Goal: Information Seeking & Learning: Learn about a topic

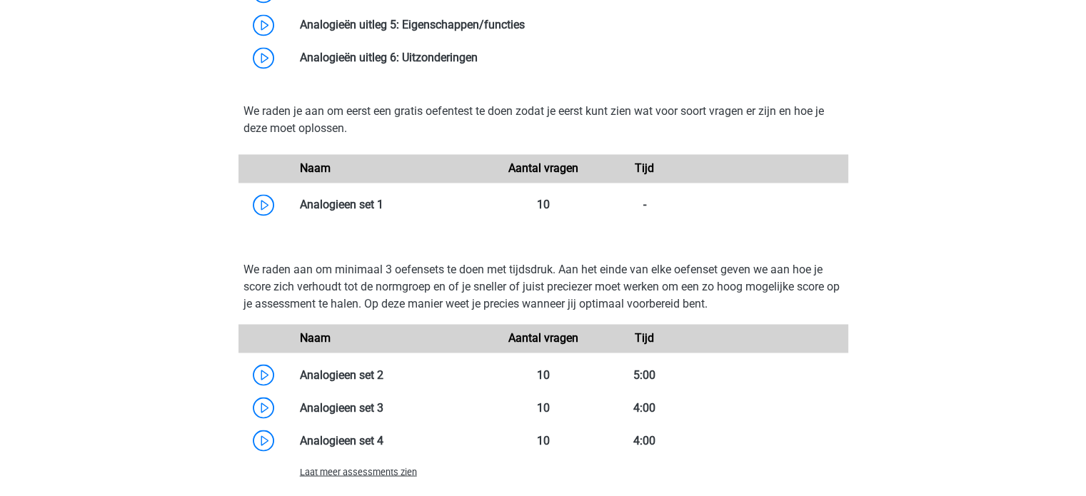
scroll to position [2335, 0]
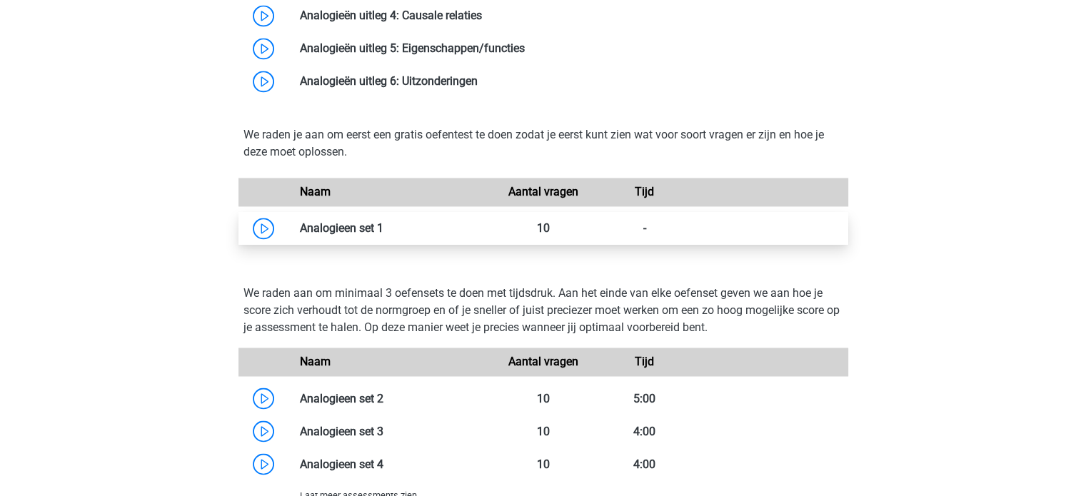
click at [383, 228] on link at bounding box center [383, 228] width 0 height 14
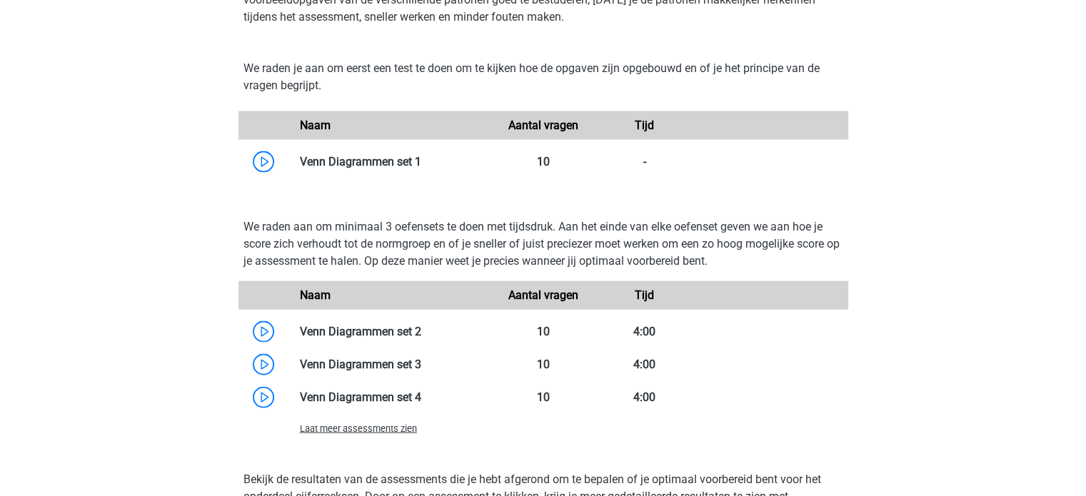
scroll to position [3040, 0]
click at [421, 163] on link at bounding box center [421, 163] width 0 height 14
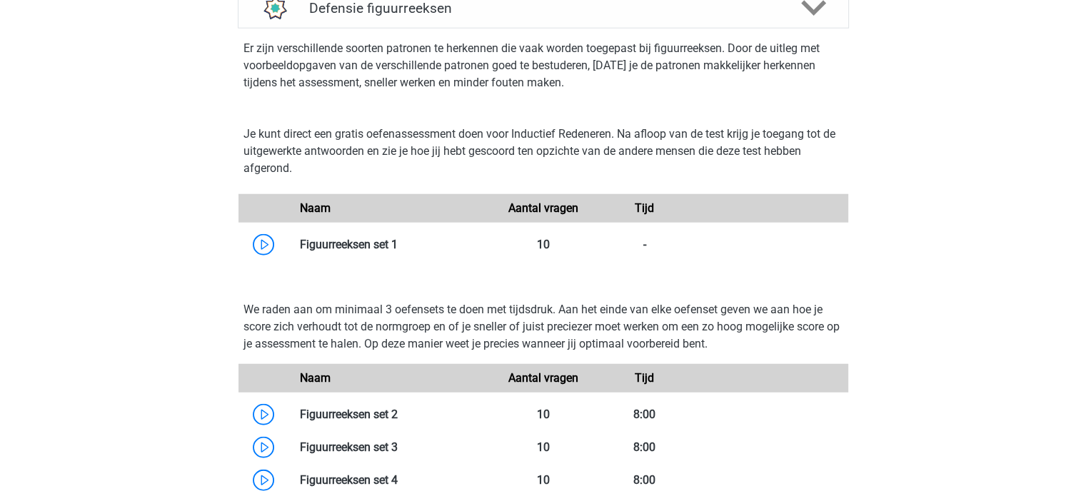
scroll to position [3616, 0]
click at [398, 245] on link at bounding box center [398, 244] width 0 height 14
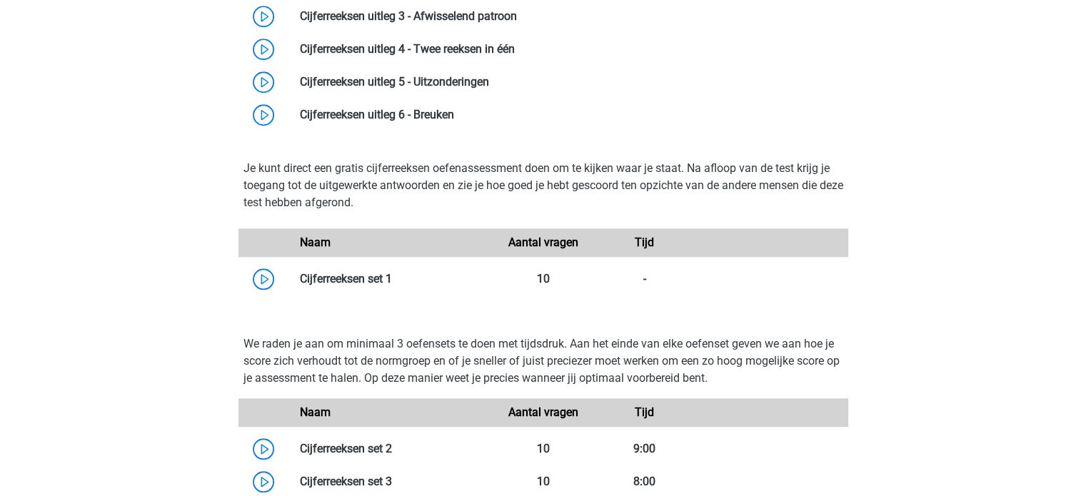
scroll to position [1288, 0]
click at [392, 271] on link at bounding box center [392, 278] width 0 height 14
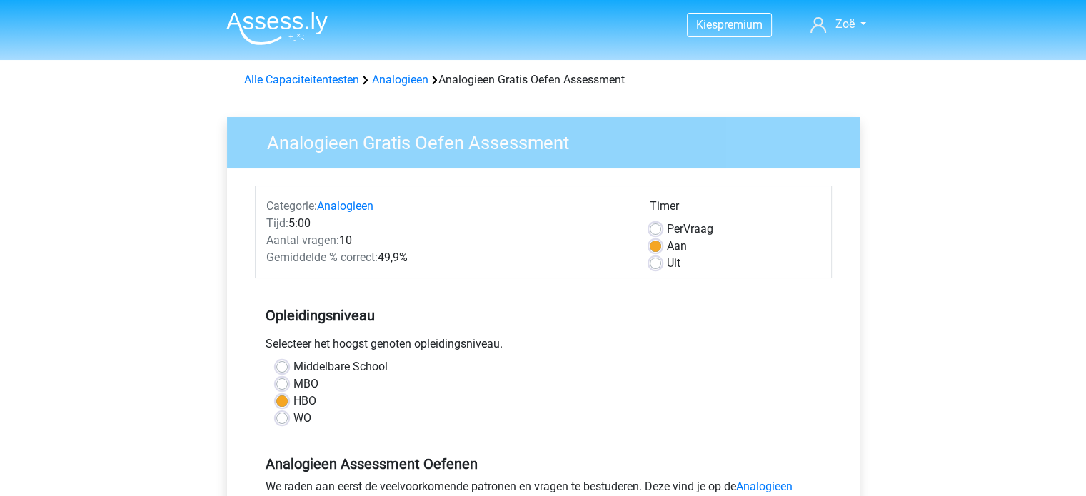
scroll to position [245, 0]
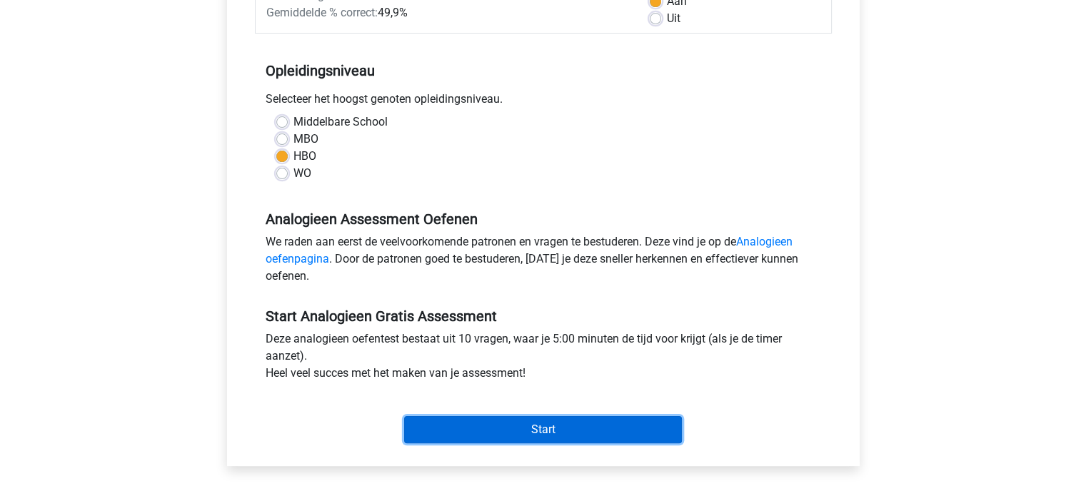
click at [463, 425] on input "Start" at bounding box center [543, 429] width 278 height 27
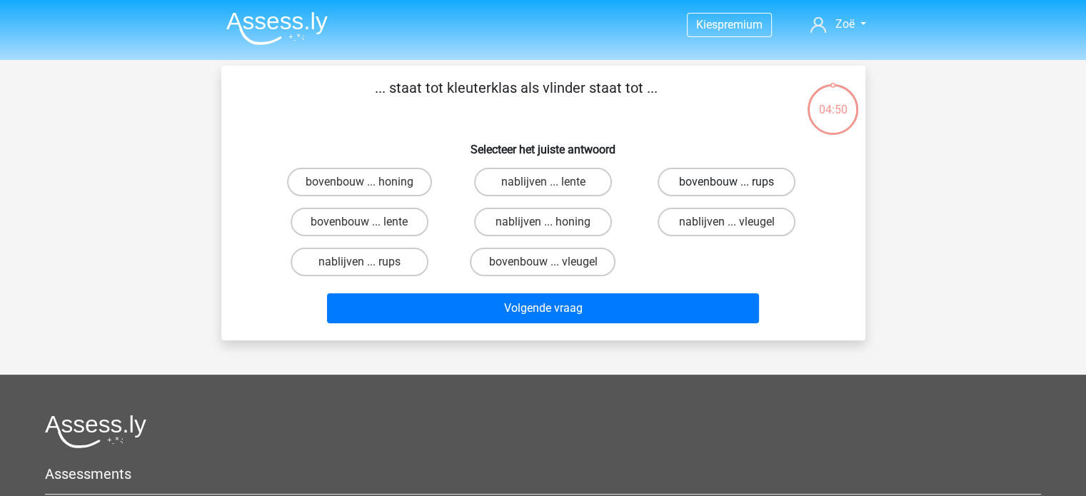
click at [708, 176] on label "bovenbouw ... rups" at bounding box center [727, 182] width 138 height 29
click at [727, 182] on input "bovenbouw ... rups" at bounding box center [731, 186] width 9 height 9
radio input "true"
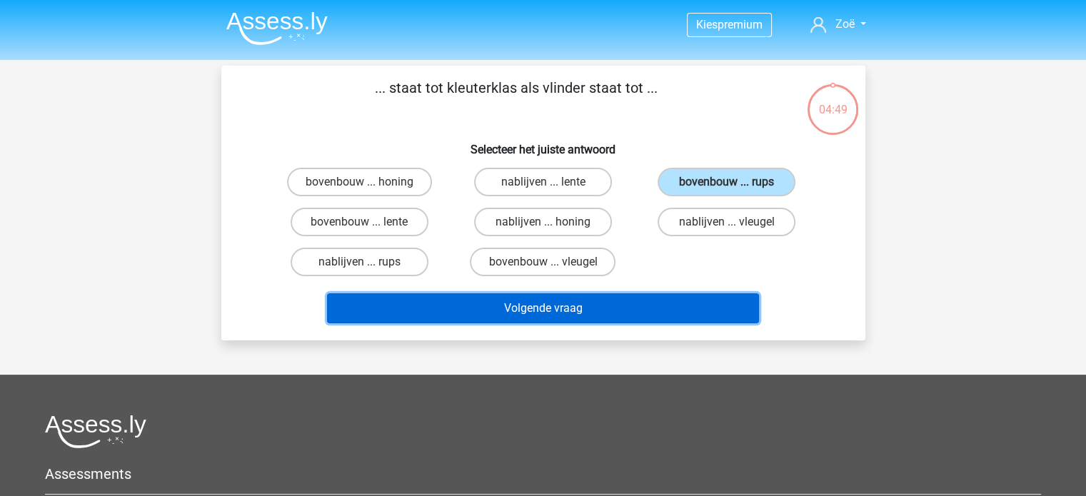
click at [628, 299] on button "Volgende vraag" at bounding box center [543, 308] width 432 height 30
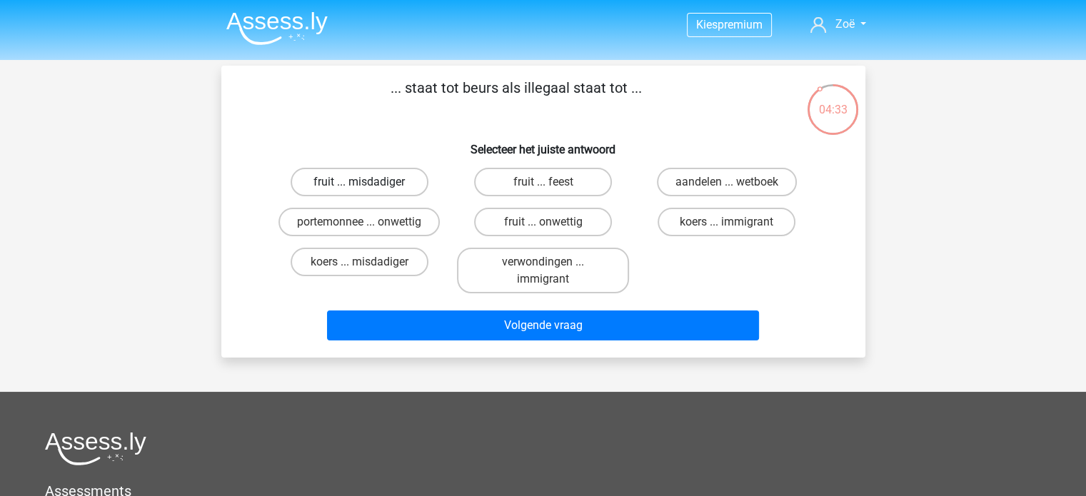
click at [388, 184] on label "fruit ... misdadiger" at bounding box center [360, 182] width 138 height 29
click at [368, 184] on input "fruit ... misdadiger" at bounding box center [363, 186] width 9 height 9
radio input "true"
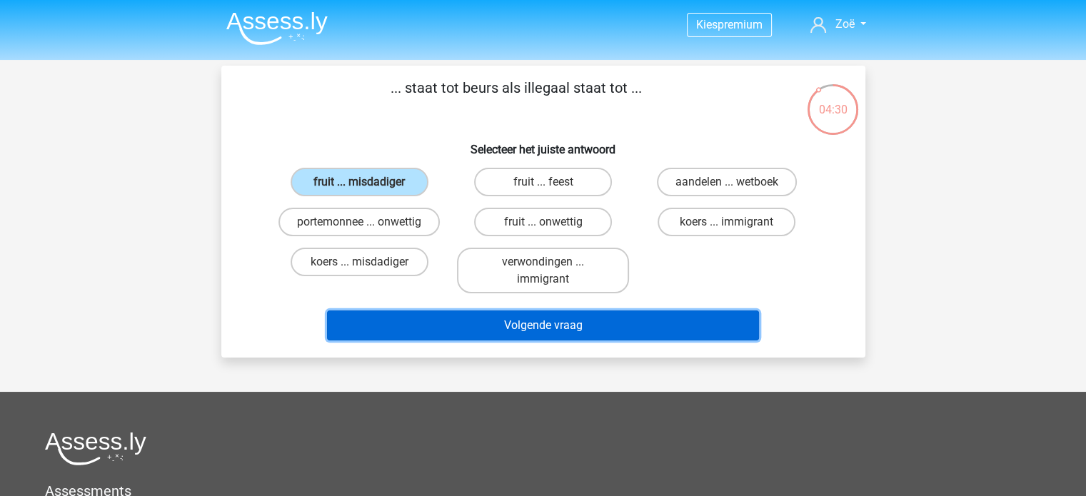
click at [434, 319] on button "Volgende vraag" at bounding box center [543, 326] width 432 height 30
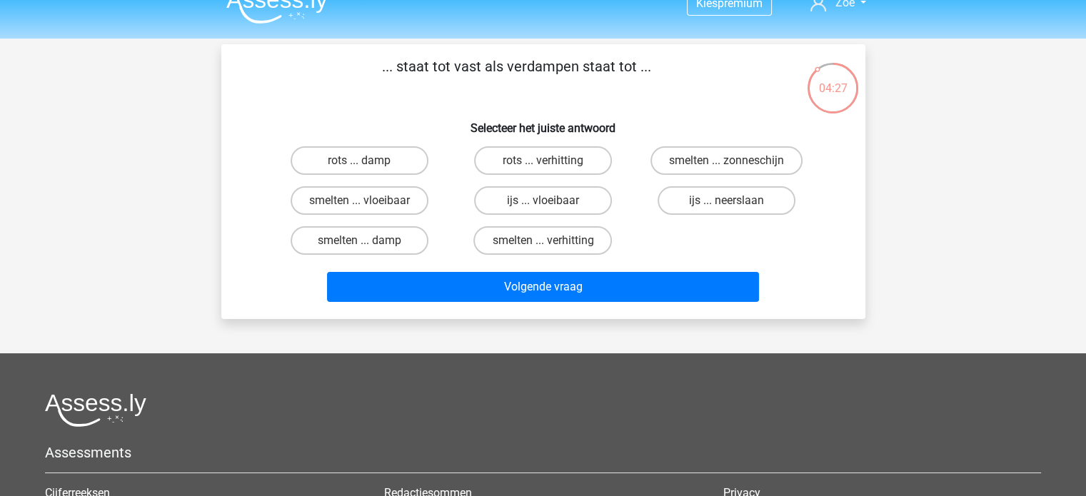
scroll to position [22, 0]
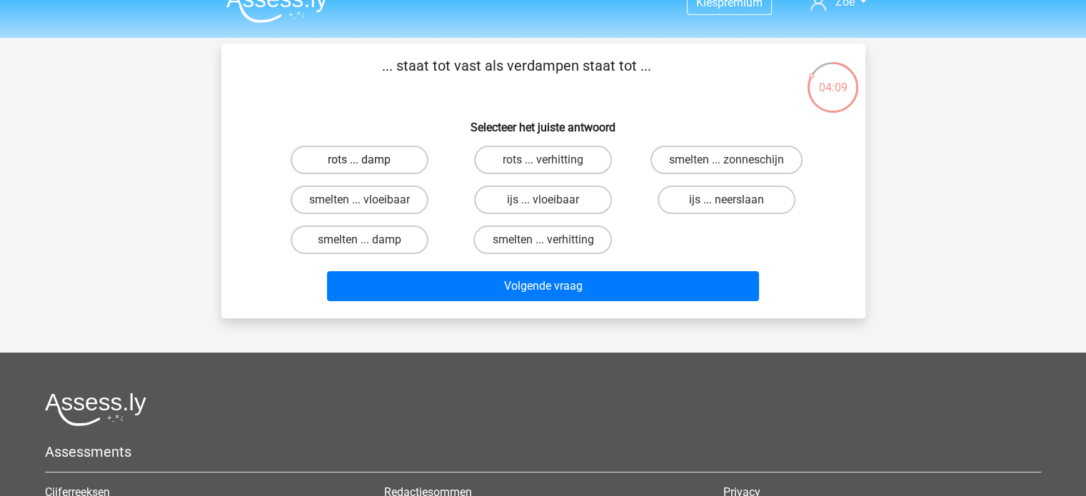
click at [372, 162] on label "rots ... damp" at bounding box center [360, 160] width 138 height 29
click at [368, 162] on input "rots ... damp" at bounding box center [363, 164] width 9 height 9
radio input "true"
click at [567, 168] on label "rots ... verhitting" at bounding box center [543, 160] width 138 height 29
click at [552, 168] on input "rots ... verhitting" at bounding box center [547, 164] width 9 height 9
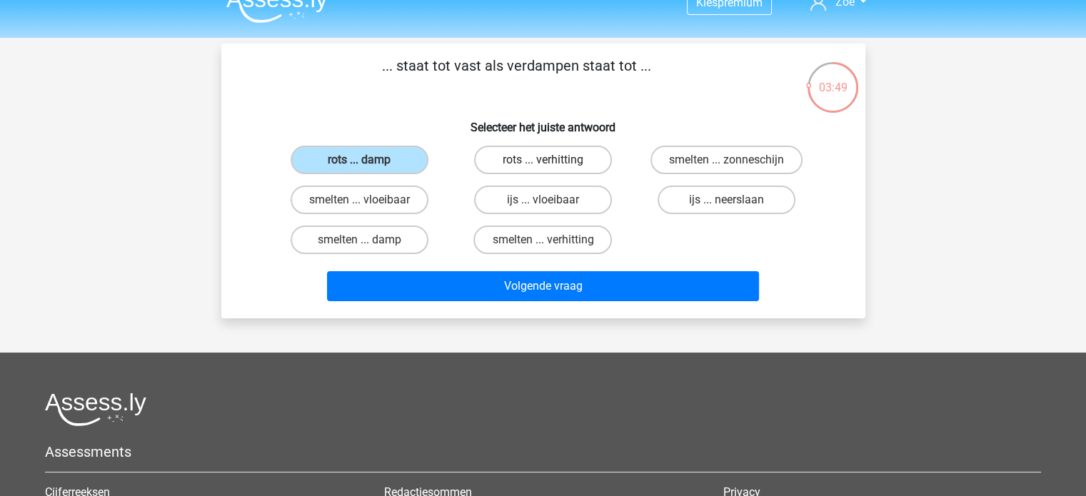
radio input "true"
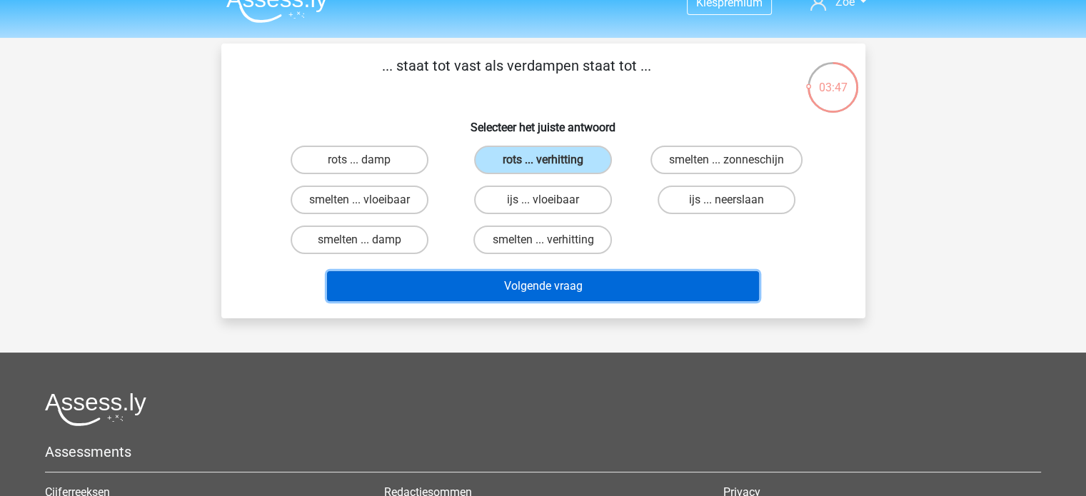
click at [558, 283] on button "Volgende vraag" at bounding box center [543, 286] width 432 height 30
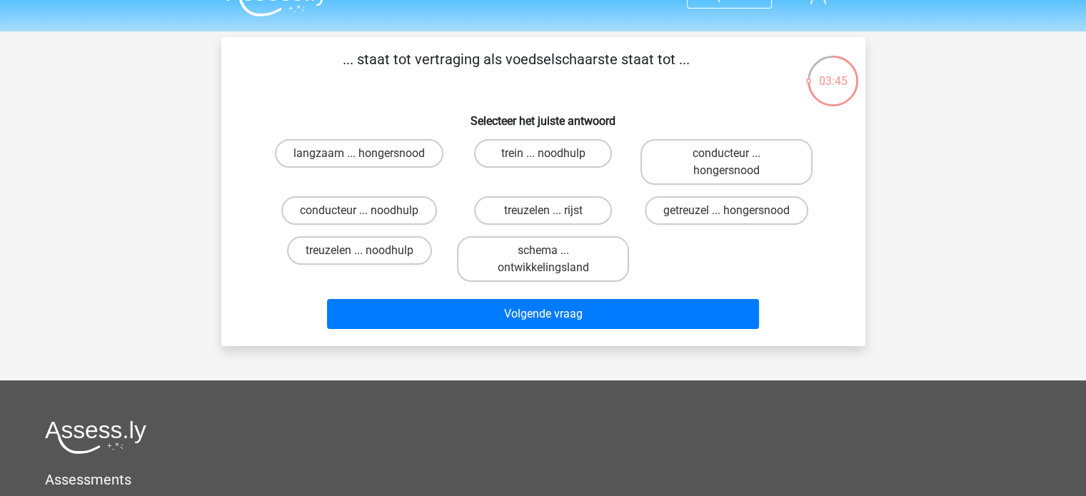
scroll to position [24, 0]
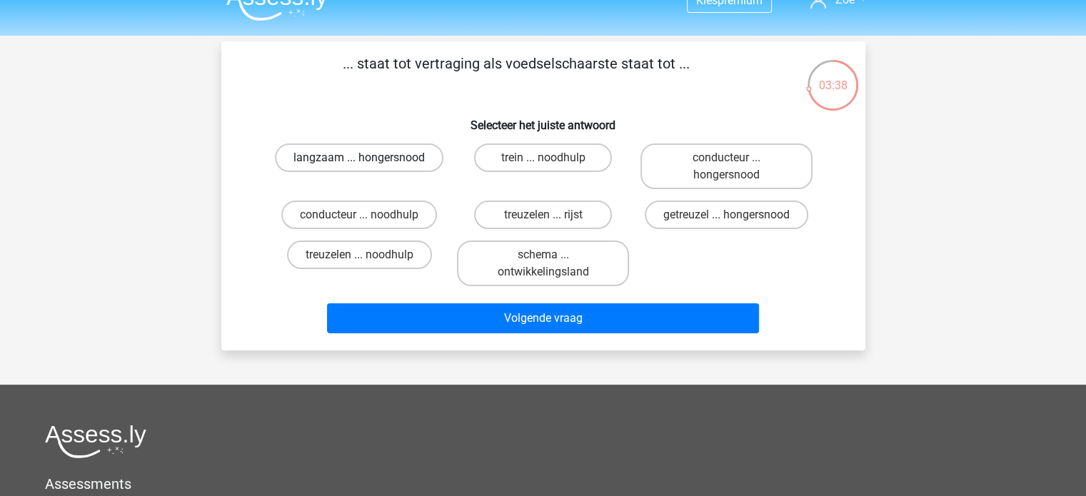
click at [403, 160] on label "langzaam ... hongersnood" at bounding box center [359, 158] width 169 height 29
click at [368, 160] on input "langzaam ... hongersnood" at bounding box center [363, 162] width 9 height 9
radio input "true"
click at [681, 216] on label "getreuzel ... hongersnood" at bounding box center [727, 215] width 164 height 29
click at [727, 216] on input "getreuzel ... hongersnood" at bounding box center [731, 219] width 9 height 9
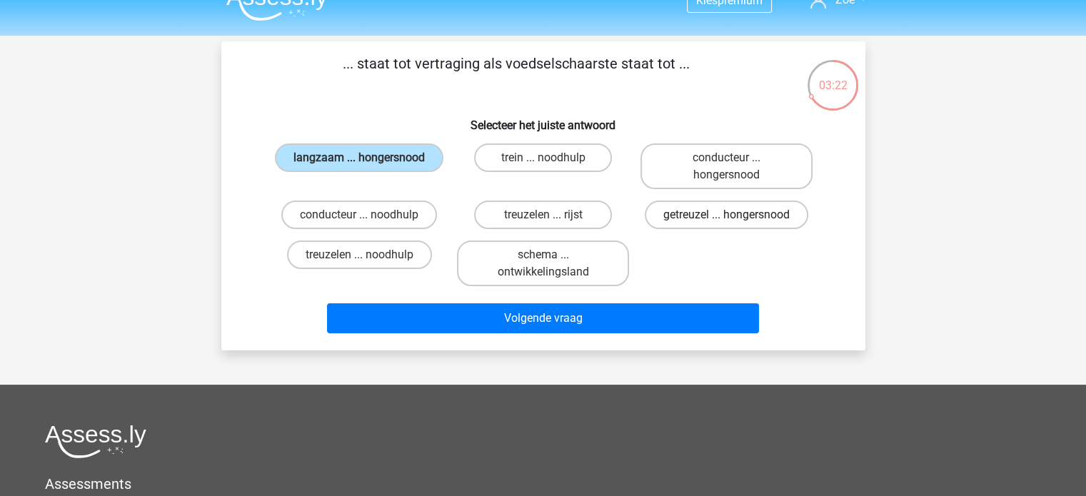
radio input "true"
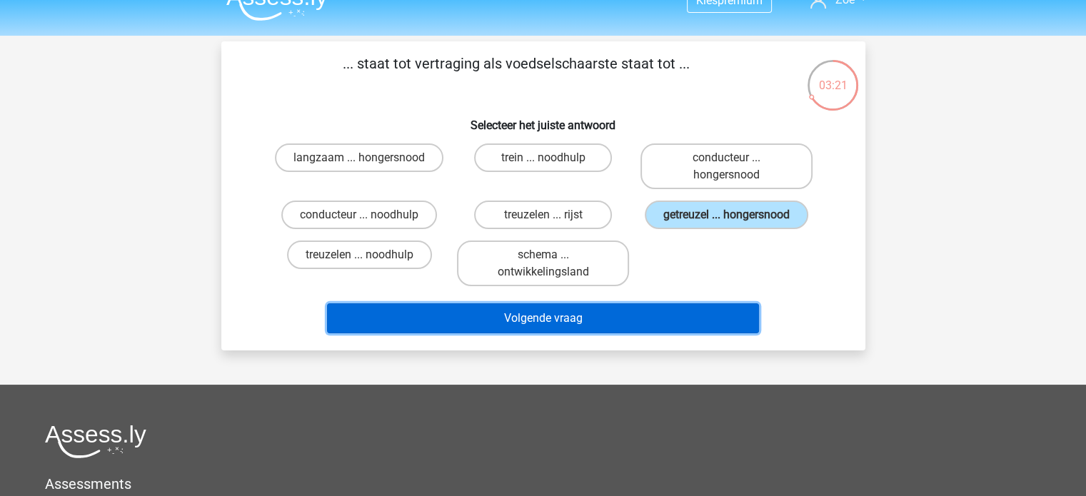
click at [602, 325] on button "Volgende vraag" at bounding box center [543, 318] width 432 height 30
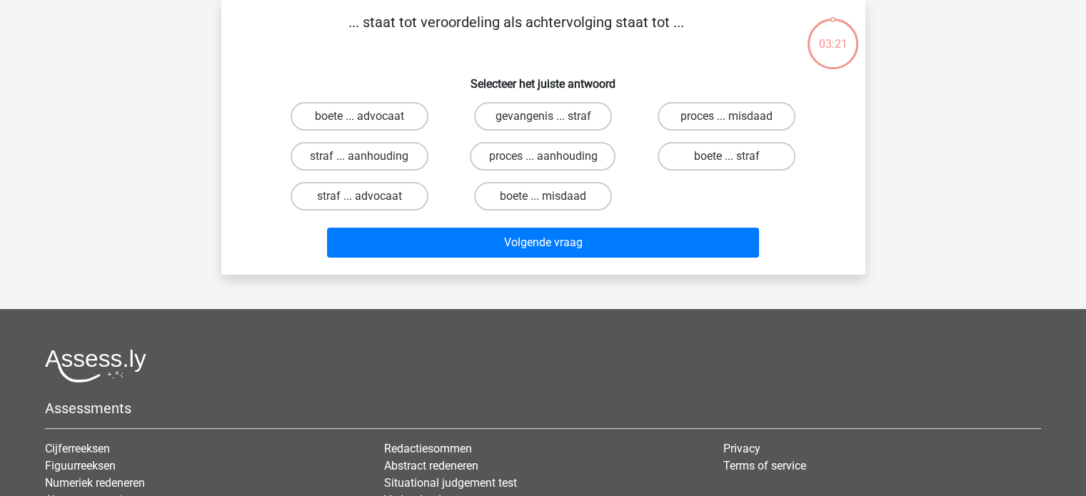
scroll to position [1, 0]
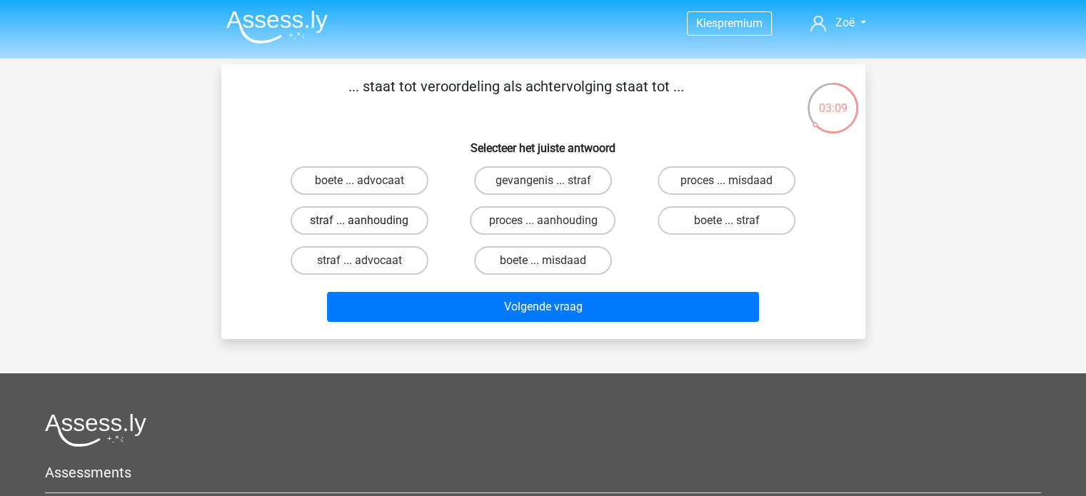
click at [392, 221] on label "straf ... aanhouding" at bounding box center [360, 220] width 138 height 29
click at [368, 221] on input "straf ... aanhouding" at bounding box center [363, 225] width 9 height 9
radio input "true"
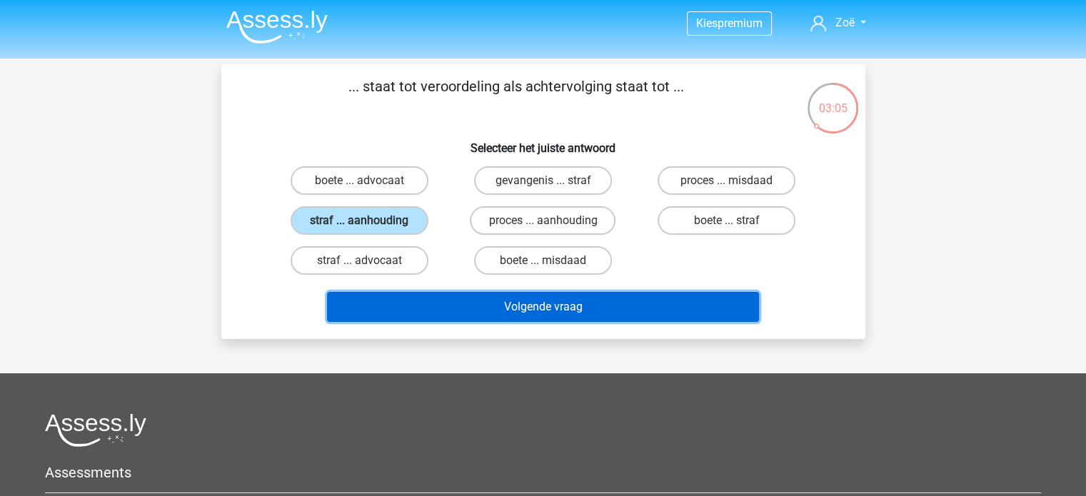
click at [603, 296] on button "Volgende vraag" at bounding box center [543, 307] width 432 height 30
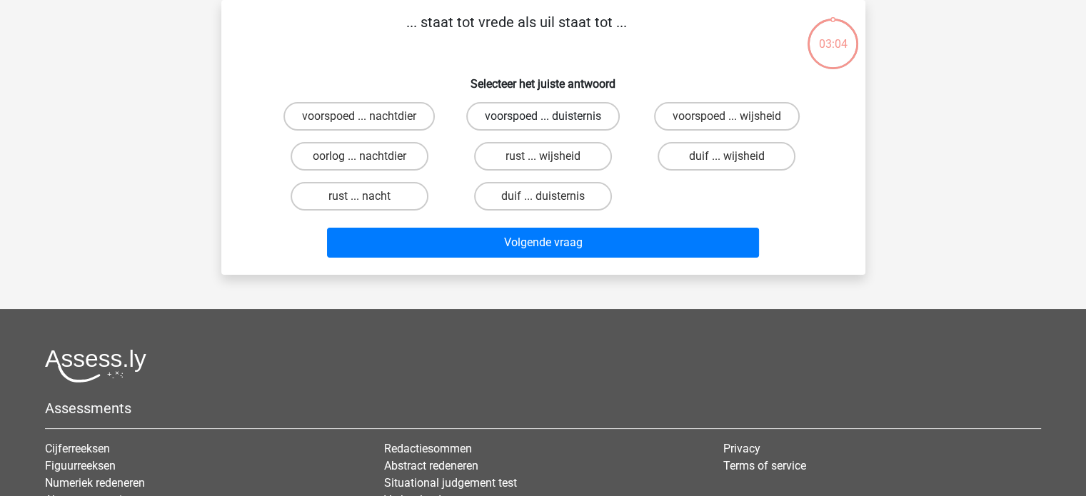
scroll to position [0, 0]
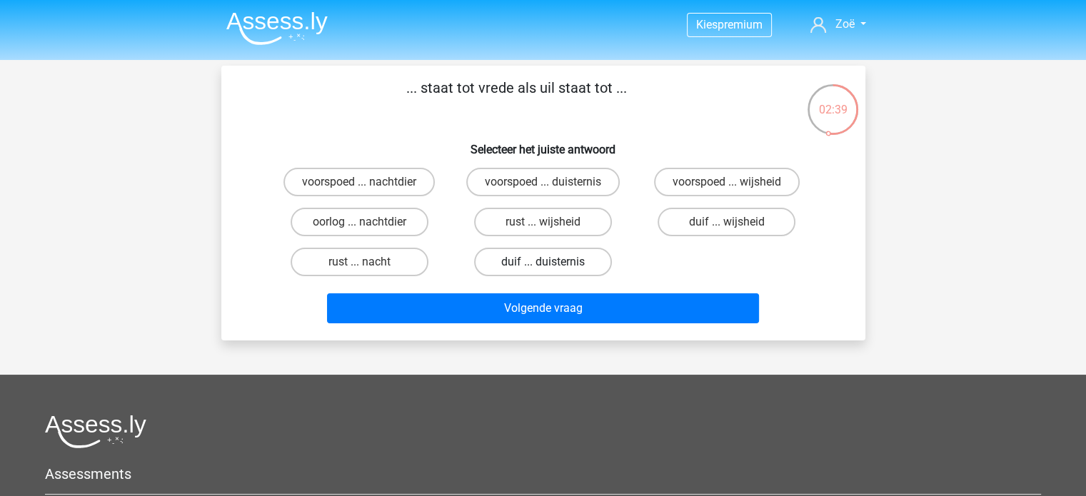
click at [537, 262] on label "duif ... duisternis" at bounding box center [543, 262] width 138 height 29
click at [543, 262] on input "duif ... duisternis" at bounding box center [547, 266] width 9 height 9
radio input "true"
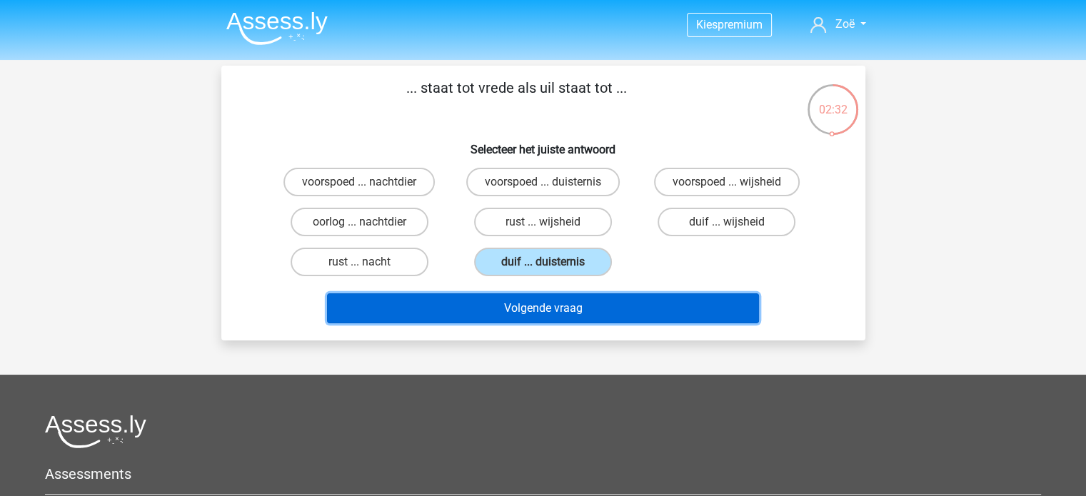
click at [531, 306] on button "Volgende vraag" at bounding box center [543, 308] width 432 height 30
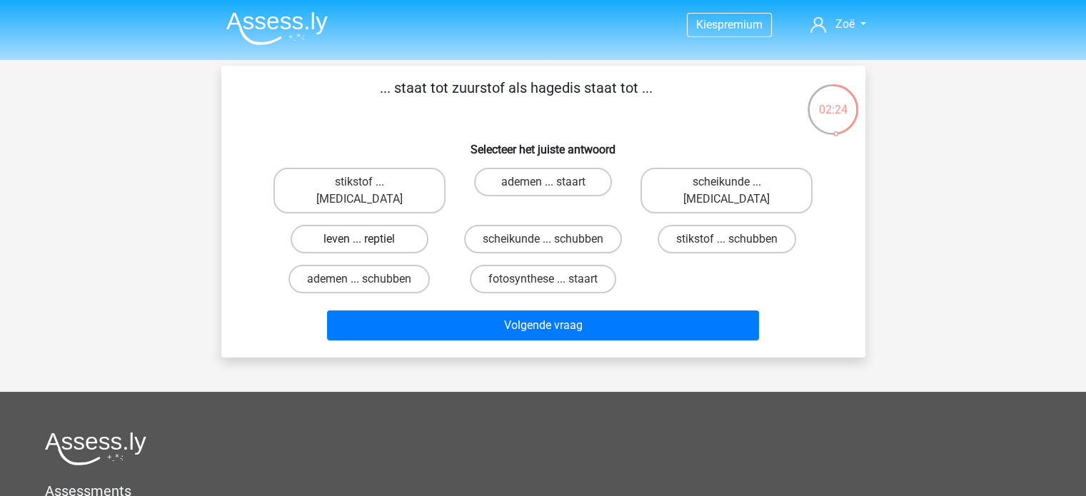
click at [386, 225] on label "leven ... reptiel" at bounding box center [360, 239] width 138 height 29
click at [368, 239] on input "leven ... reptiel" at bounding box center [363, 243] width 9 height 9
radio input "true"
click at [431, 188] on div "stikstof ... krokodil" at bounding box center [359, 191] width 172 height 46
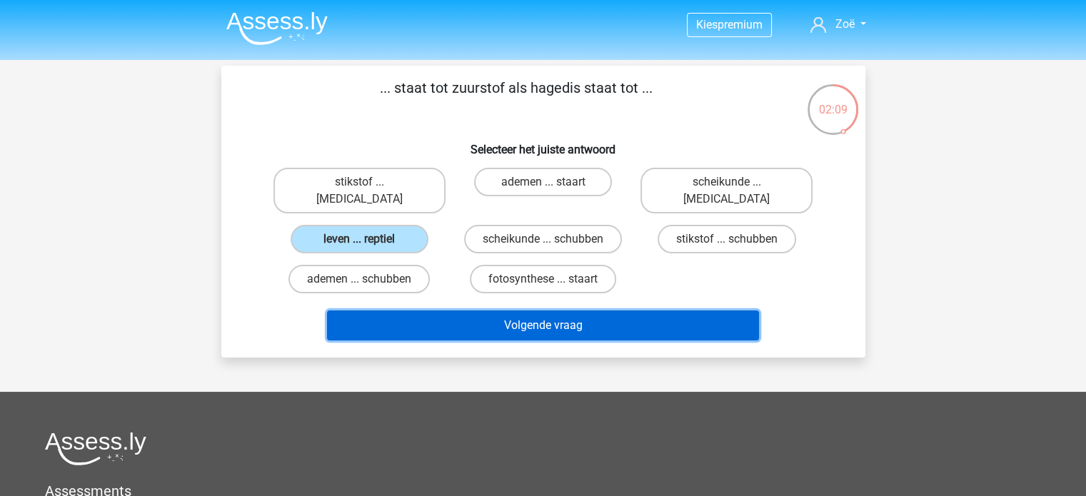
click at [575, 311] on button "Volgende vraag" at bounding box center [543, 326] width 432 height 30
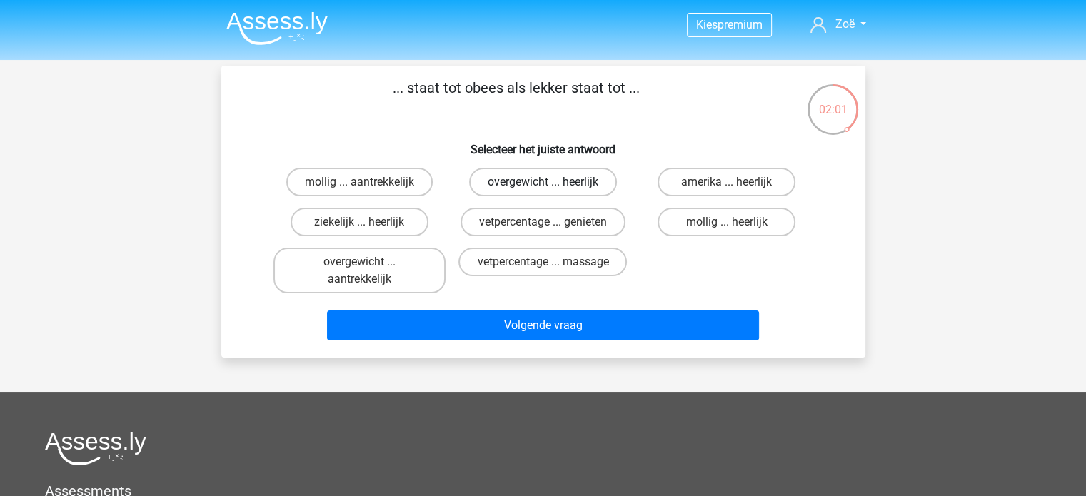
click at [570, 181] on label "overgewicht ... heerlijk" at bounding box center [543, 182] width 148 height 29
click at [552, 182] on input "overgewicht ... heerlijk" at bounding box center [547, 186] width 9 height 9
radio input "true"
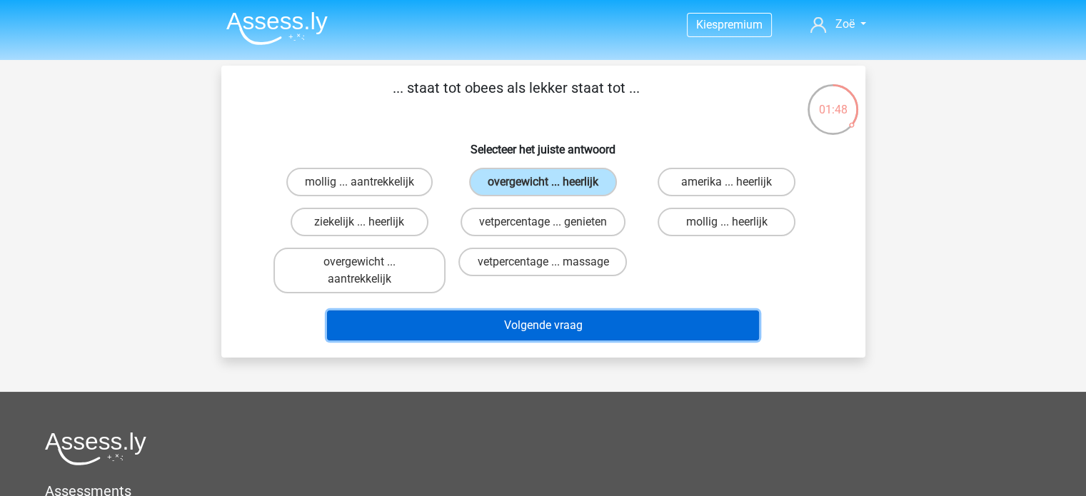
click at [609, 328] on button "Volgende vraag" at bounding box center [543, 326] width 432 height 30
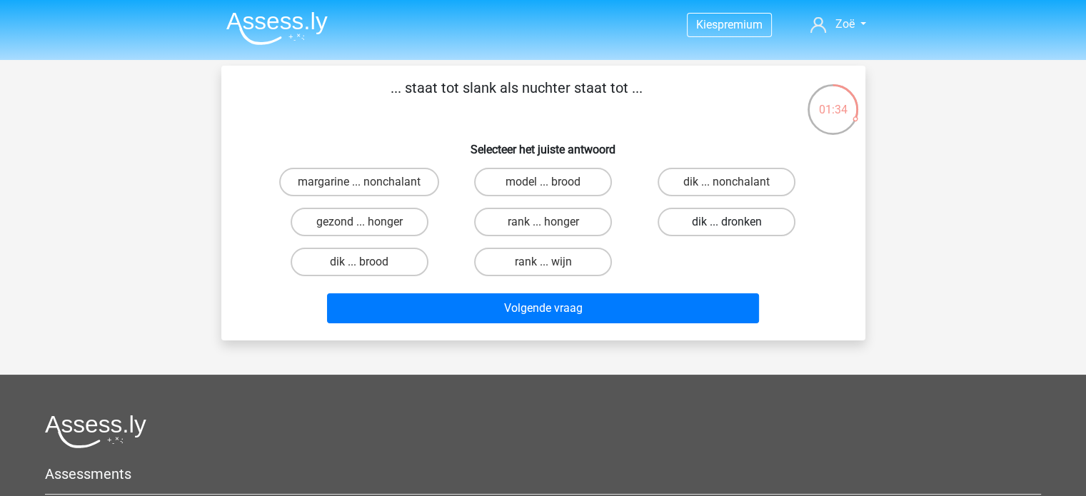
click at [716, 213] on label "dik ... dronken" at bounding box center [727, 222] width 138 height 29
click at [727, 222] on input "dik ... dronken" at bounding box center [731, 226] width 9 height 9
radio input "true"
click at [719, 222] on label "dik ... dronken" at bounding box center [727, 222] width 138 height 29
click at [727, 222] on input "dik ... dronken" at bounding box center [731, 226] width 9 height 9
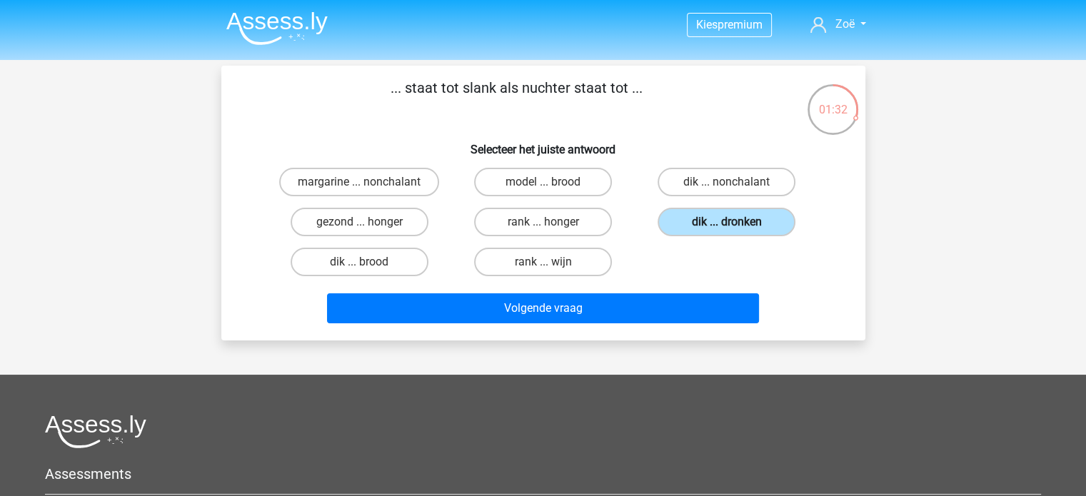
click at [718, 225] on label "dik ... dronken" at bounding box center [727, 222] width 138 height 29
click at [727, 225] on input "dik ... dronken" at bounding box center [731, 226] width 9 height 9
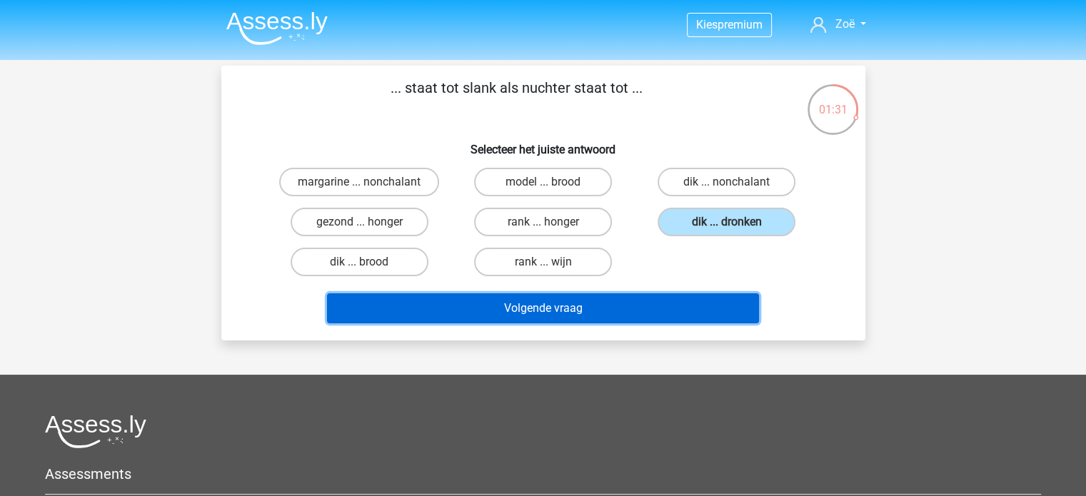
click at [608, 303] on button "Volgende vraag" at bounding box center [543, 308] width 432 height 30
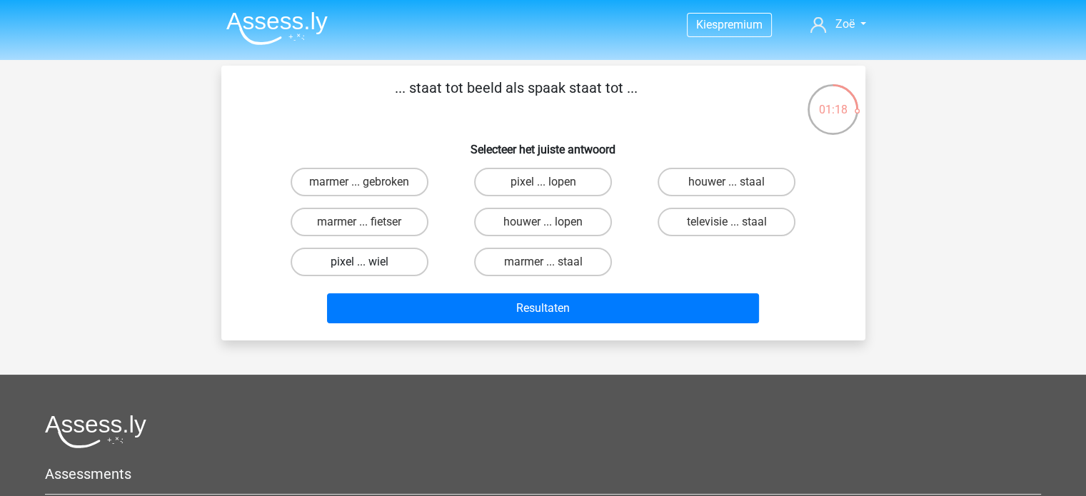
click at [396, 258] on label "pixel ... wiel" at bounding box center [360, 262] width 138 height 29
click at [368, 262] on input "pixel ... wiel" at bounding box center [363, 266] width 9 height 9
radio input "true"
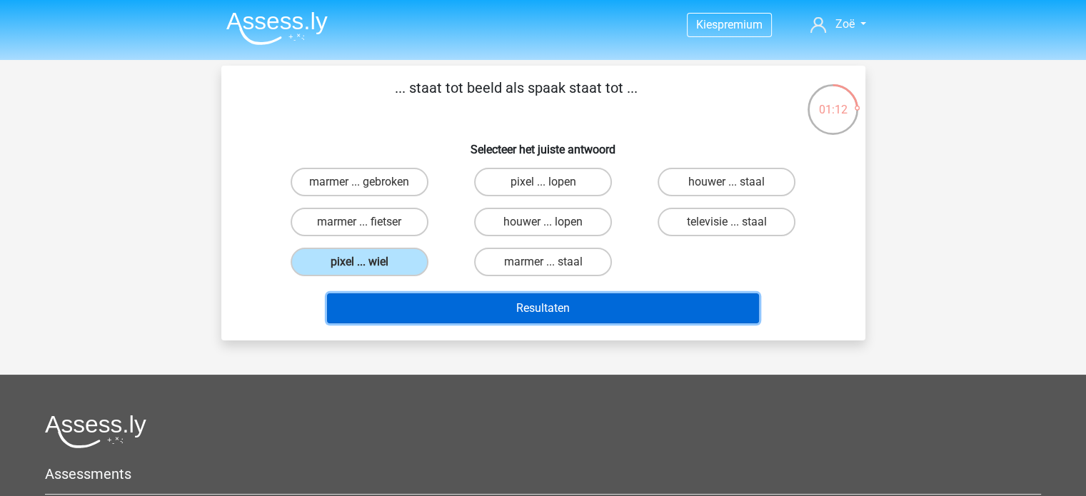
click at [517, 313] on button "Resultaten" at bounding box center [543, 308] width 432 height 30
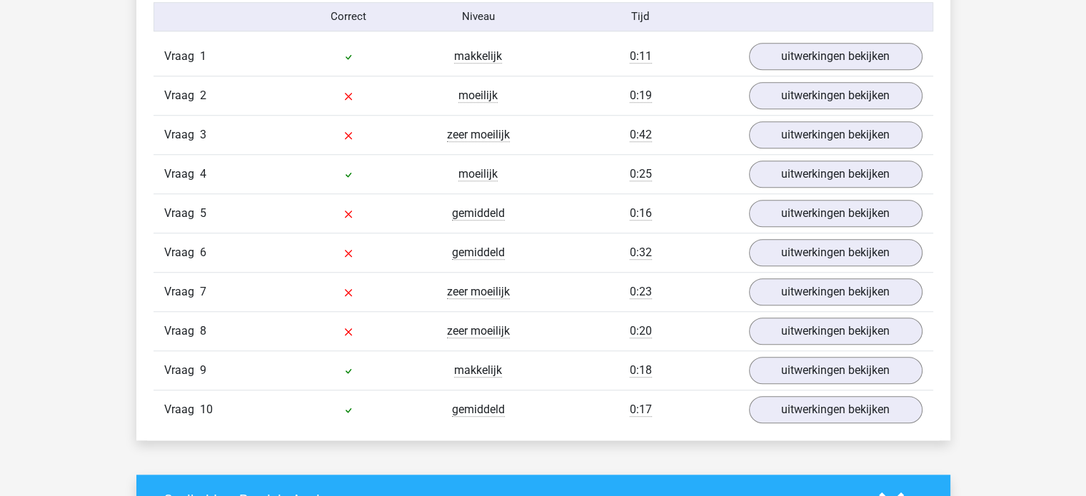
scroll to position [1196, 0]
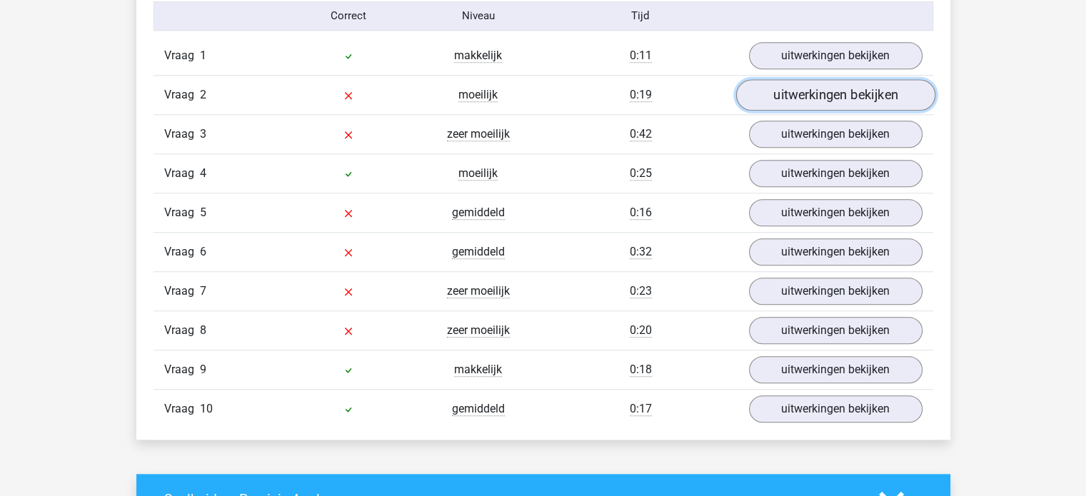
click at [837, 94] on link "uitwerkingen bekijken" at bounding box center [834, 94] width 199 height 31
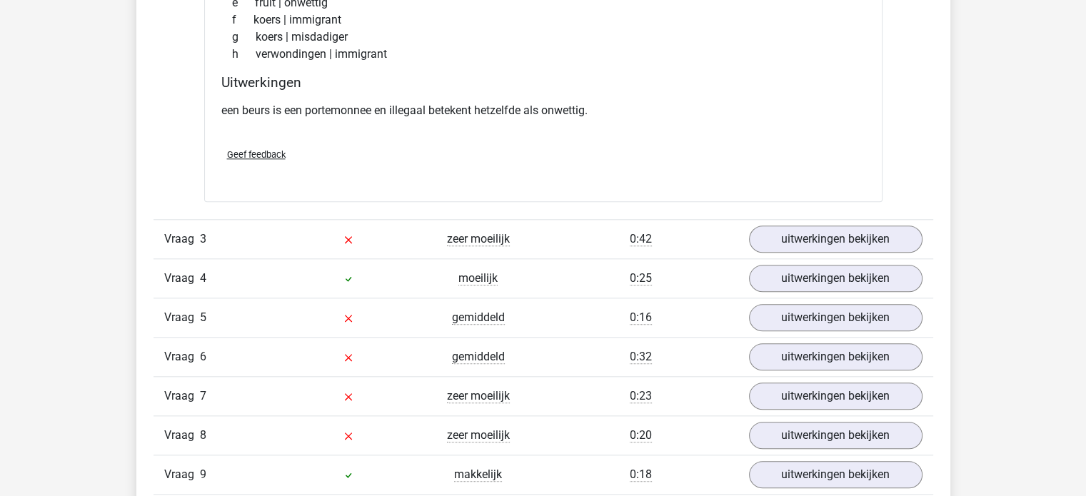
scroll to position [1448, 0]
click at [807, 236] on link "uitwerkingen bekijken" at bounding box center [834, 238] width 199 height 31
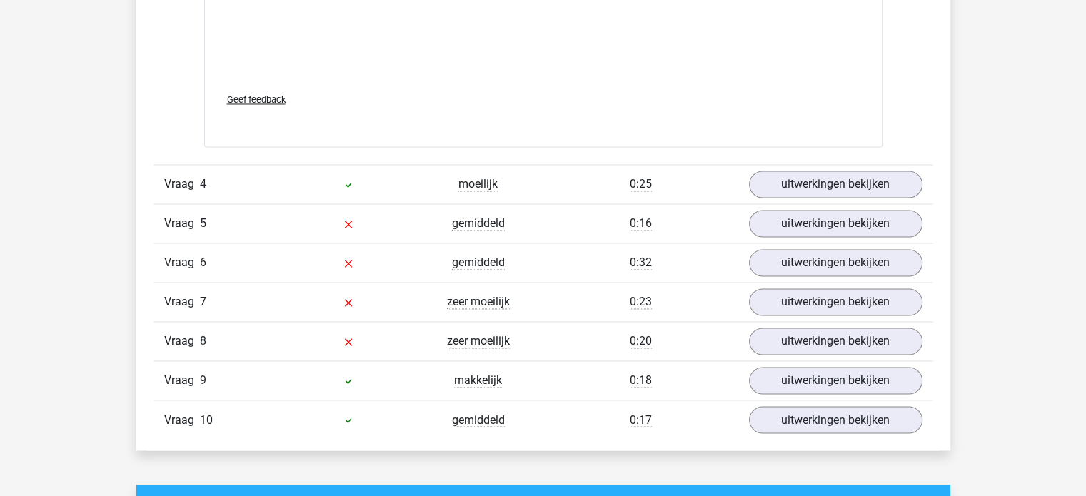
scroll to position [2313, 0]
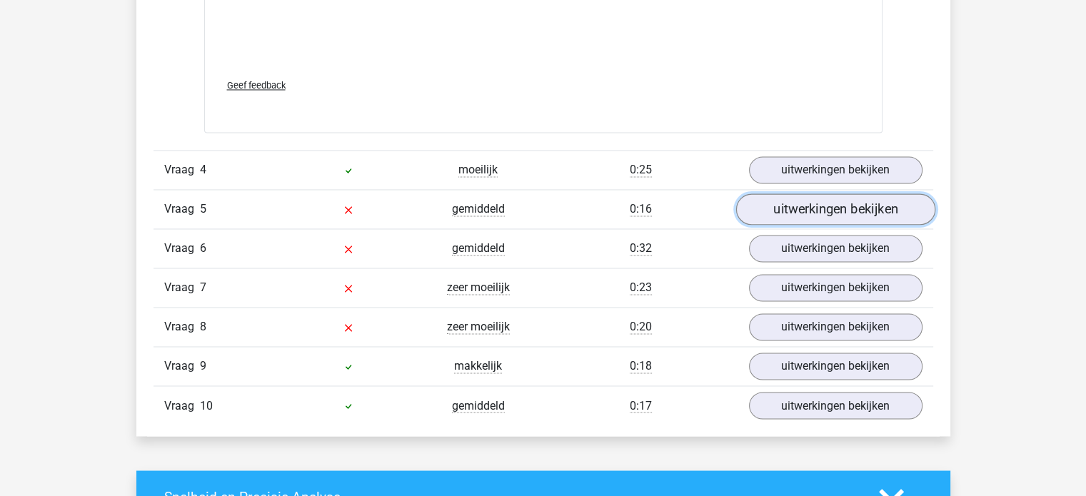
click at [797, 207] on link "uitwerkingen bekijken" at bounding box center [834, 209] width 199 height 31
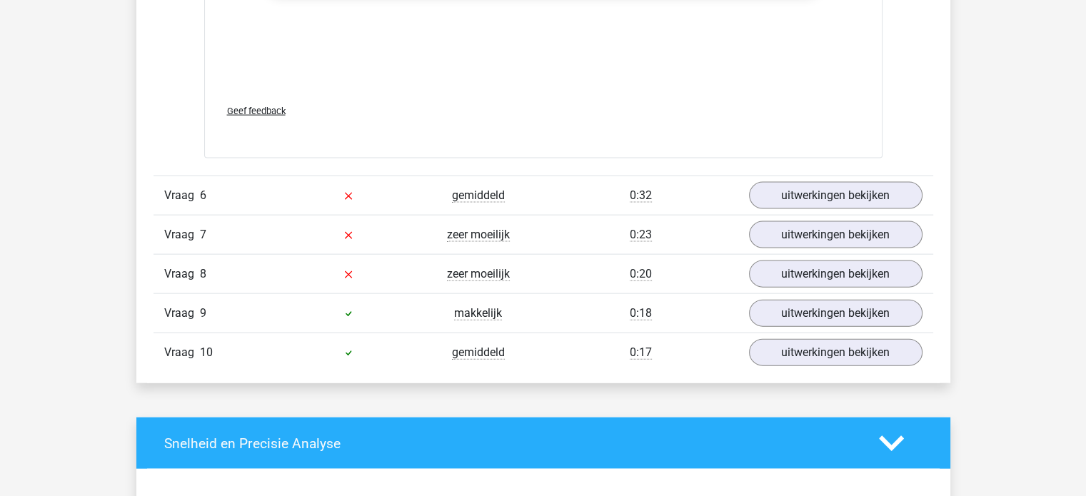
scroll to position [3125, 0]
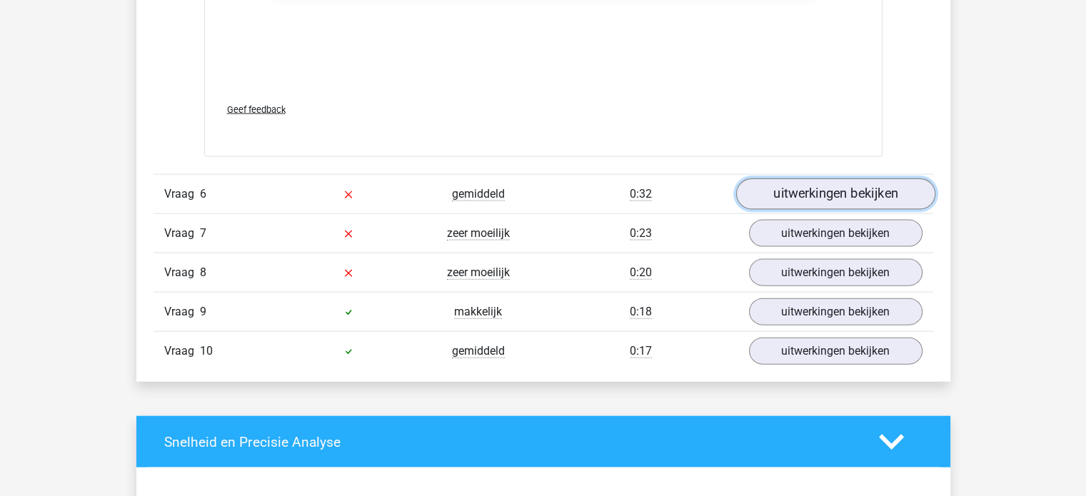
click at [815, 201] on link "uitwerkingen bekijken" at bounding box center [834, 194] width 199 height 31
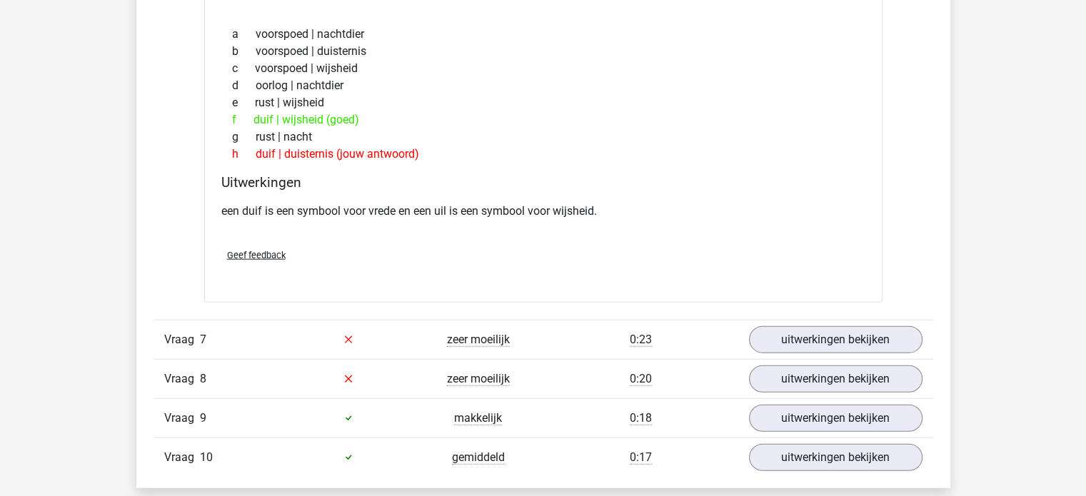
scroll to position [3376, 0]
click at [831, 342] on link "uitwerkingen bekijken" at bounding box center [834, 339] width 199 height 31
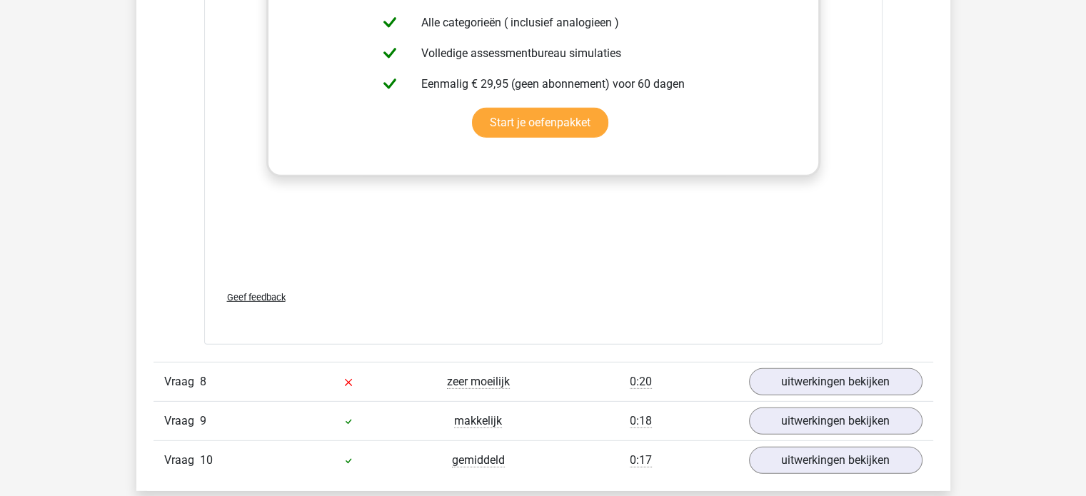
scroll to position [4444, 0]
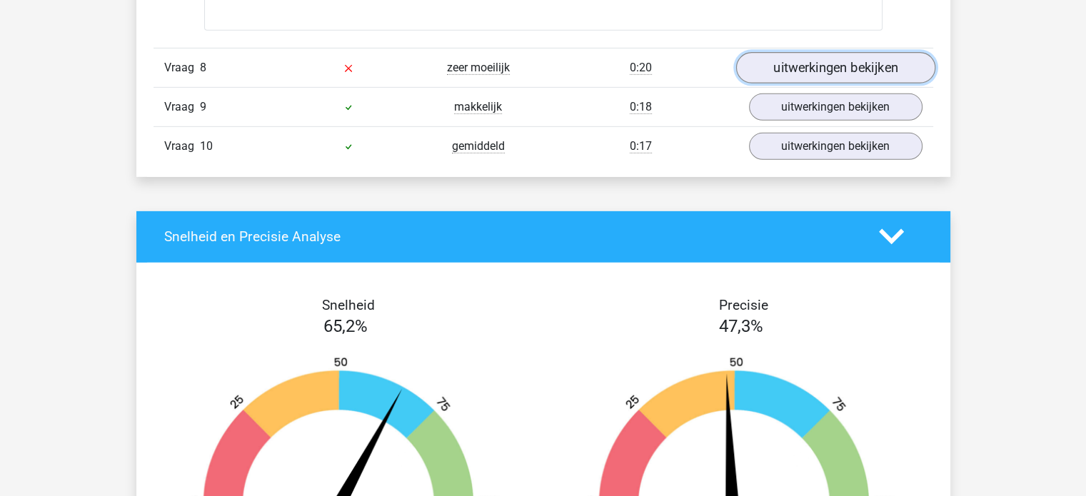
click at [794, 63] on link "uitwerkingen bekijken" at bounding box center [834, 67] width 199 height 31
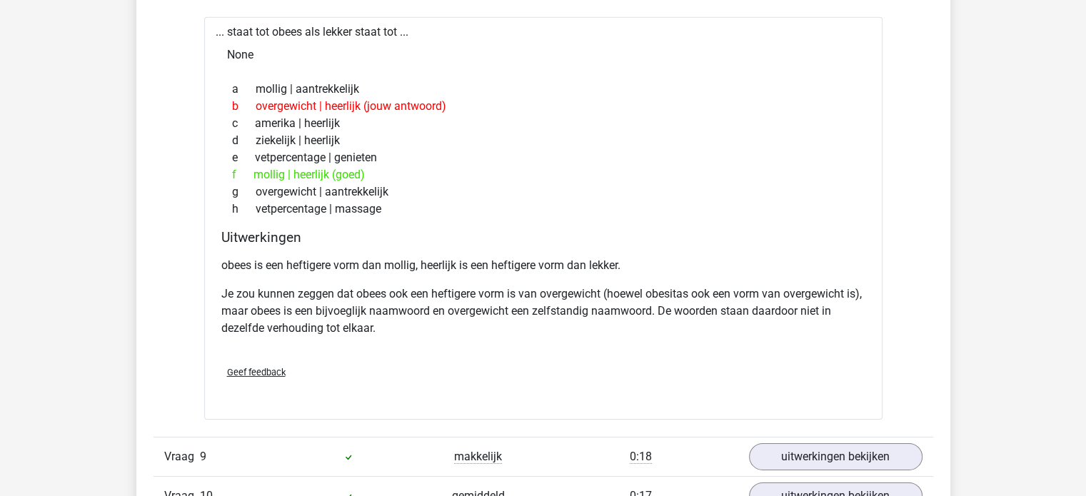
scroll to position [4541, 0]
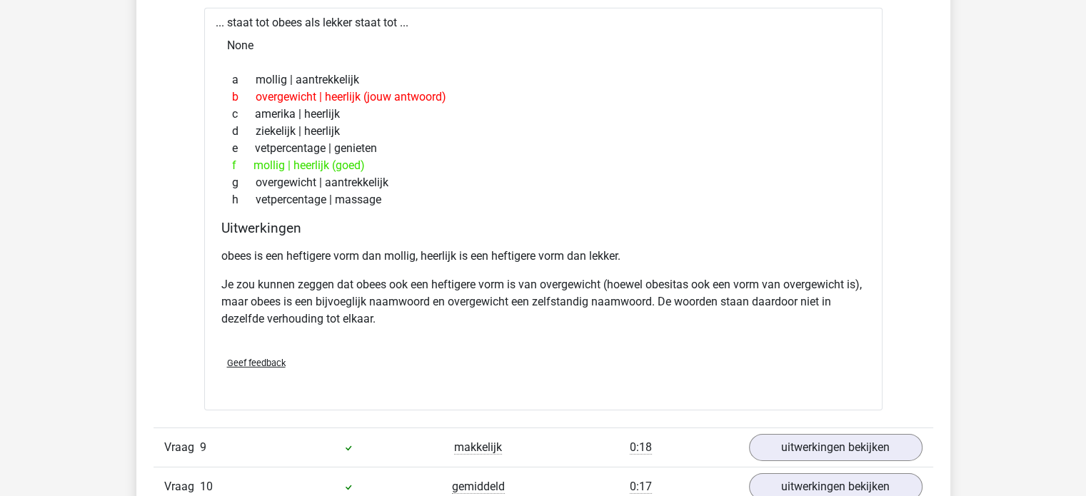
click at [366, 213] on div "... staat tot obees als lekker staat tot ... None a mollig | aantrekkelijk b ov…" at bounding box center [543, 209] width 678 height 403
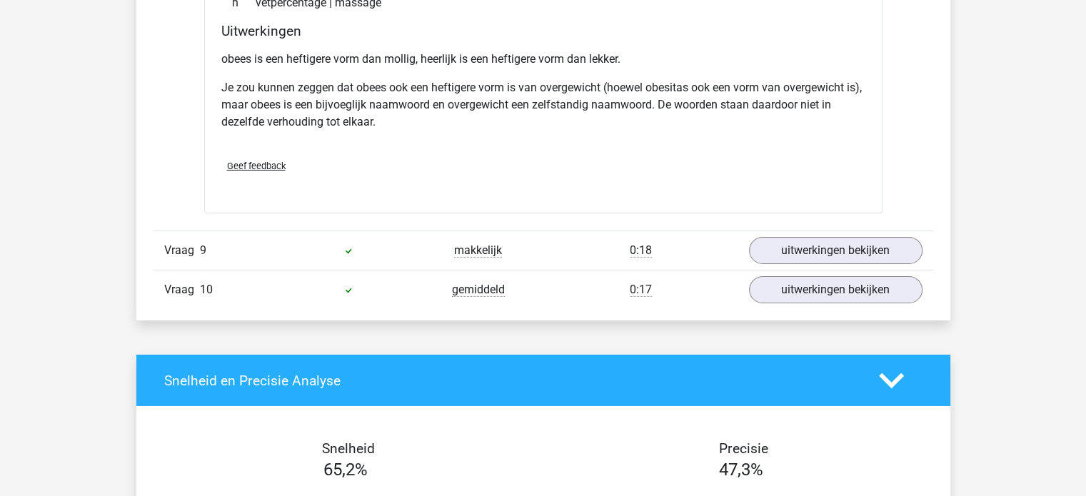
scroll to position [4743, 0]
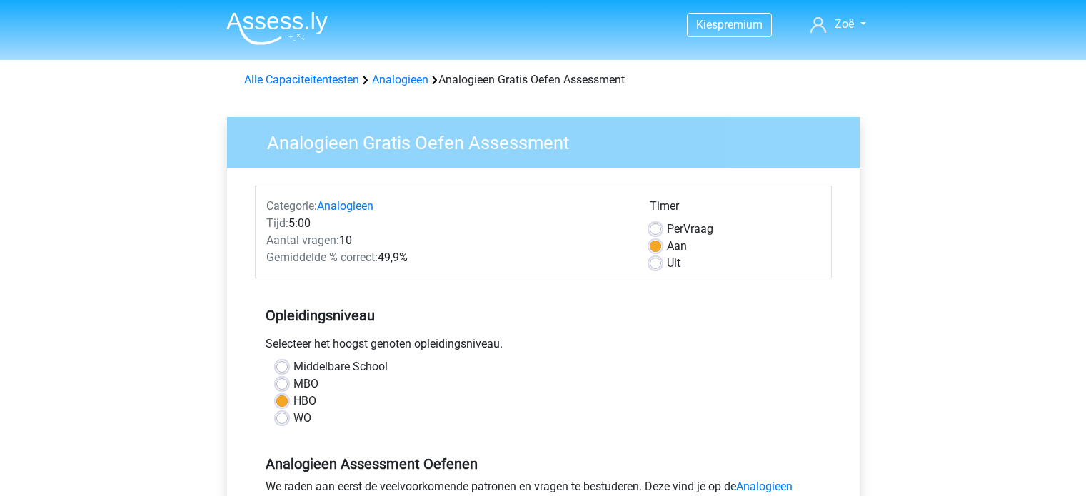
scroll to position [245, 0]
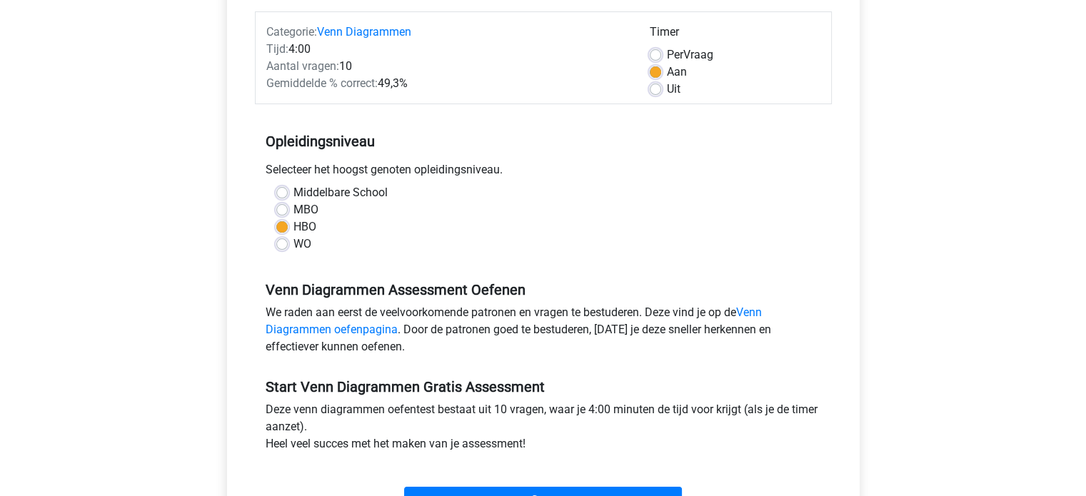
scroll to position [194, 0]
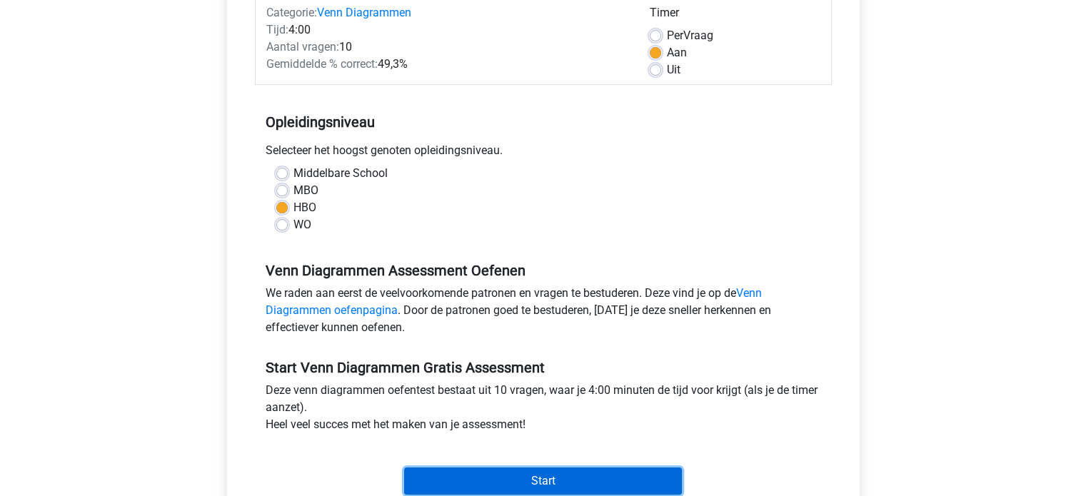
click at [484, 473] on input "Start" at bounding box center [543, 481] width 278 height 27
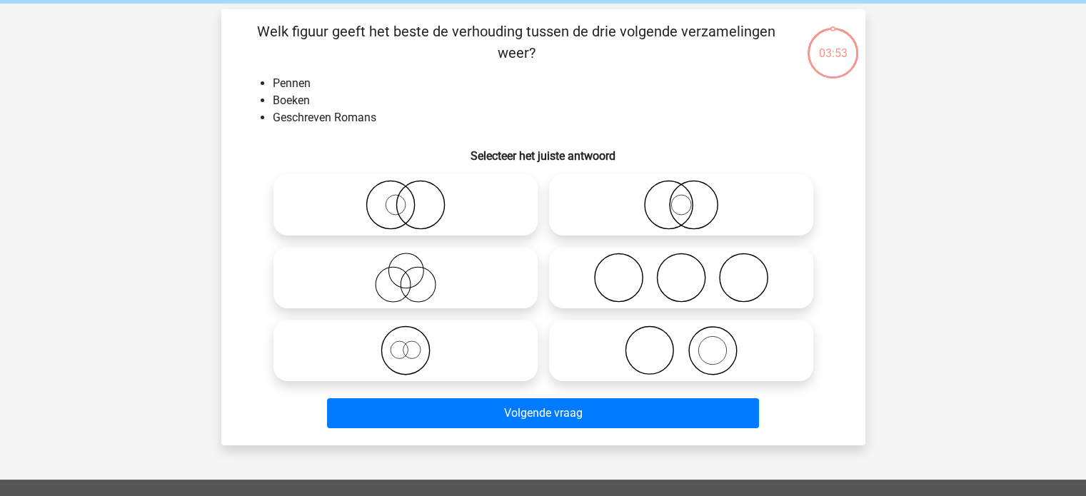
scroll to position [56, 0]
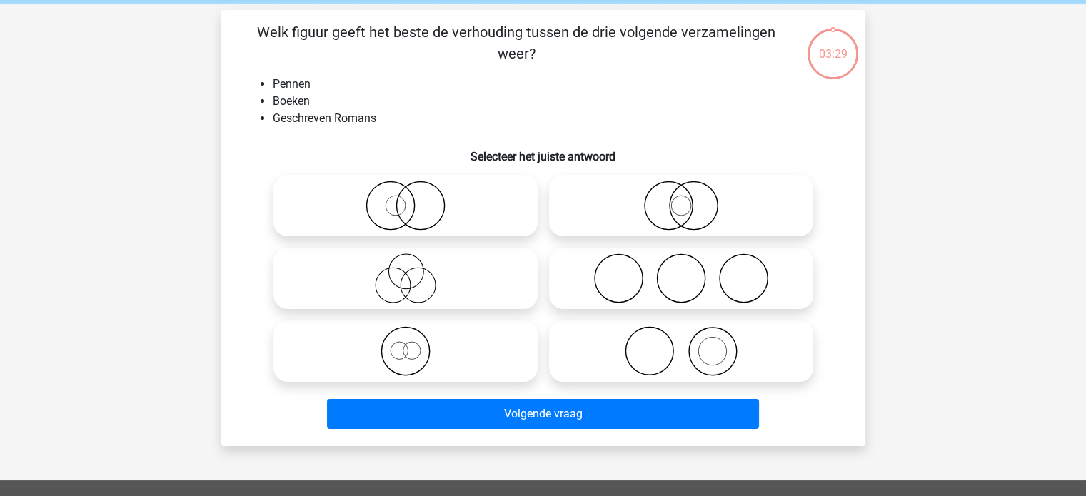
click at [651, 279] on icon at bounding box center [681, 278] width 253 height 50
click at [681, 271] on input "radio" at bounding box center [685, 266] width 9 height 9
radio input "true"
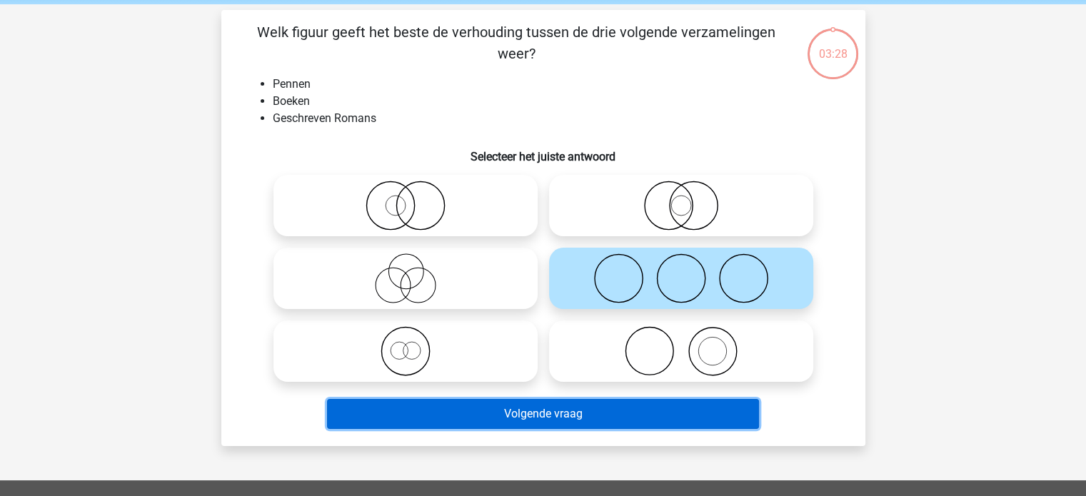
click at [597, 416] on button "Volgende vraag" at bounding box center [543, 414] width 432 height 30
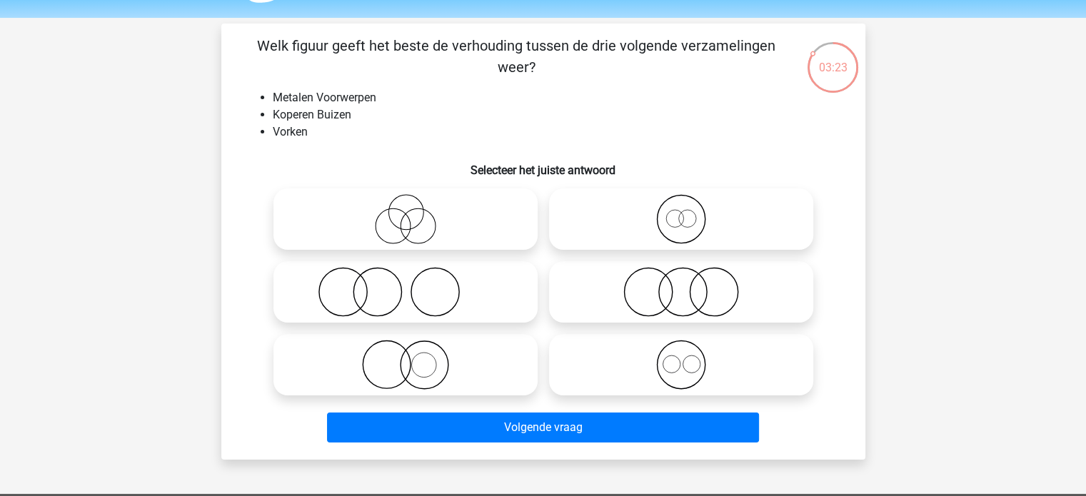
scroll to position [41, 0]
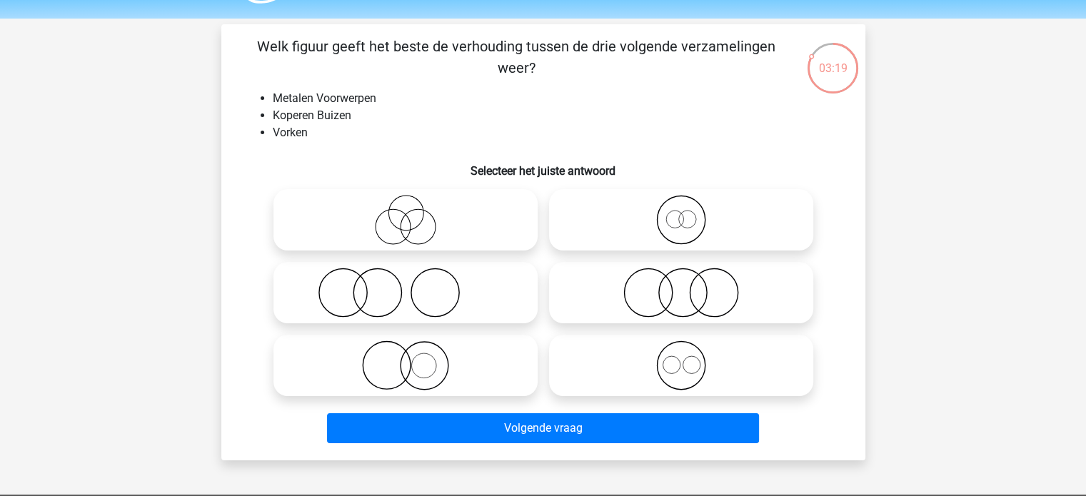
click at [678, 296] on icon at bounding box center [681, 293] width 253 height 50
click at [681, 286] on input "radio" at bounding box center [685, 280] width 9 height 9
radio input "true"
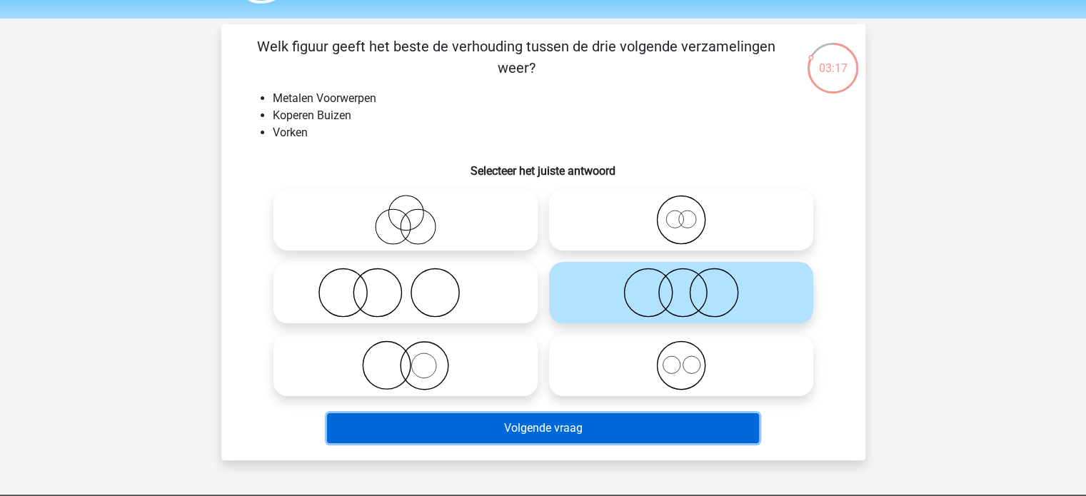
click at [560, 431] on button "Volgende vraag" at bounding box center [543, 428] width 432 height 30
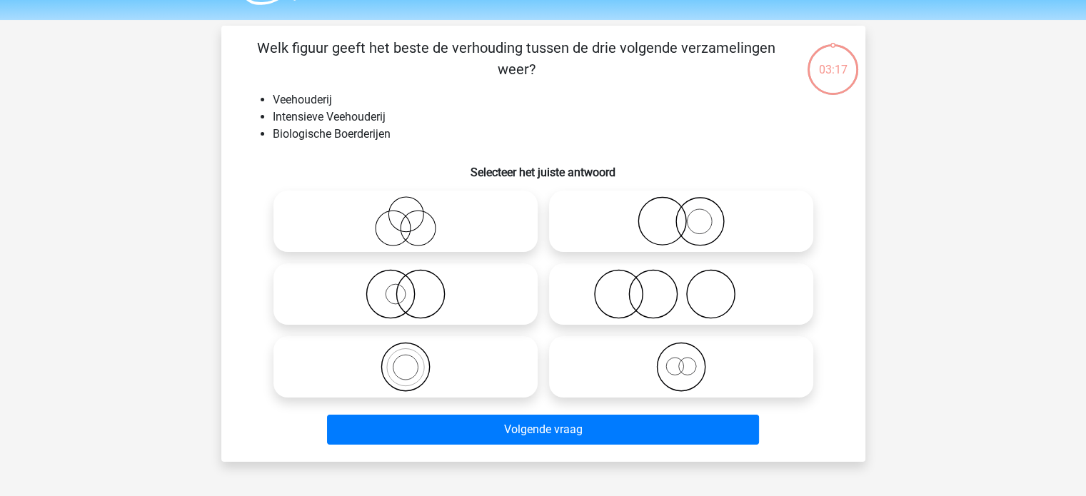
scroll to position [39, 0]
click at [657, 299] on icon at bounding box center [681, 295] width 253 height 50
click at [681, 288] on input "radio" at bounding box center [685, 282] width 9 height 9
radio input "true"
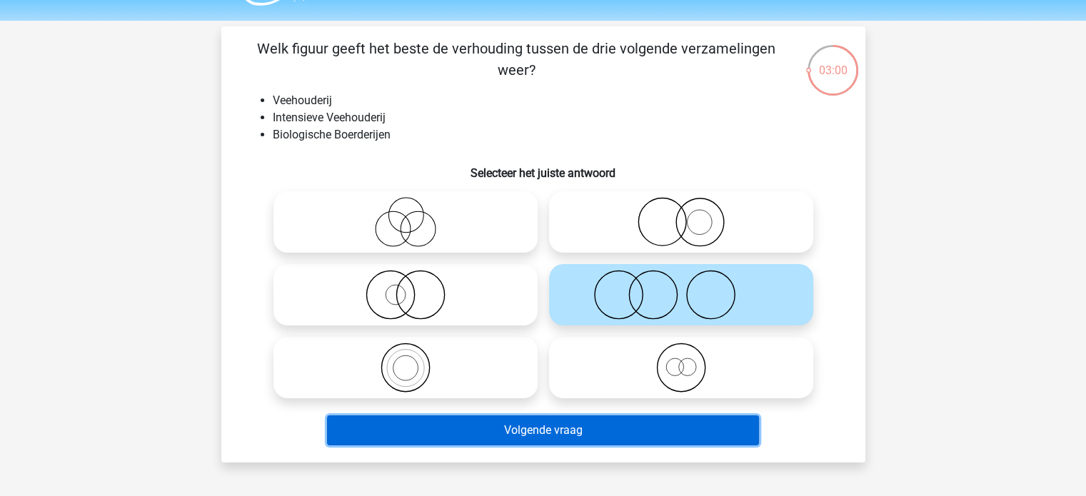
click at [606, 431] on button "Volgende vraag" at bounding box center [543, 431] width 432 height 30
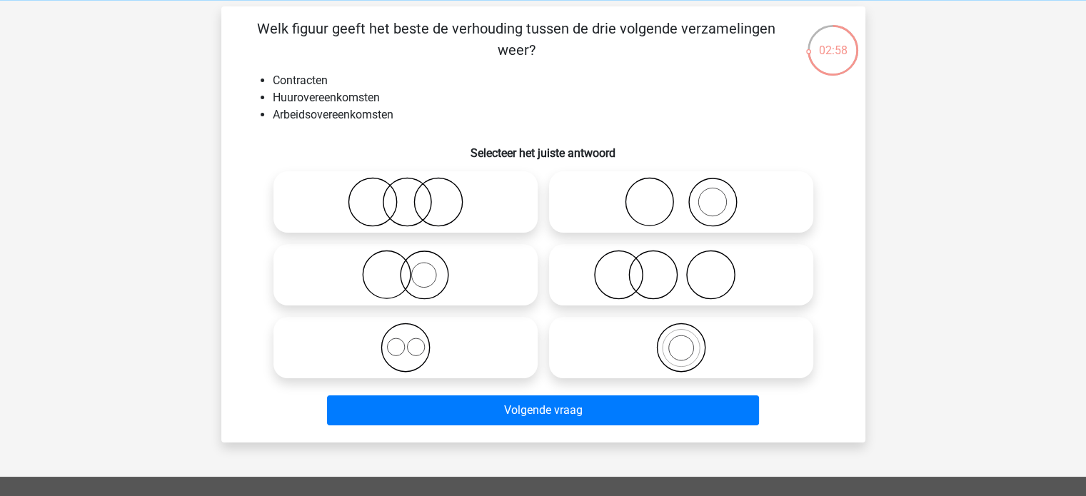
scroll to position [59, 0]
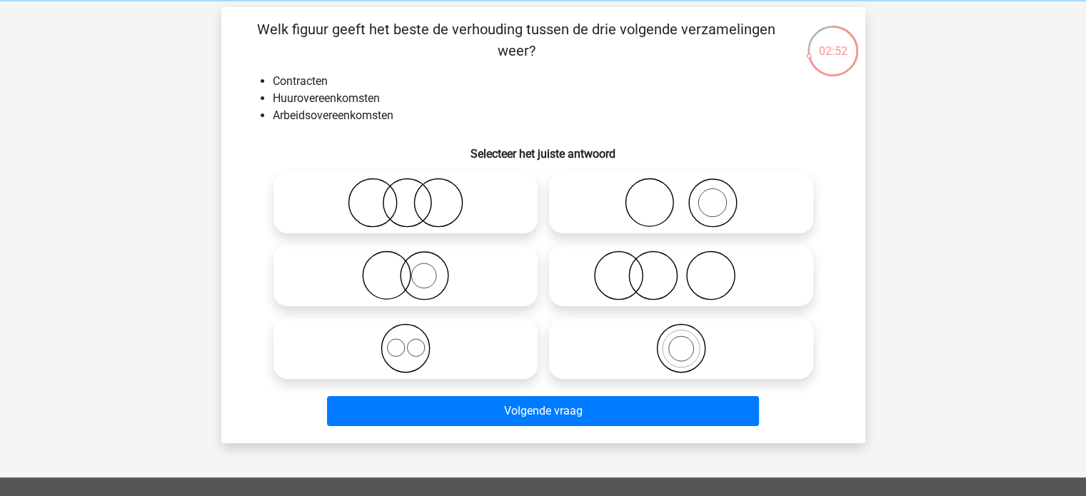
click at [448, 344] on icon at bounding box center [405, 348] width 253 height 50
click at [415, 341] on input "radio" at bounding box center [410, 336] width 9 height 9
radio input "true"
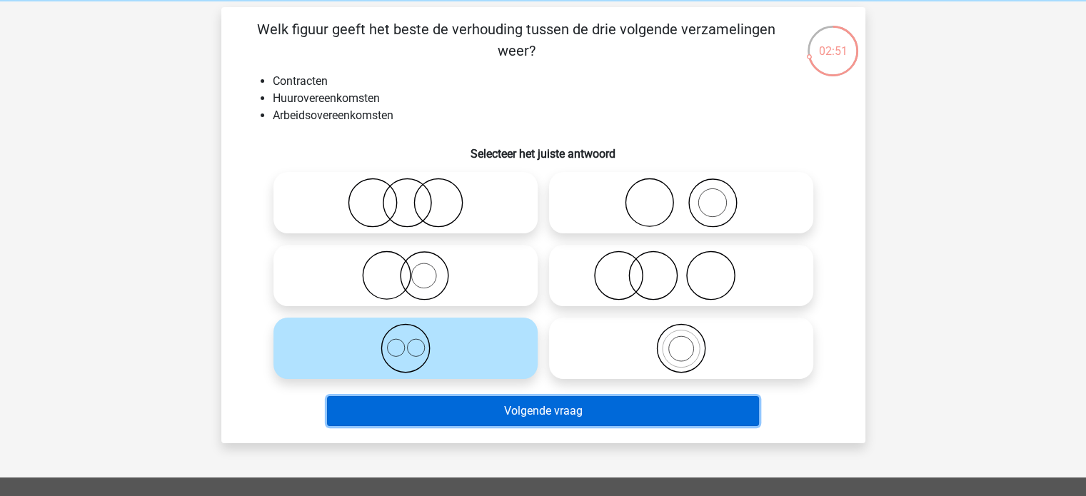
click at [468, 405] on button "Volgende vraag" at bounding box center [543, 411] width 432 height 30
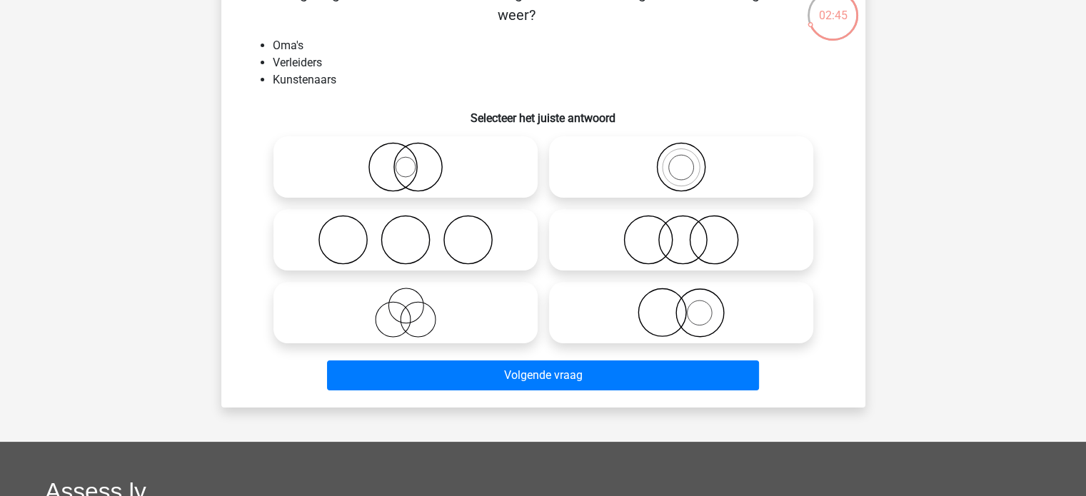
scroll to position [95, 0]
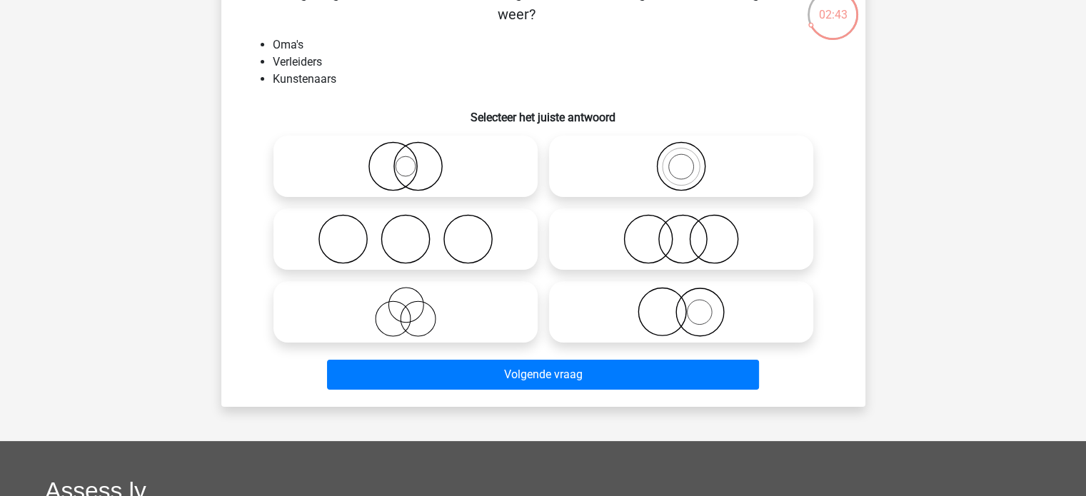
click at [628, 242] on icon at bounding box center [681, 239] width 253 height 50
click at [681, 232] on input "radio" at bounding box center [685, 227] width 9 height 9
radio input "true"
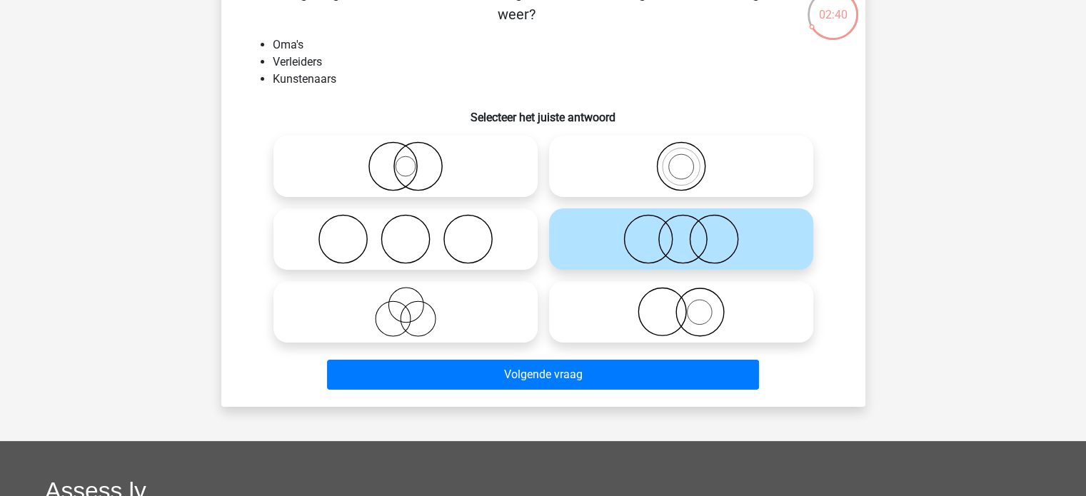
click at [440, 327] on icon at bounding box center [405, 312] width 253 height 50
click at [415, 305] on input "radio" at bounding box center [410, 300] width 9 height 9
radio input "true"
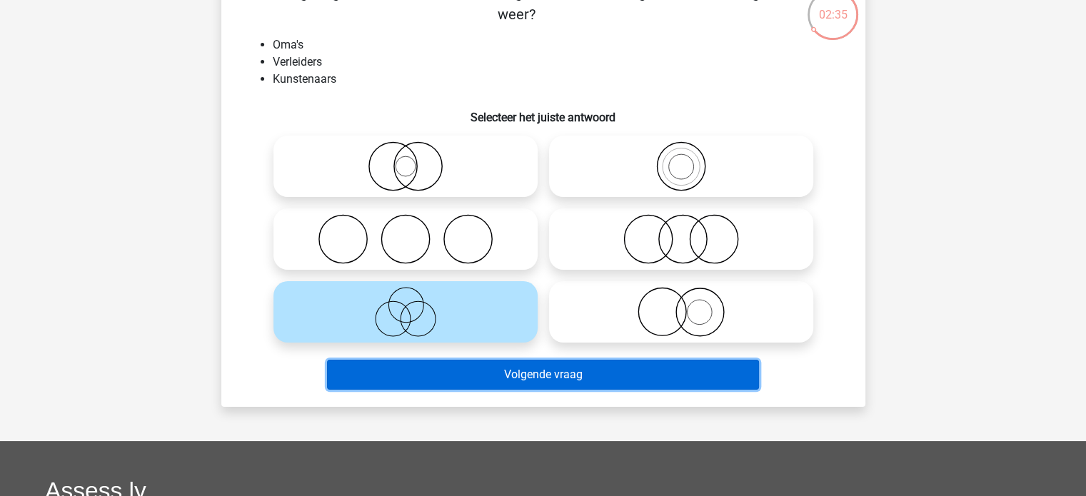
click at [483, 382] on button "Volgende vraag" at bounding box center [543, 375] width 432 height 30
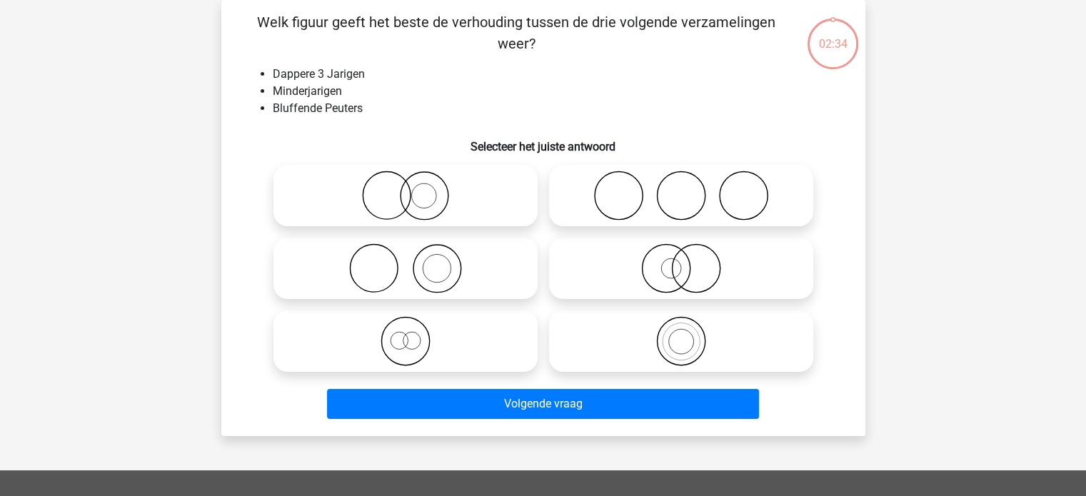
scroll to position [41, 0]
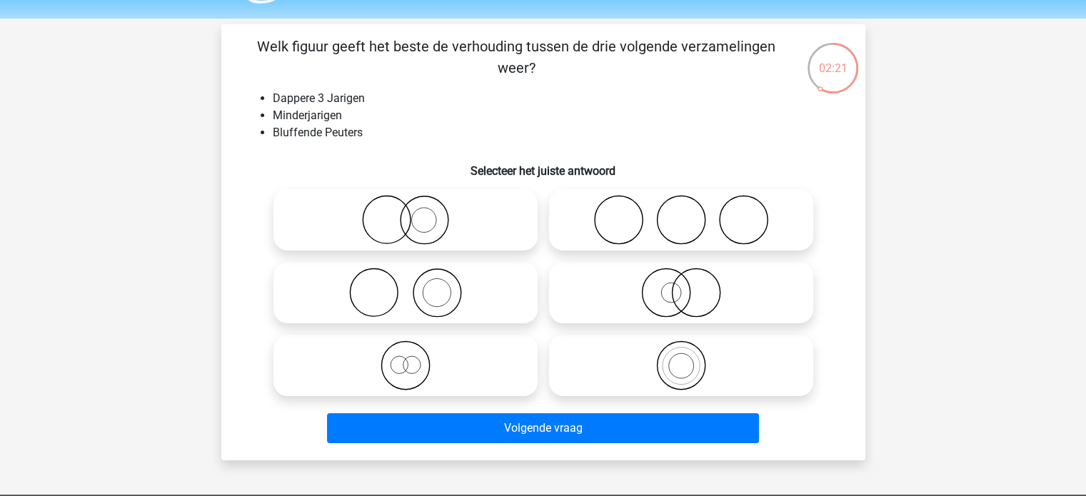
click at [483, 359] on icon at bounding box center [405, 366] width 253 height 50
click at [415, 358] on input "radio" at bounding box center [410, 353] width 9 height 9
radio input "true"
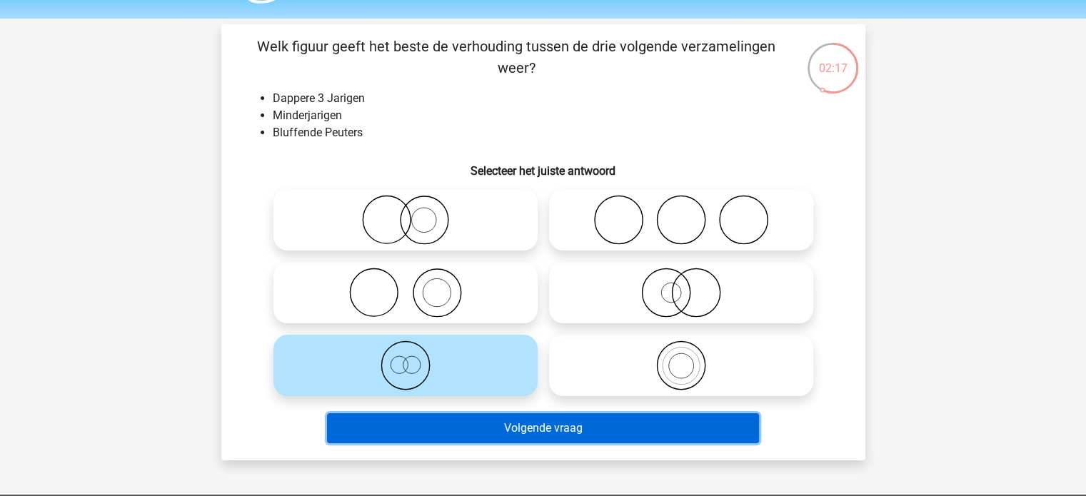
click at [437, 433] on button "Volgende vraag" at bounding box center [543, 428] width 432 height 30
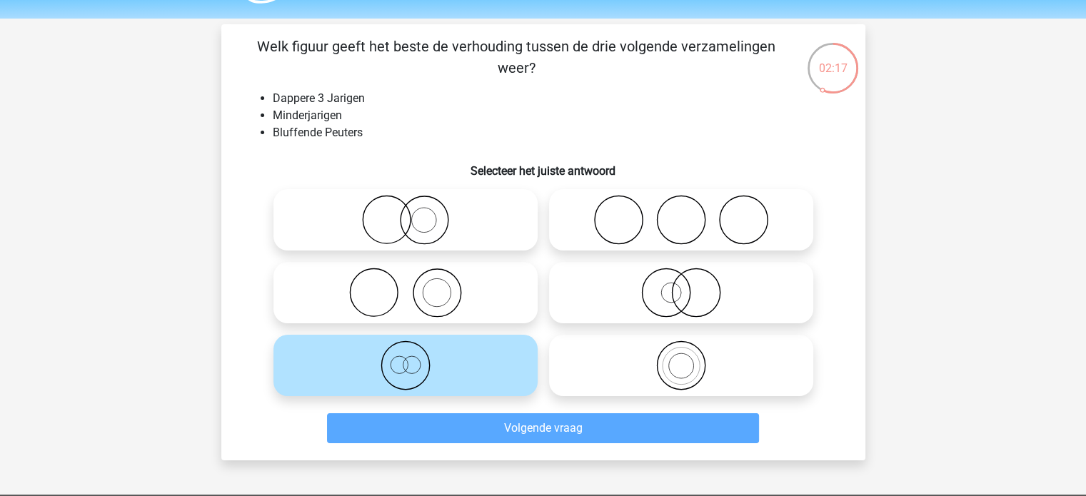
scroll to position [66, 0]
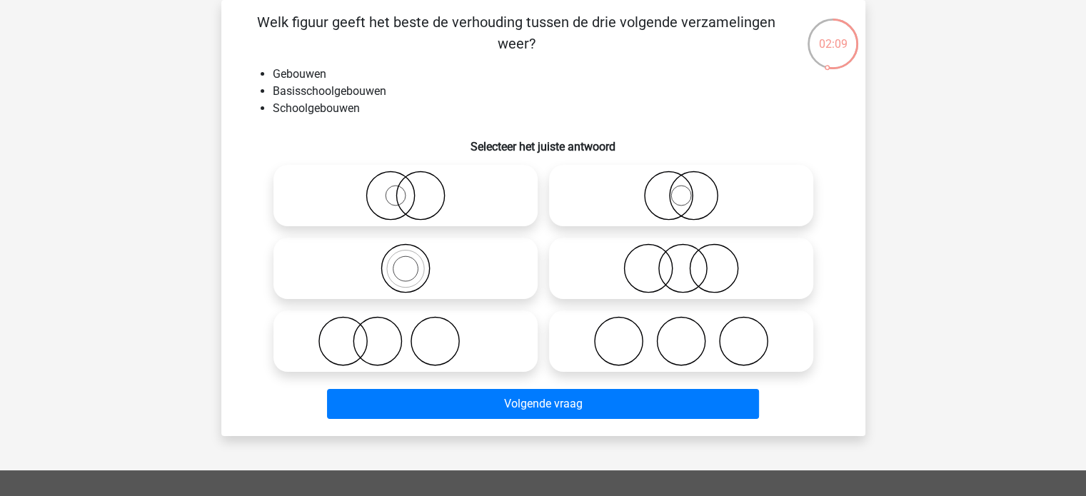
click at [427, 261] on icon at bounding box center [405, 268] width 253 height 50
click at [415, 261] on input "radio" at bounding box center [410, 256] width 9 height 9
radio input "true"
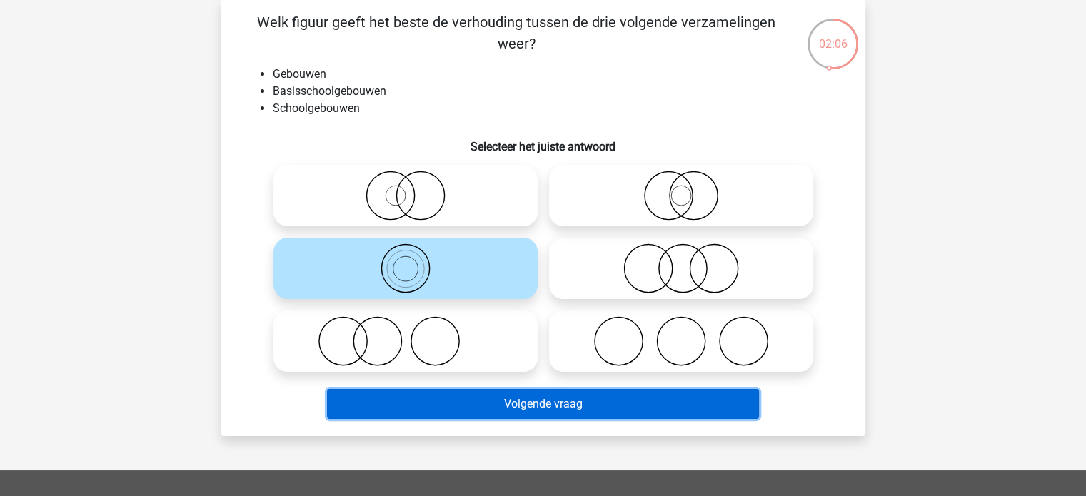
click at [446, 409] on button "Volgende vraag" at bounding box center [543, 404] width 432 height 30
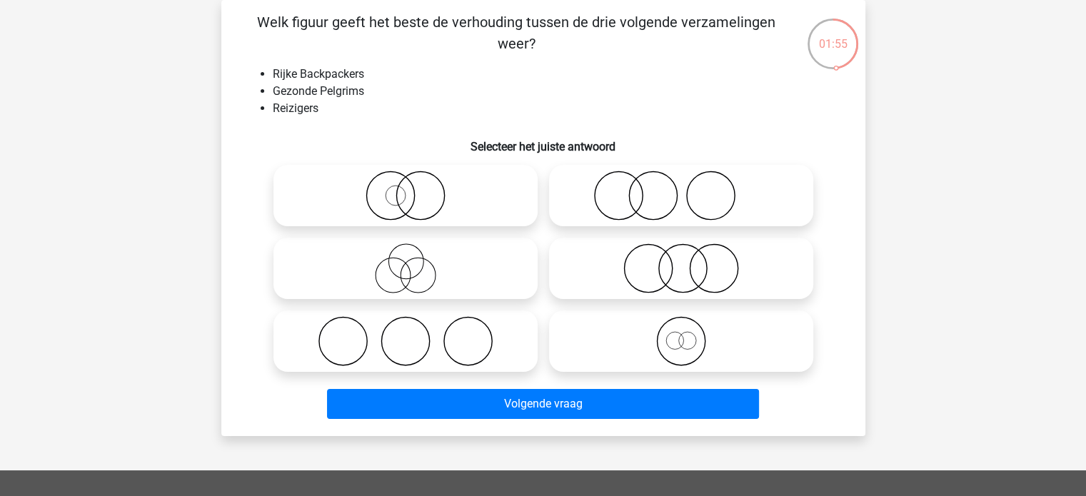
click at [681, 280] on icon at bounding box center [681, 268] width 253 height 50
click at [681, 261] on input "radio" at bounding box center [685, 256] width 9 height 9
radio input "true"
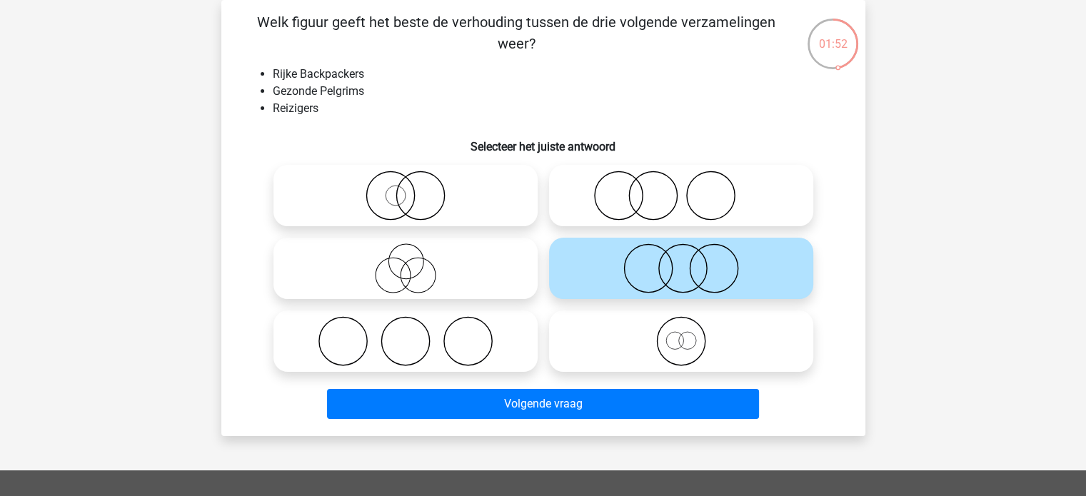
click at [506, 276] on icon at bounding box center [405, 268] width 253 height 50
click at [415, 261] on input "radio" at bounding box center [410, 256] width 9 height 9
radio input "true"
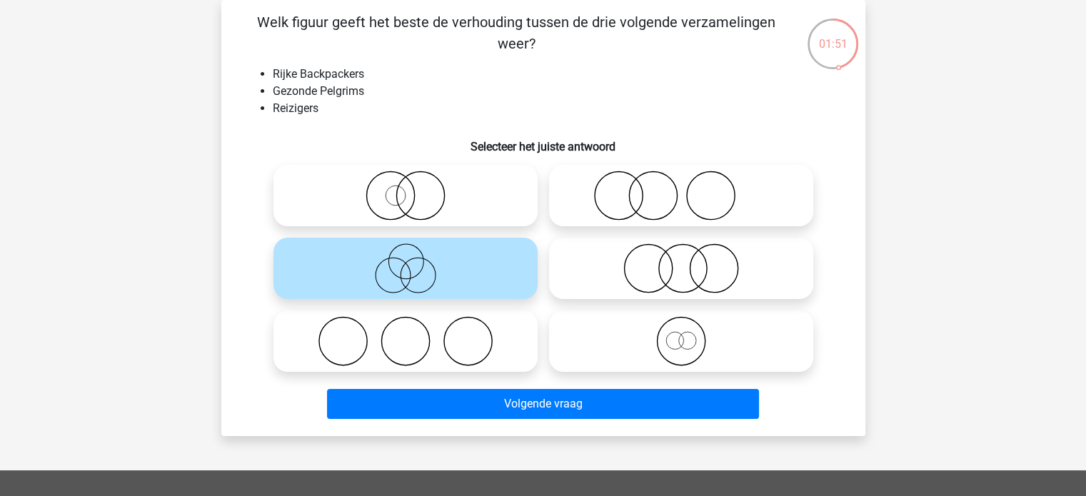
click at [593, 276] on icon at bounding box center [681, 268] width 253 height 50
click at [681, 261] on input "radio" at bounding box center [685, 256] width 9 height 9
radio input "true"
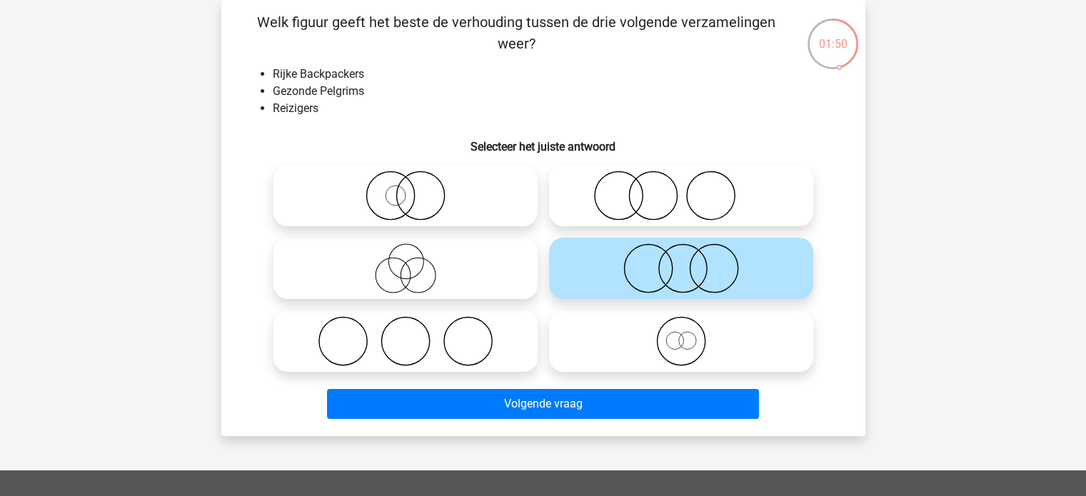
click at [620, 221] on label at bounding box center [681, 195] width 264 height 61
click at [681, 189] on input "radio" at bounding box center [685, 183] width 9 height 9
radio input "true"
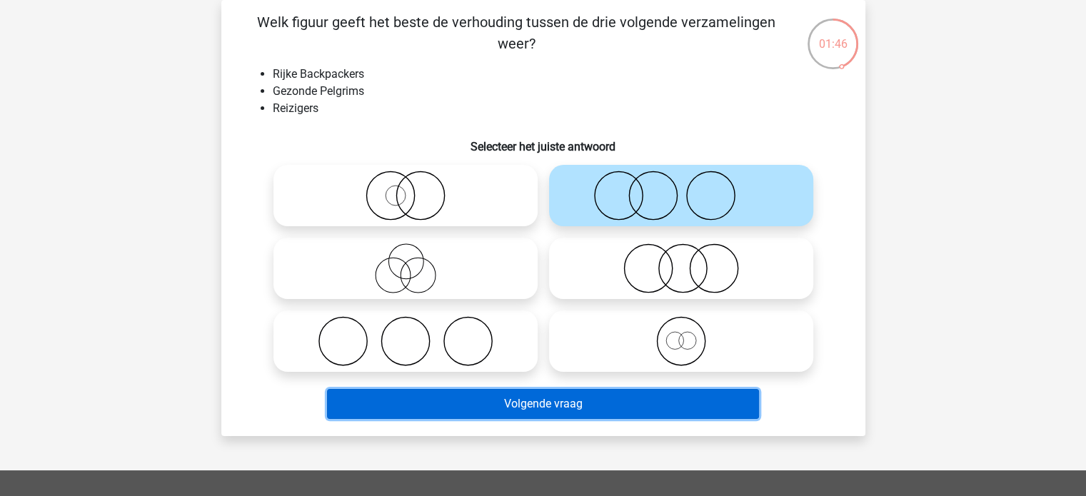
click at [572, 408] on button "Volgende vraag" at bounding box center [543, 404] width 432 height 30
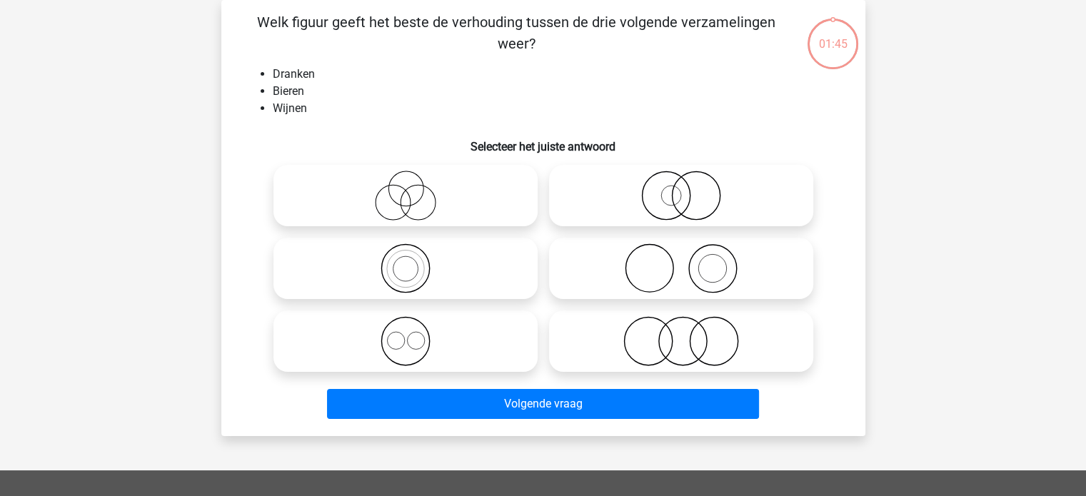
click at [572, 408] on button "Volgende vraag" at bounding box center [543, 404] width 432 height 30
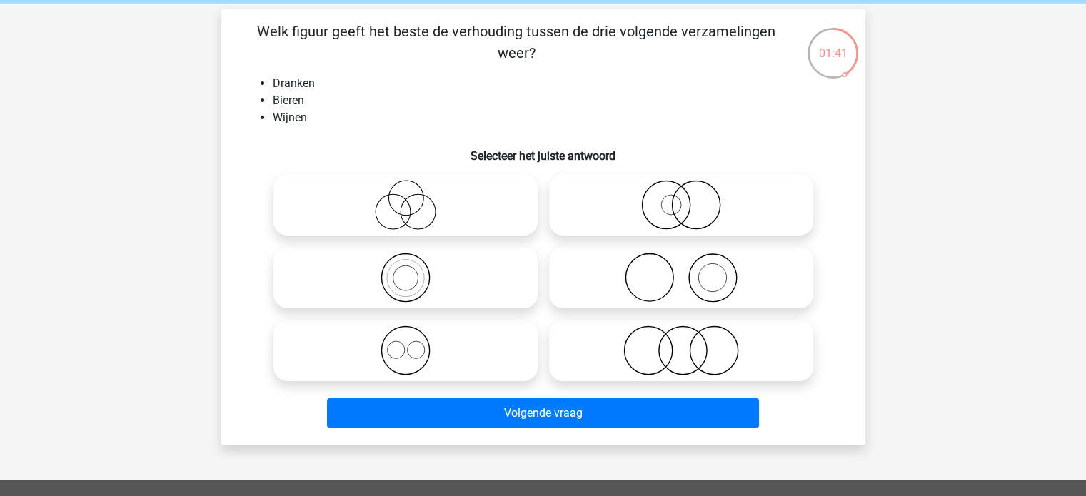
scroll to position [63, 0]
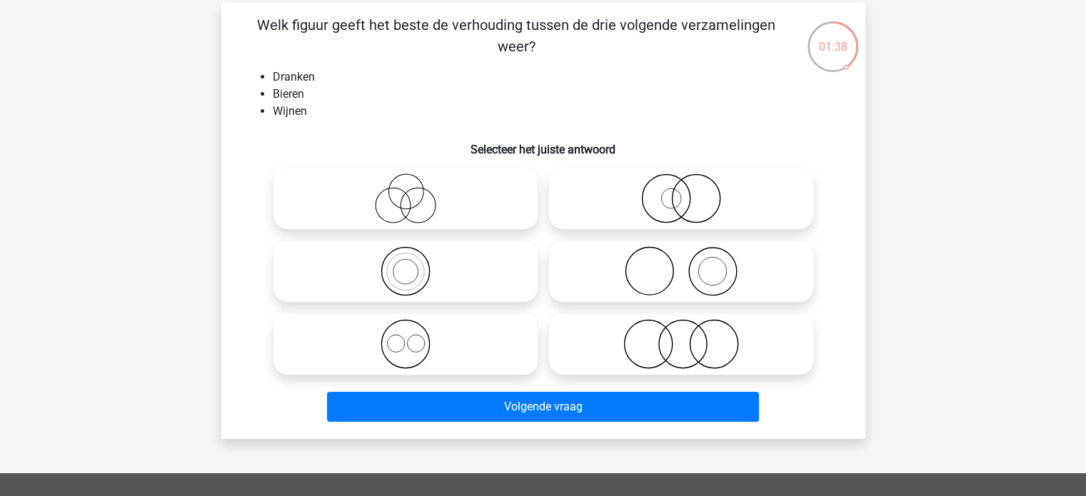
click at [479, 350] on icon at bounding box center [405, 344] width 253 height 50
click at [415, 337] on input "radio" at bounding box center [410, 332] width 9 height 9
radio input "true"
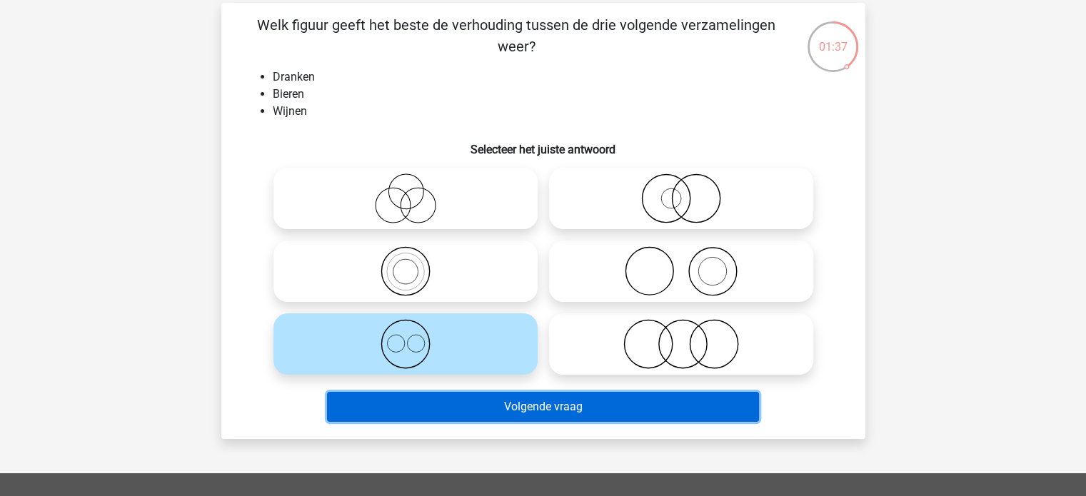
click at [514, 407] on button "Volgende vraag" at bounding box center [543, 407] width 432 height 30
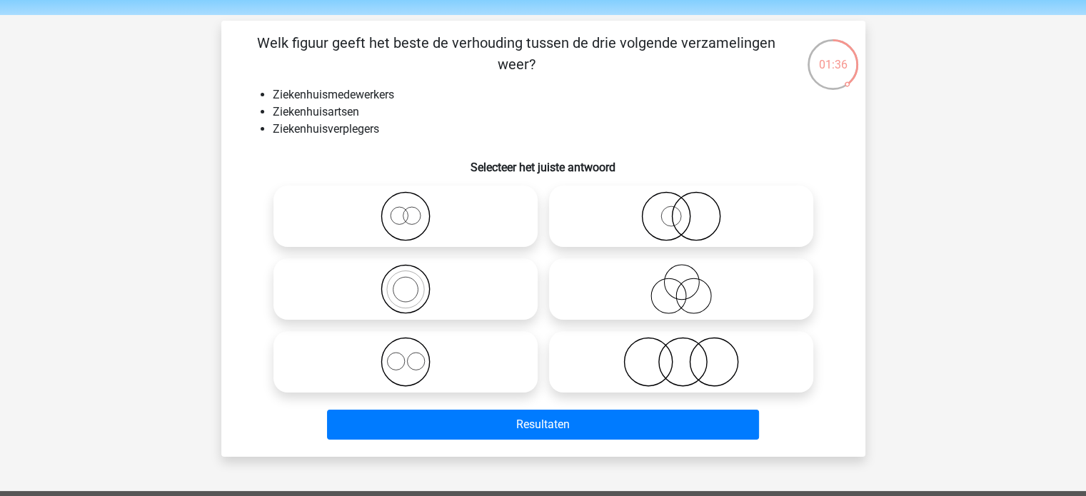
scroll to position [46, 0]
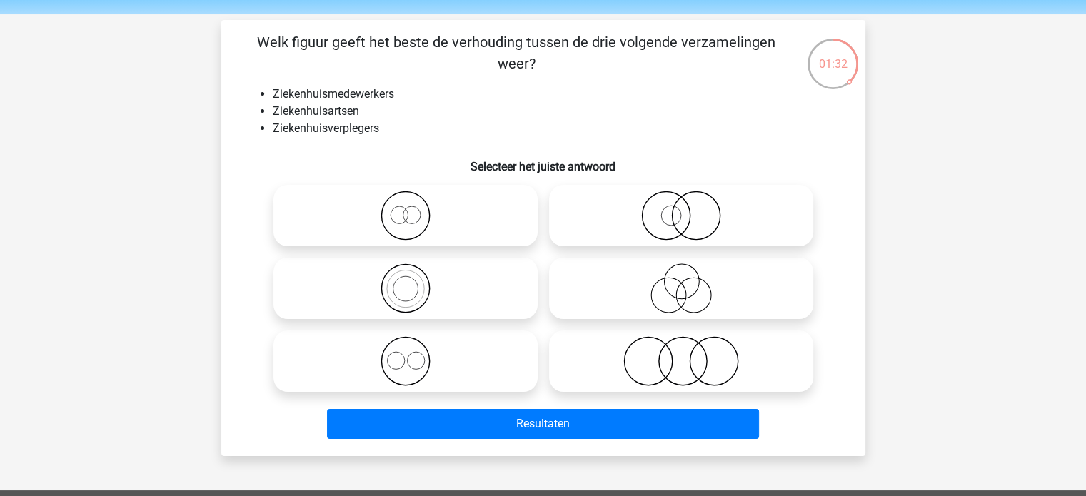
click at [497, 284] on icon at bounding box center [405, 288] width 253 height 50
click at [415, 281] on input "radio" at bounding box center [410, 276] width 9 height 9
radio input "true"
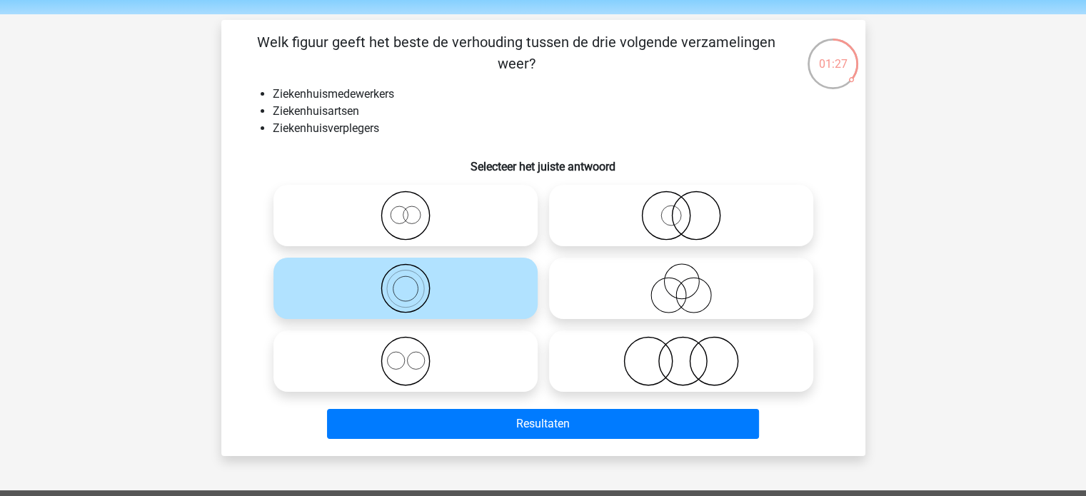
click at [478, 362] on icon at bounding box center [405, 361] width 253 height 50
click at [415, 354] on input "radio" at bounding box center [410, 349] width 9 height 9
radio input "true"
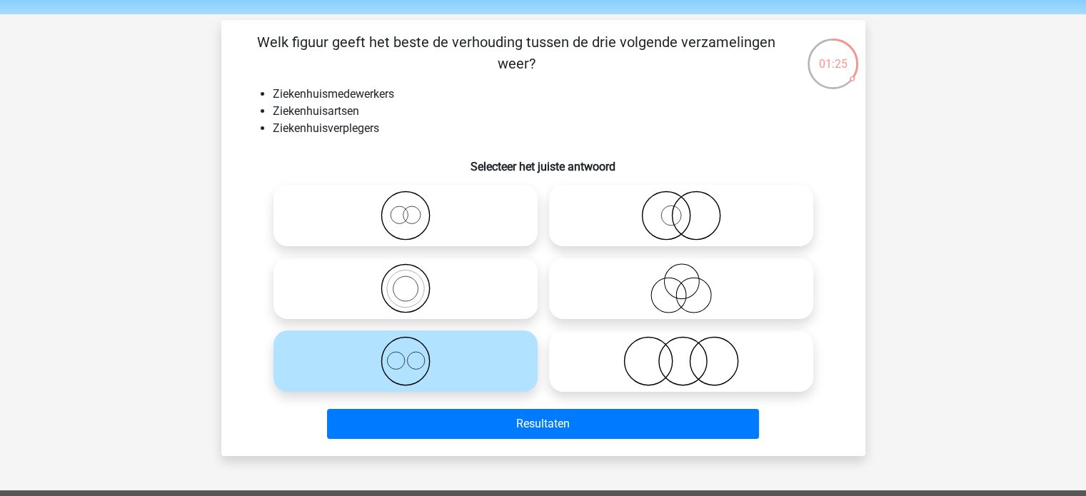
click at [645, 371] on icon at bounding box center [681, 361] width 253 height 50
click at [681, 354] on input "radio" at bounding box center [685, 349] width 9 height 9
radio input "true"
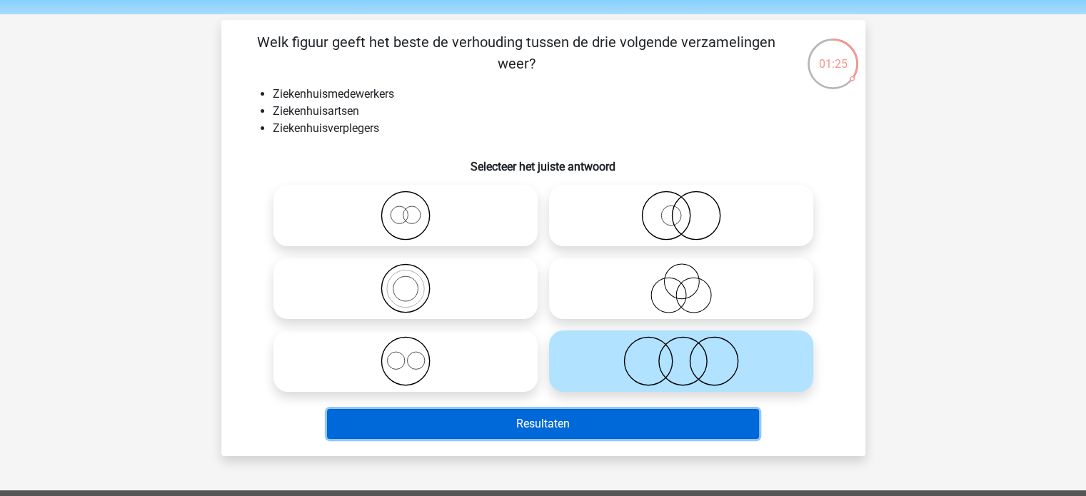
click at [604, 422] on button "Resultaten" at bounding box center [543, 424] width 432 height 30
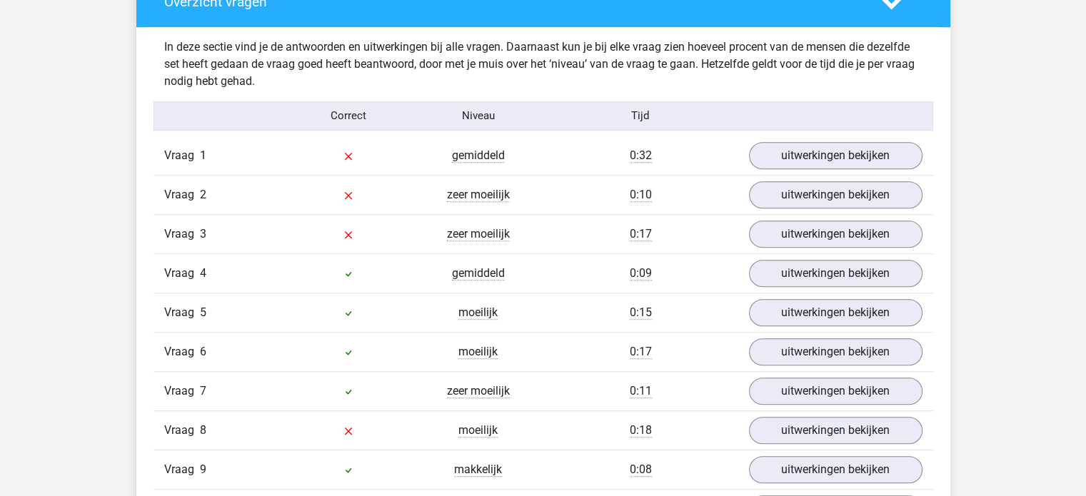
scroll to position [1139, 0]
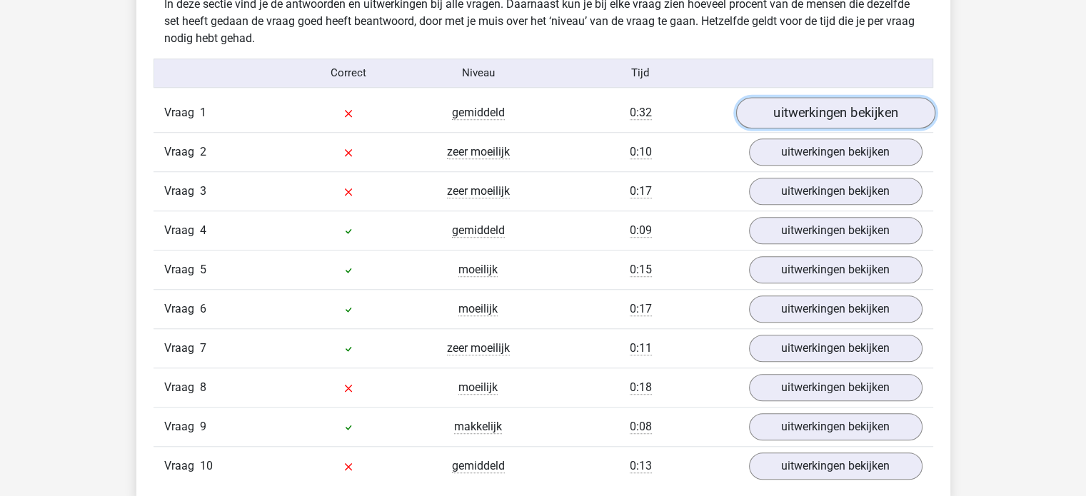
click at [771, 114] on link "uitwerkingen bekijken" at bounding box center [834, 112] width 199 height 31
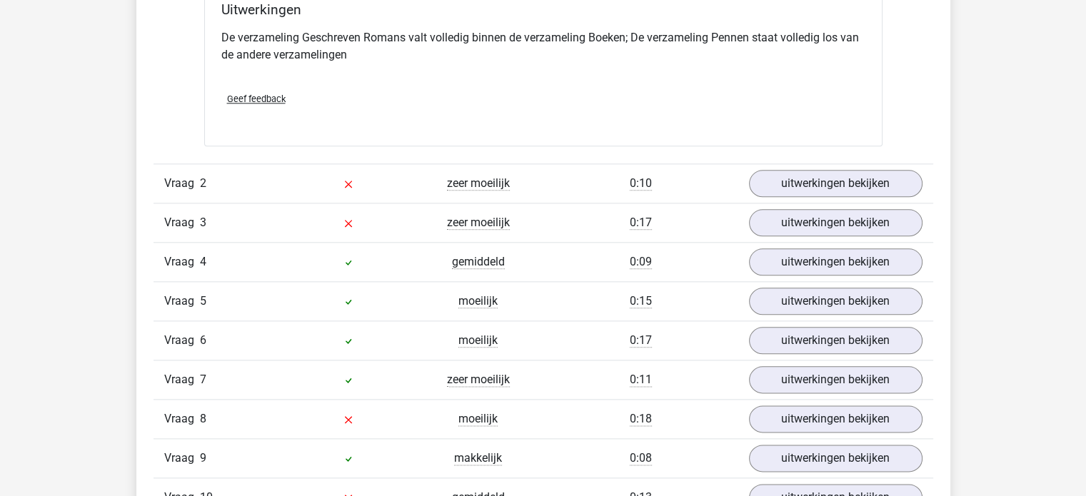
scroll to position [1654, 0]
click at [805, 184] on link "uitwerkingen bekijken" at bounding box center [834, 182] width 199 height 31
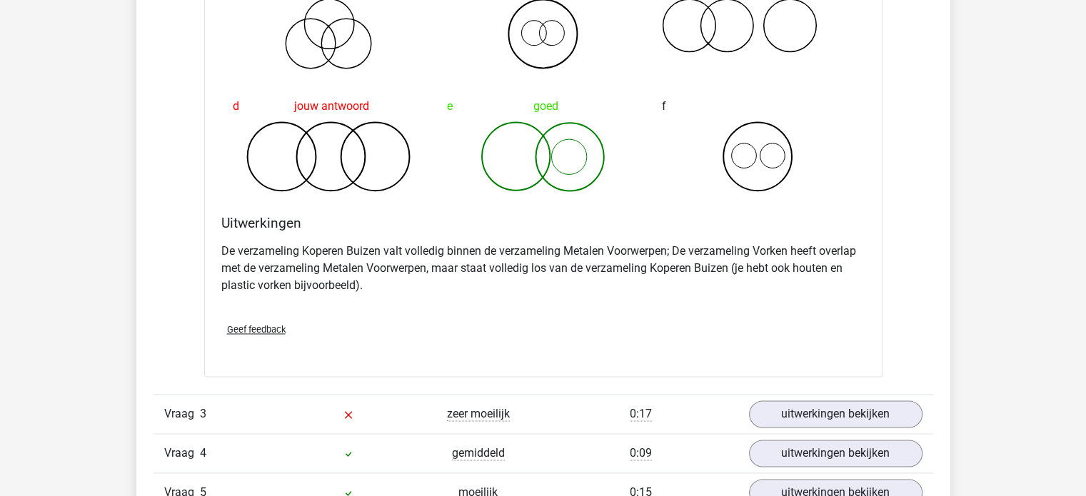
scroll to position [2131, 0]
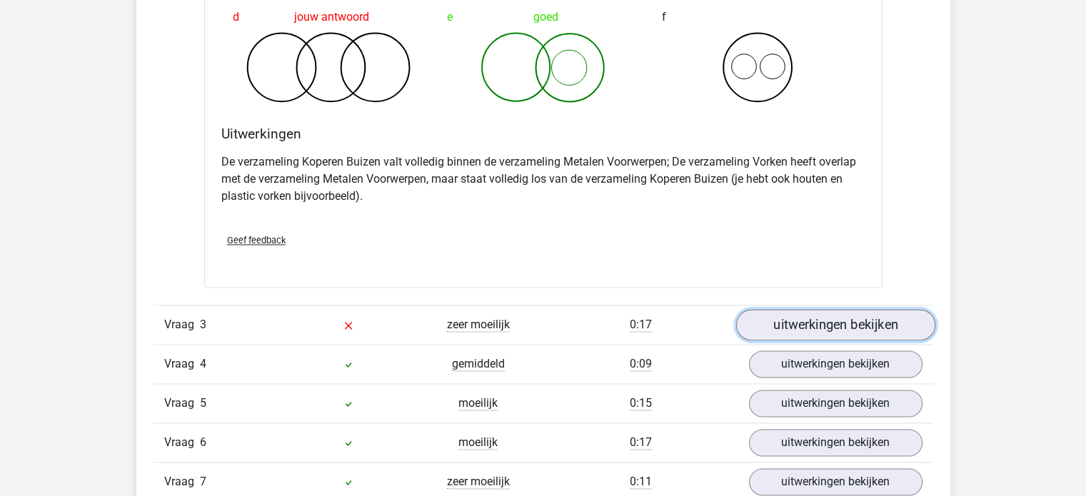
click at [778, 321] on link "uitwerkingen bekijken" at bounding box center [834, 324] width 199 height 31
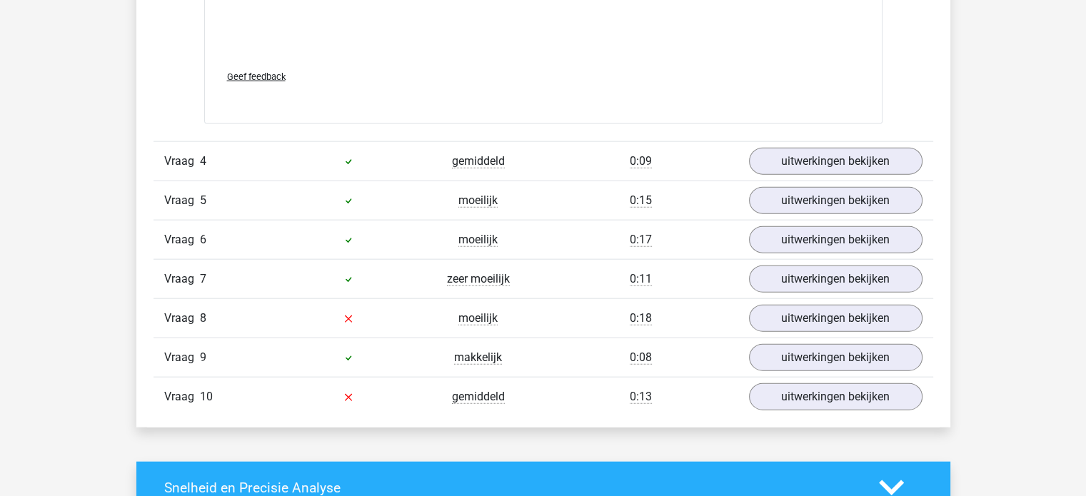
scroll to position [3263, 0]
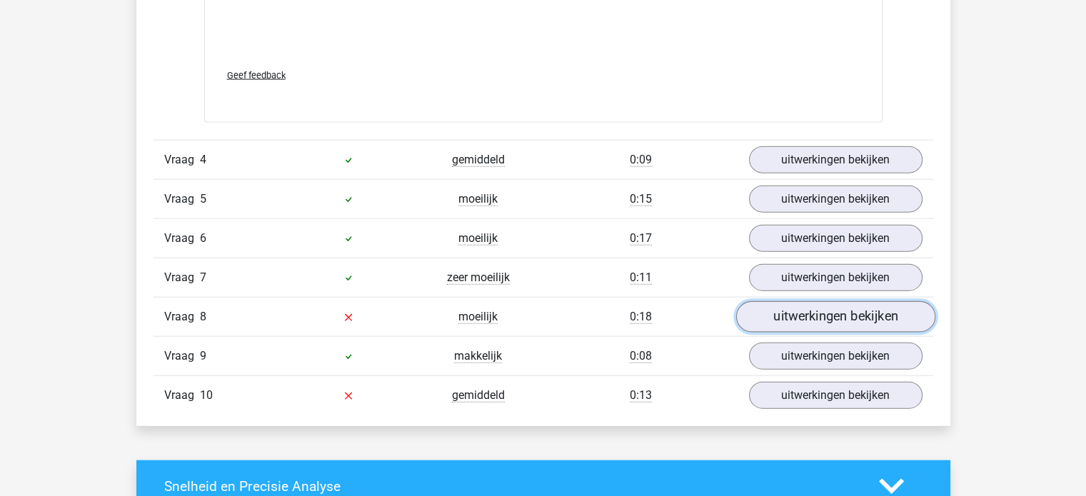
click at [801, 310] on link "uitwerkingen bekijken" at bounding box center [834, 317] width 199 height 31
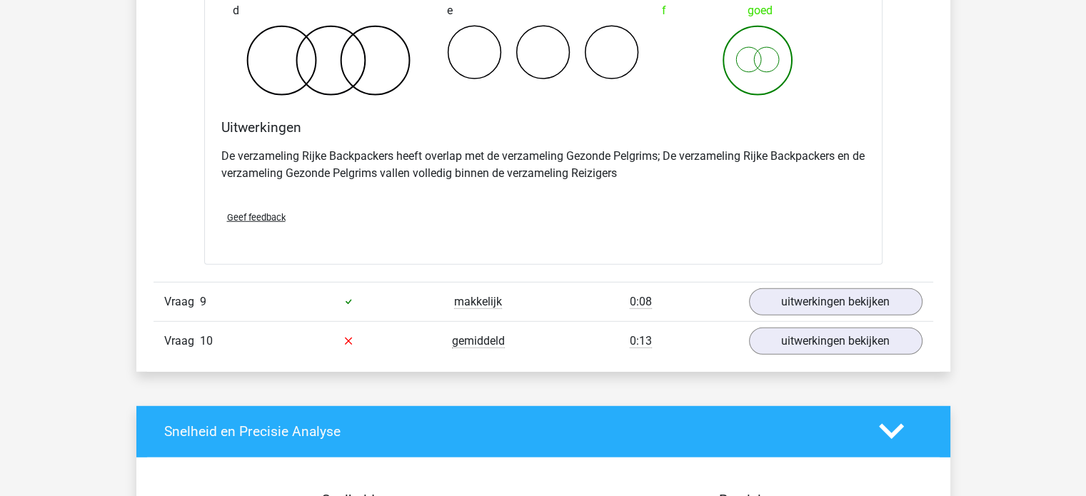
scroll to position [3864, 0]
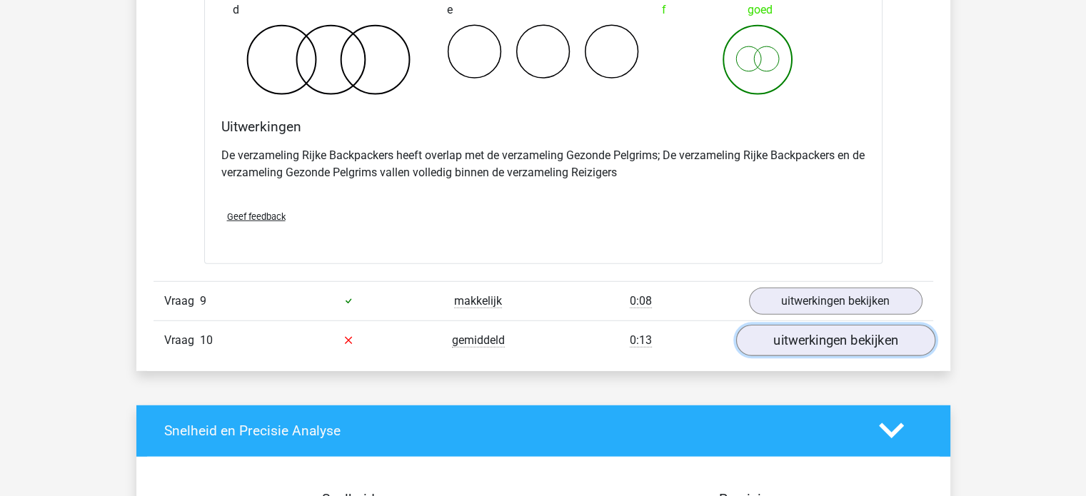
click at [798, 342] on link "uitwerkingen bekijken" at bounding box center [834, 340] width 199 height 31
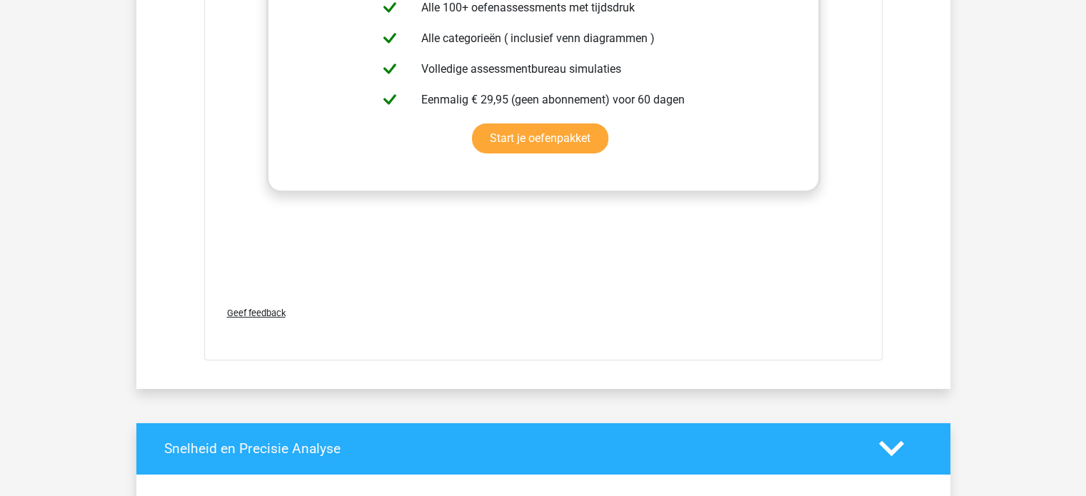
scroll to position [4972, 0]
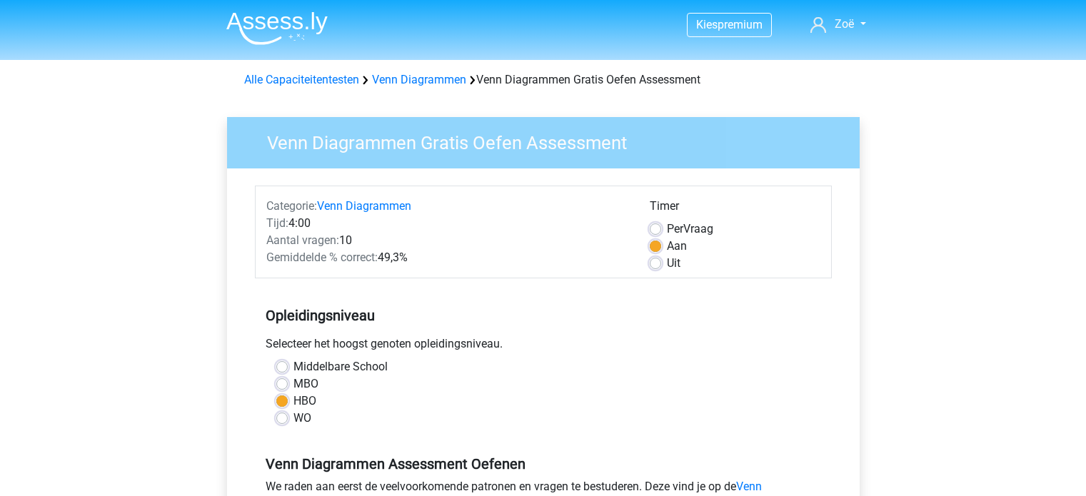
scroll to position [194, 0]
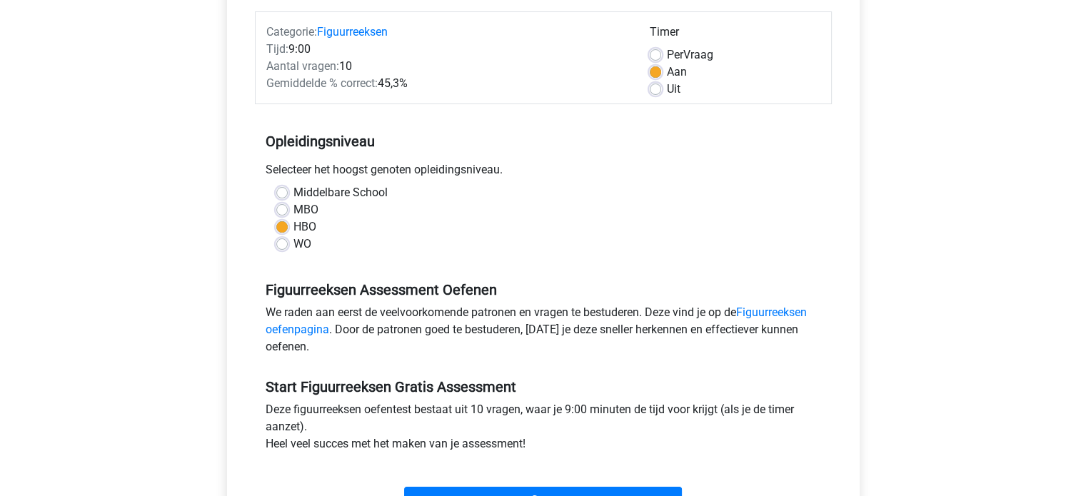
scroll to position [194, 0]
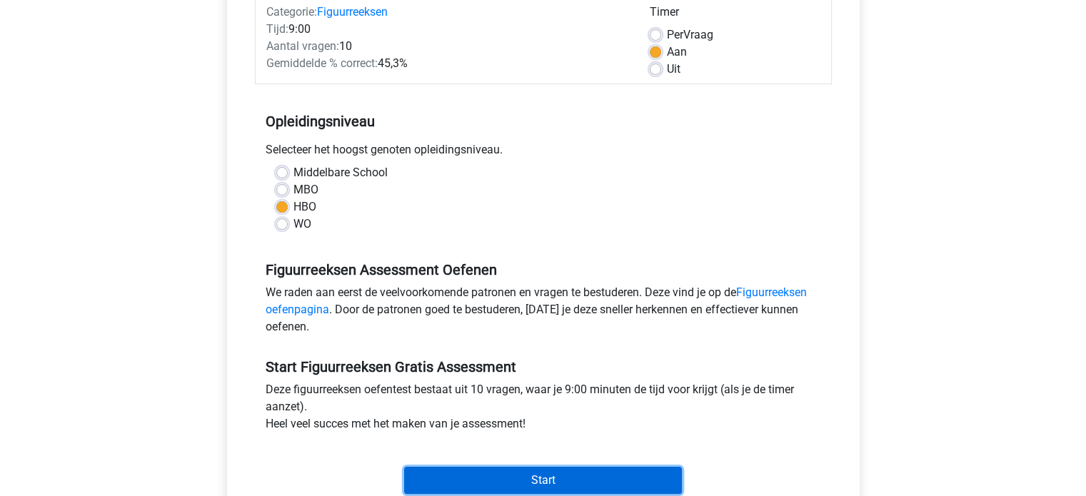
click at [493, 476] on input "Start" at bounding box center [543, 480] width 278 height 27
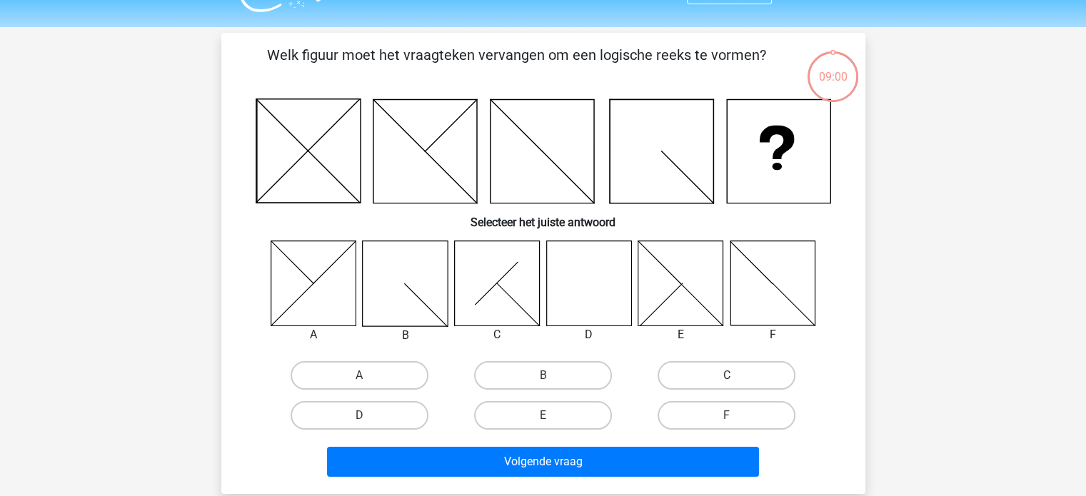
scroll to position [42, 0]
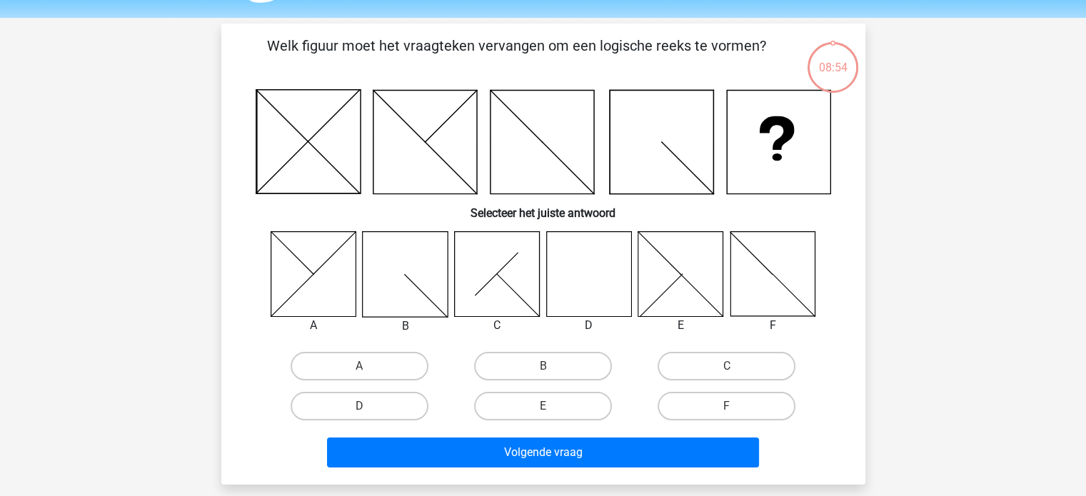
click at [586, 296] on icon at bounding box center [588, 273] width 85 height 85
click at [371, 394] on label "D" at bounding box center [360, 406] width 138 height 29
click at [368, 406] on input "D" at bounding box center [363, 410] width 9 height 9
radio input "true"
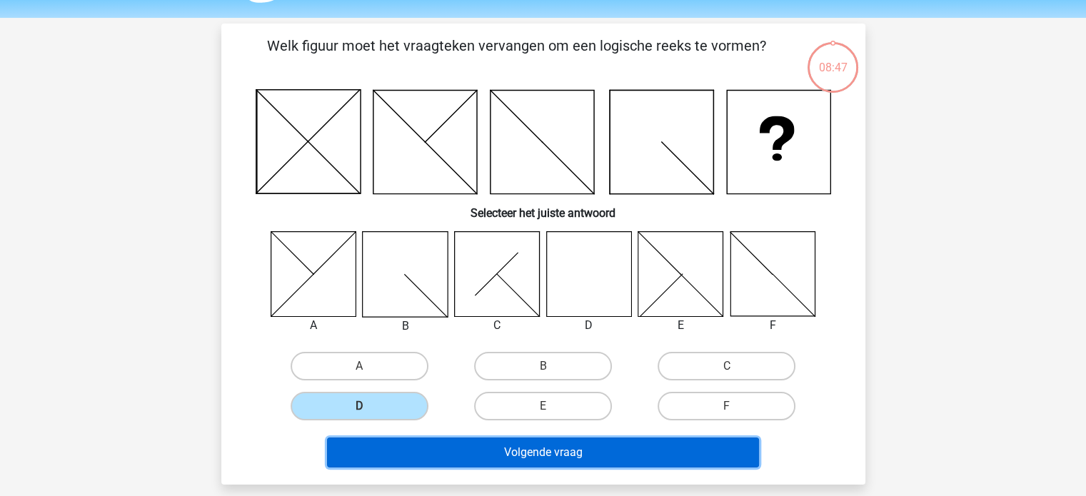
click at [438, 465] on button "Volgende vraag" at bounding box center [543, 453] width 432 height 30
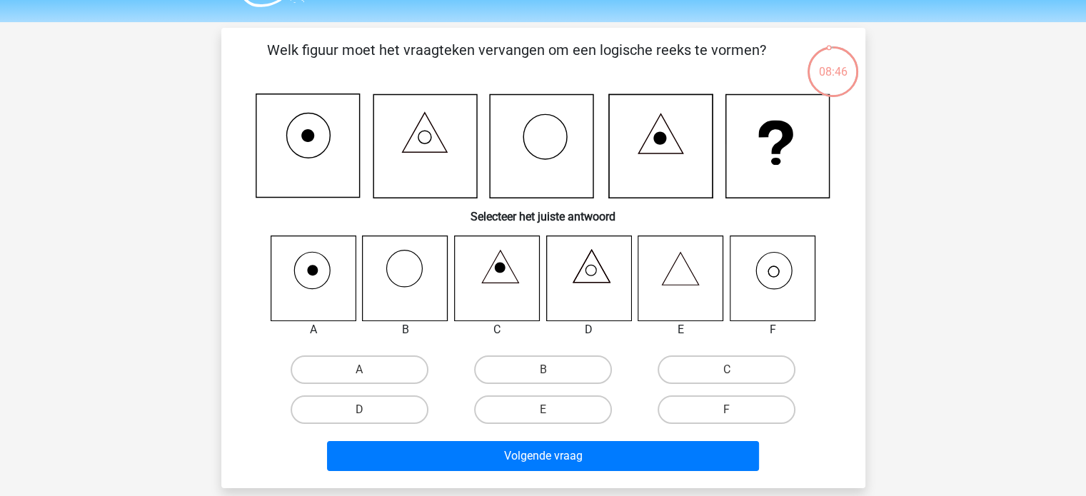
scroll to position [37, 0]
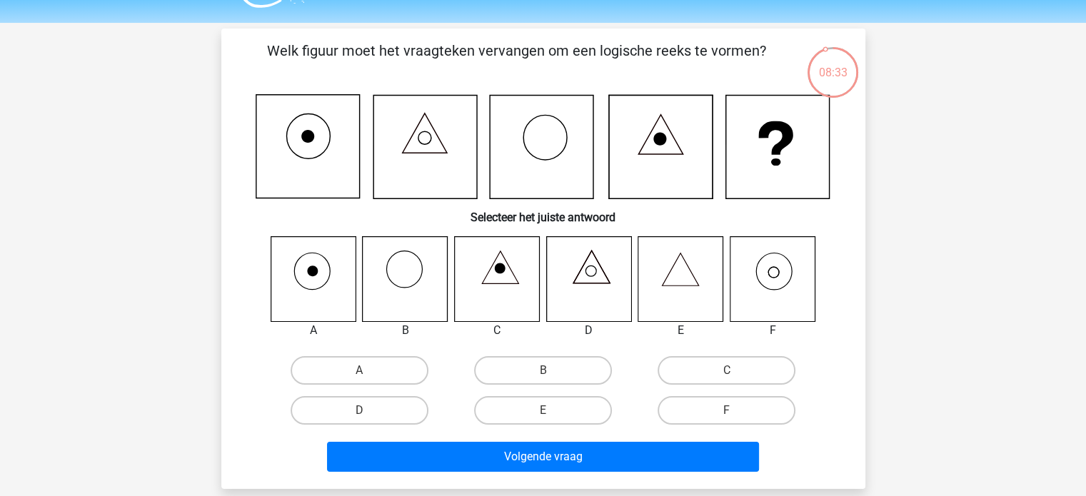
click at [755, 285] on icon at bounding box center [772, 278] width 85 height 85
click at [748, 406] on label "F" at bounding box center [727, 410] width 138 height 29
click at [736, 411] on input "F" at bounding box center [731, 415] width 9 height 9
radio input "true"
click at [652, 471] on div "Volgende vraag" at bounding box center [543, 460] width 551 height 36
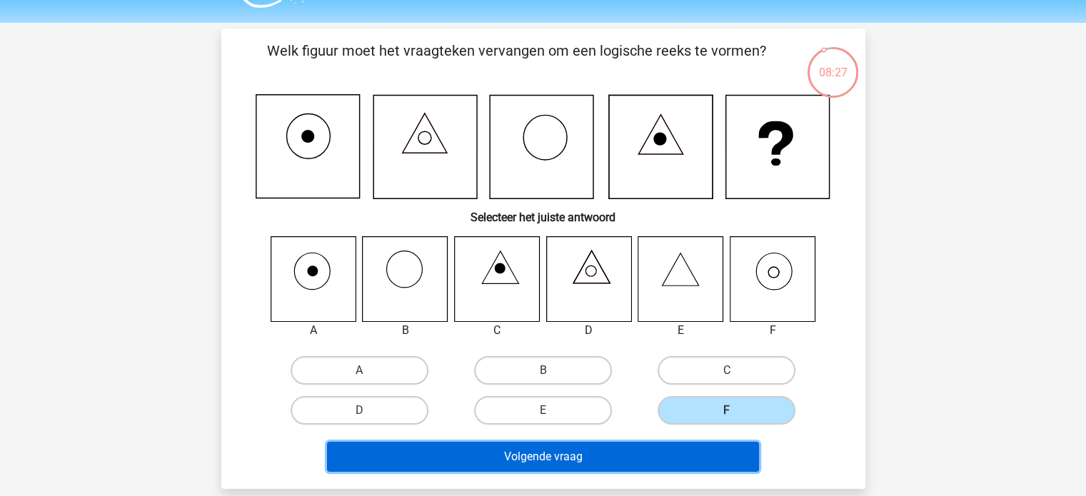
click at [528, 453] on button "Volgende vraag" at bounding box center [543, 457] width 432 height 30
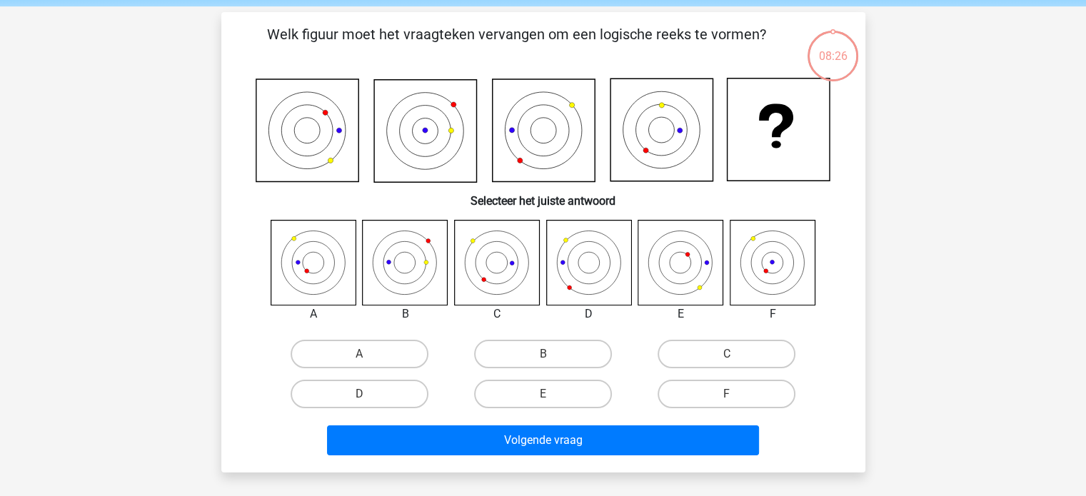
scroll to position [53, 0]
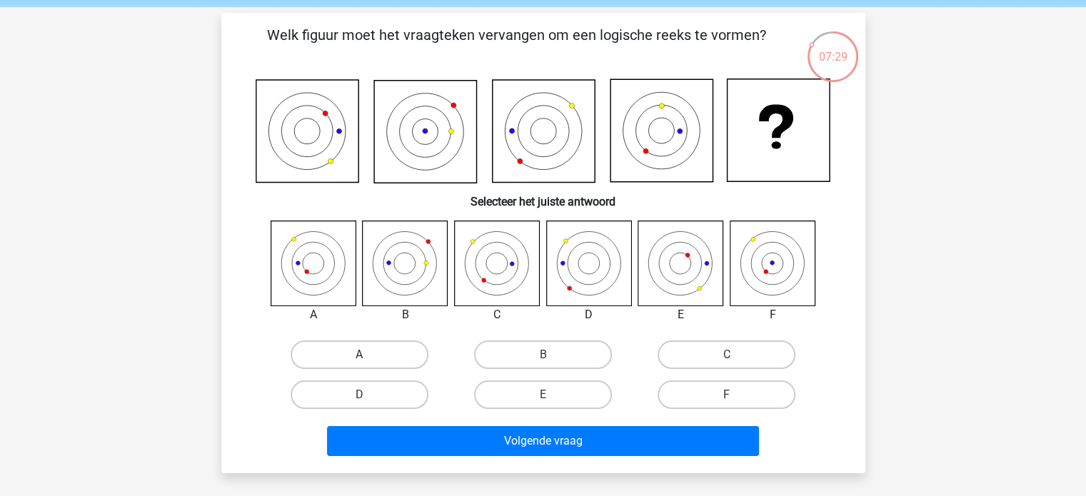
click at [361, 346] on label "A" at bounding box center [360, 355] width 138 height 29
click at [361, 355] on input "A" at bounding box center [363, 359] width 9 height 9
radio input "true"
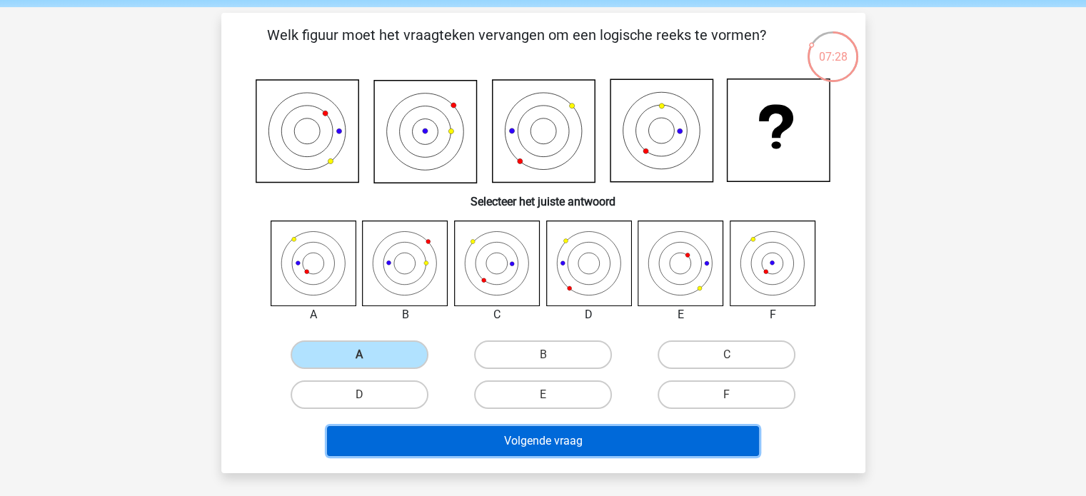
click at [413, 439] on button "Volgende vraag" at bounding box center [543, 441] width 432 height 30
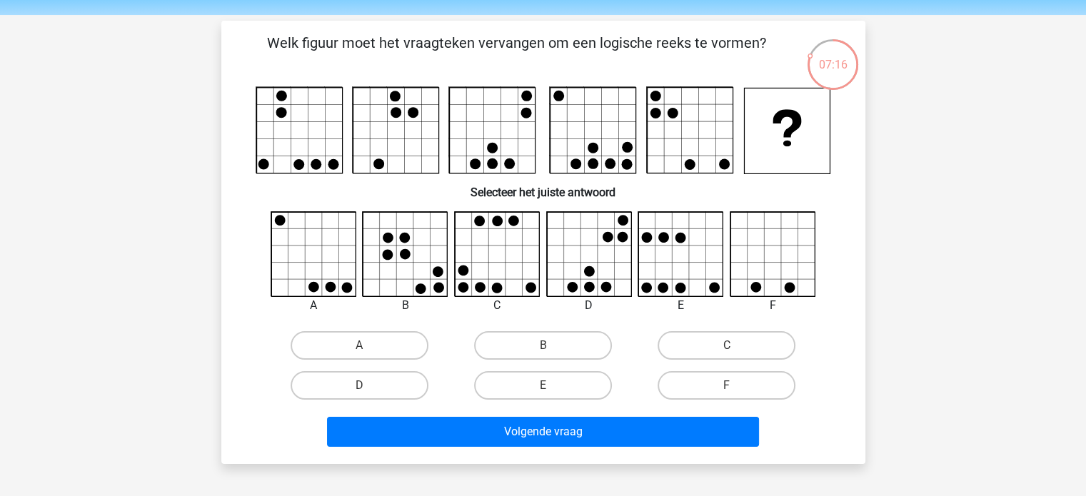
scroll to position [44, 0]
click at [713, 348] on label "C" at bounding box center [727, 346] width 138 height 29
click at [727, 348] on input "C" at bounding box center [731, 350] width 9 height 9
radio input "true"
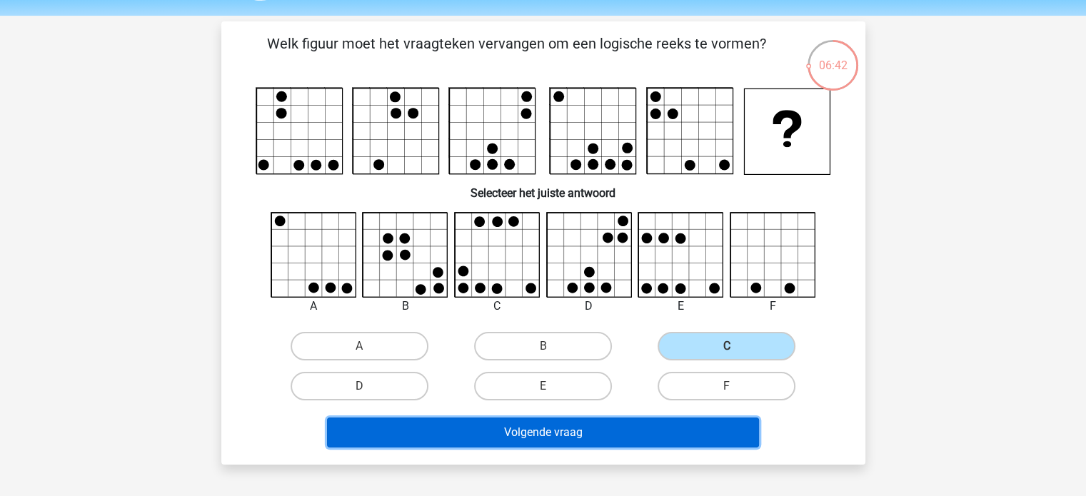
click at [646, 441] on button "Volgende vraag" at bounding box center [543, 433] width 432 height 30
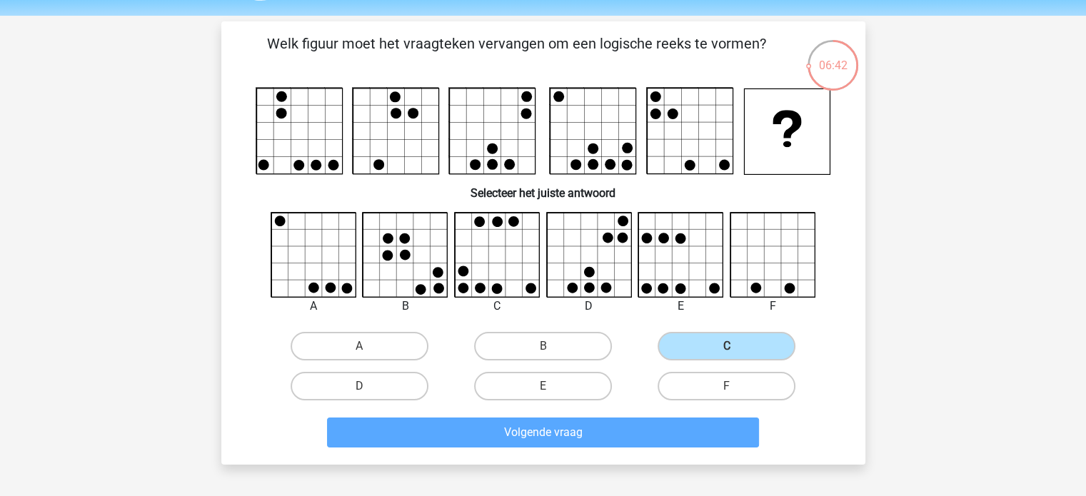
scroll to position [66, 0]
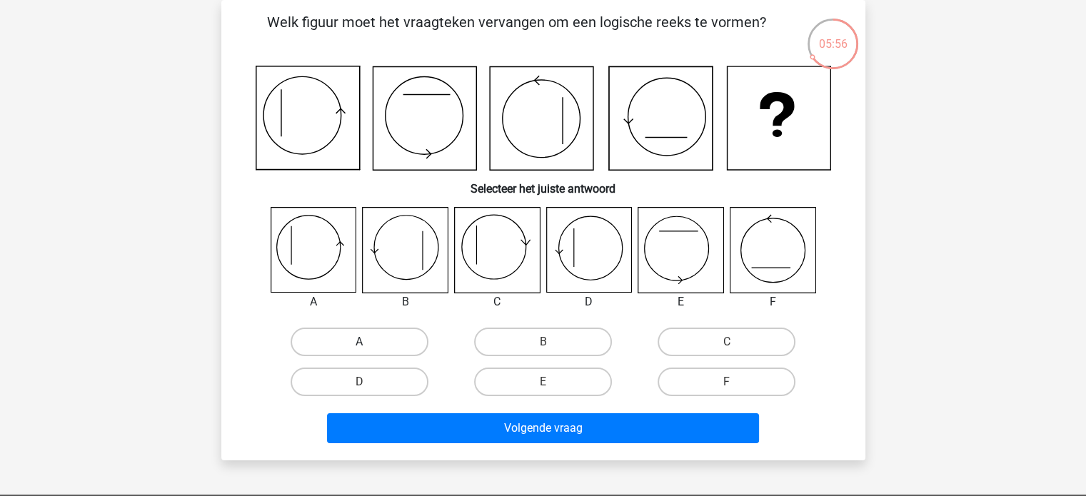
click at [357, 339] on label "A" at bounding box center [360, 342] width 138 height 29
click at [359, 342] on input "A" at bounding box center [363, 346] width 9 height 9
radio input "true"
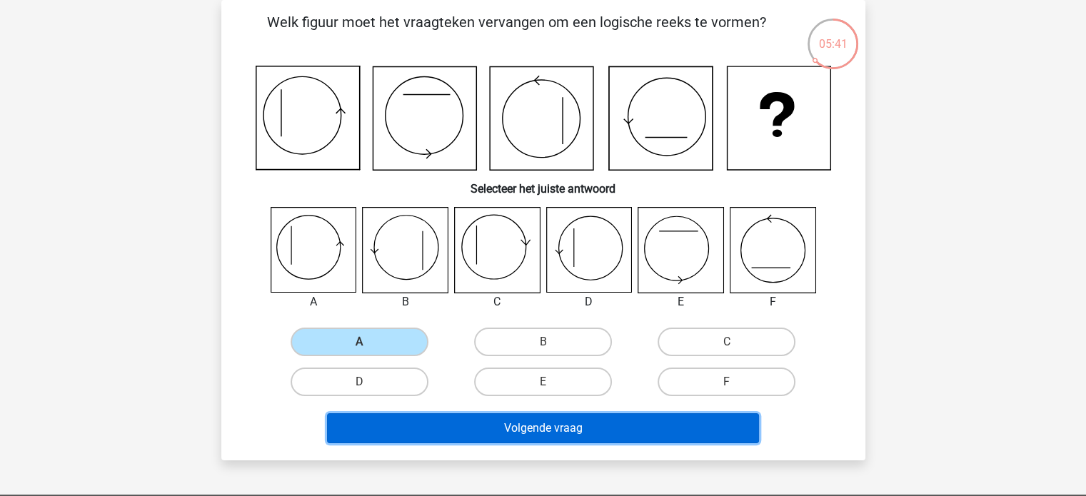
drag, startPoint x: 523, startPoint y: 426, endPoint x: 488, endPoint y: 431, distance: 34.7
click at [488, 431] on button "Volgende vraag" at bounding box center [543, 428] width 432 height 30
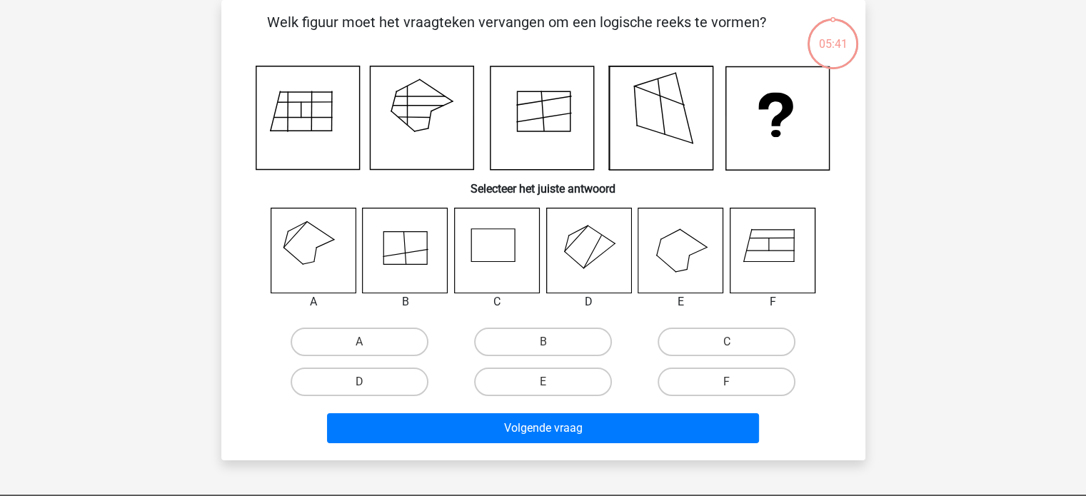
scroll to position [51, 0]
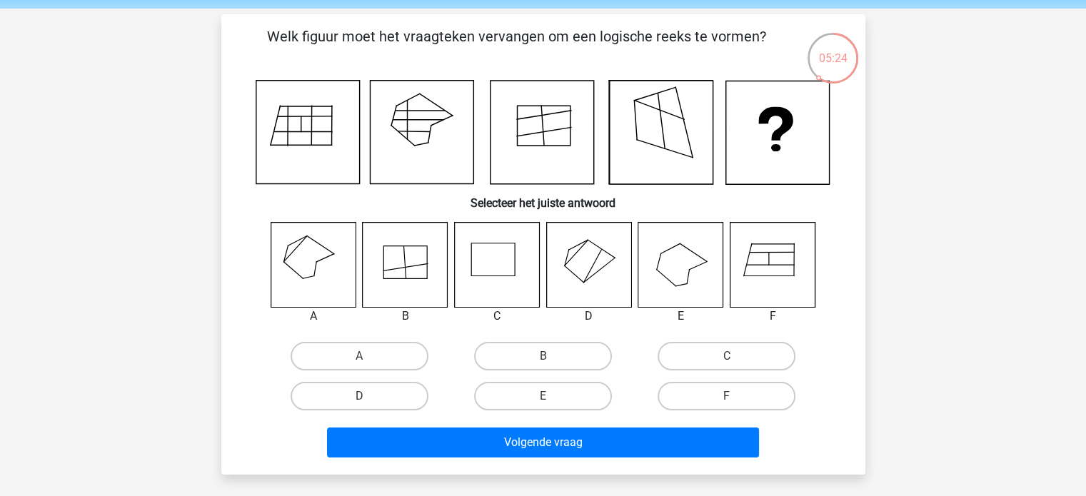
click at [365, 358] on input "A" at bounding box center [363, 360] width 9 height 9
radio input "true"
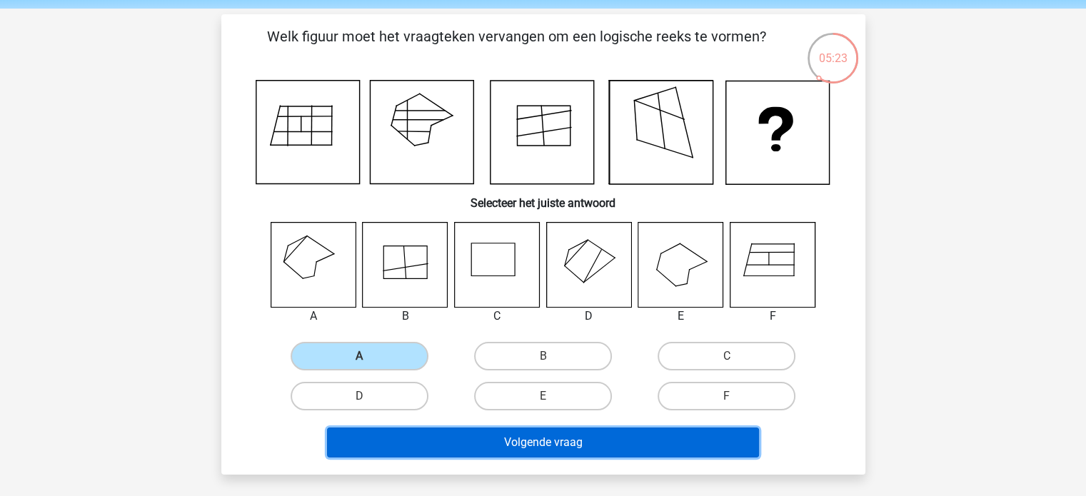
click at [491, 451] on button "Volgende vraag" at bounding box center [543, 443] width 432 height 30
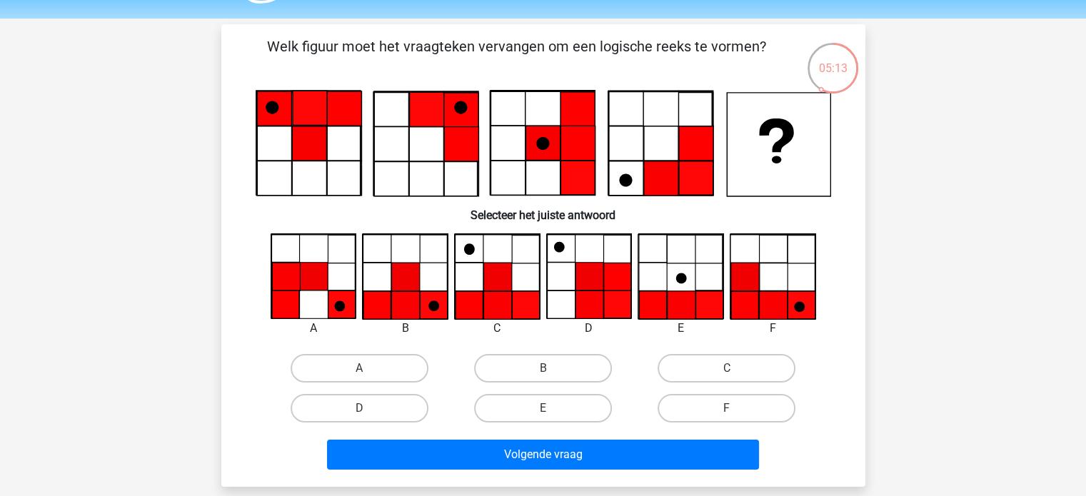
scroll to position [49, 0]
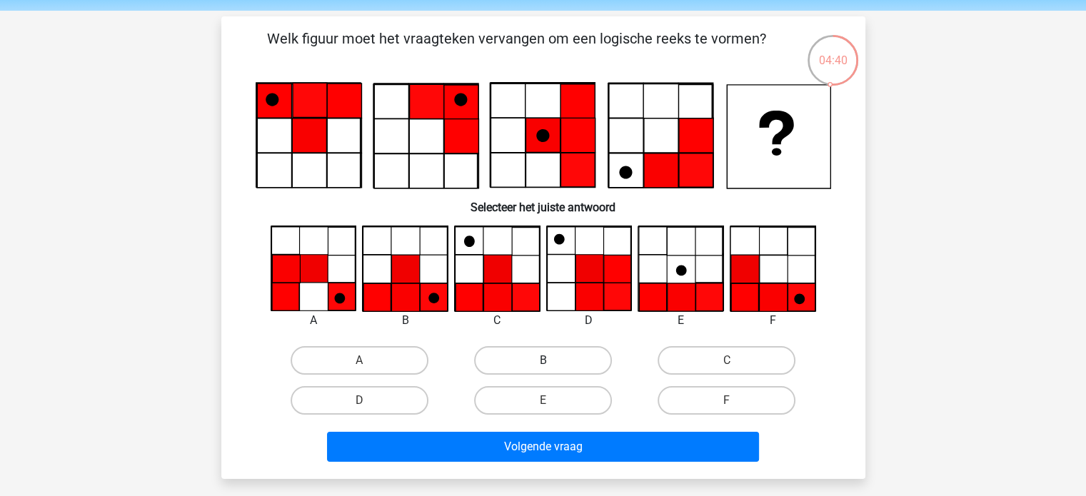
click at [531, 364] on label "B" at bounding box center [543, 360] width 138 height 29
click at [543, 364] on input "B" at bounding box center [547, 365] width 9 height 9
radio input "true"
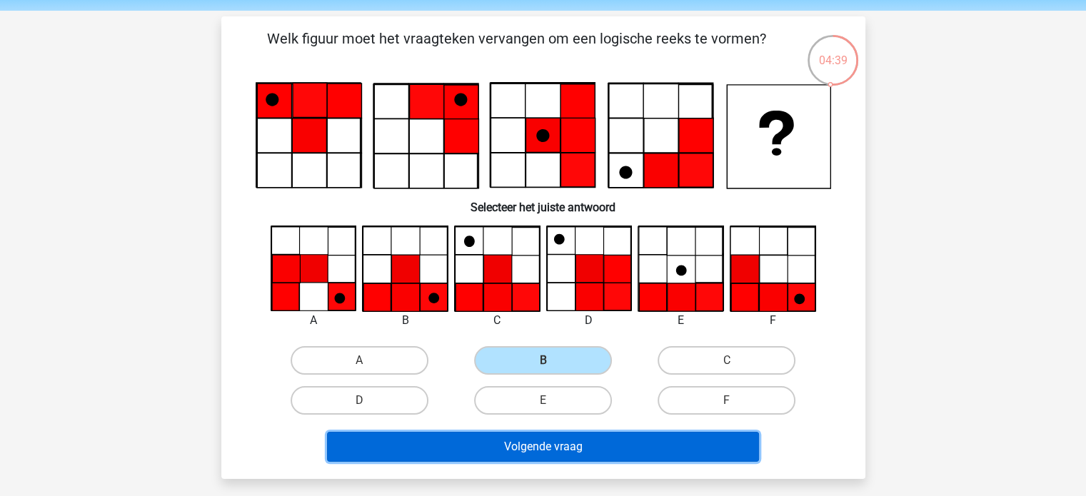
click at [534, 438] on button "Volgende vraag" at bounding box center [543, 447] width 432 height 30
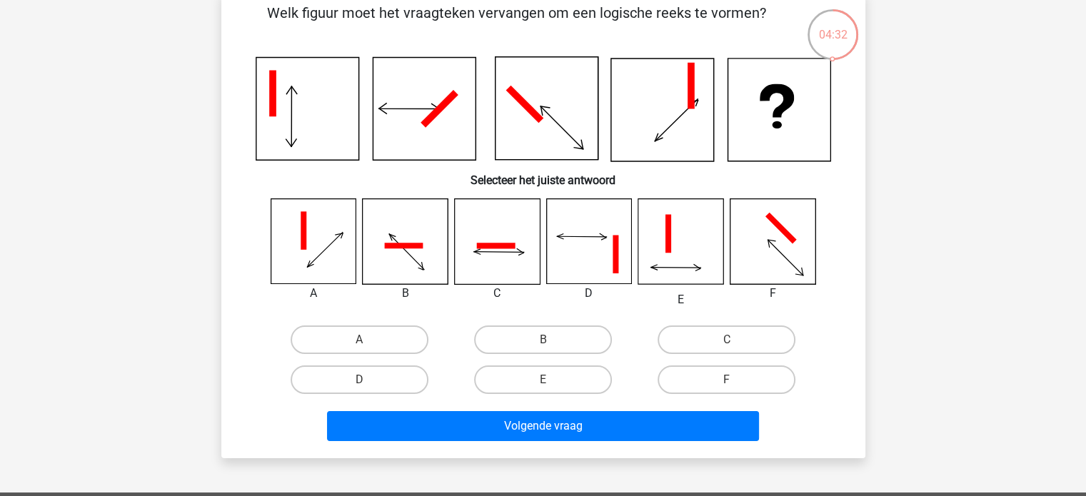
scroll to position [43, 0]
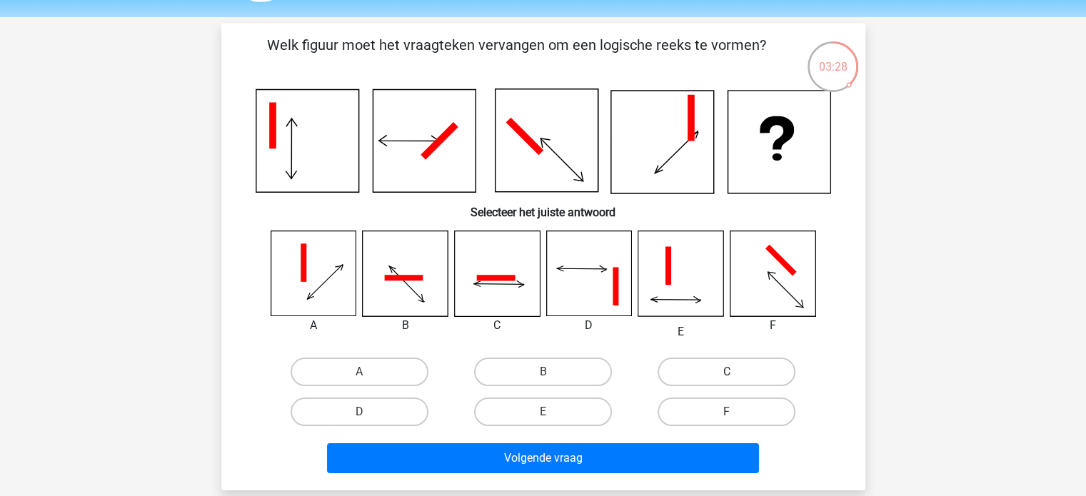
click at [778, 372] on label "C" at bounding box center [727, 372] width 138 height 29
click at [736, 372] on input "C" at bounding box center [731, 376] width 9 height 9
radio input "true"
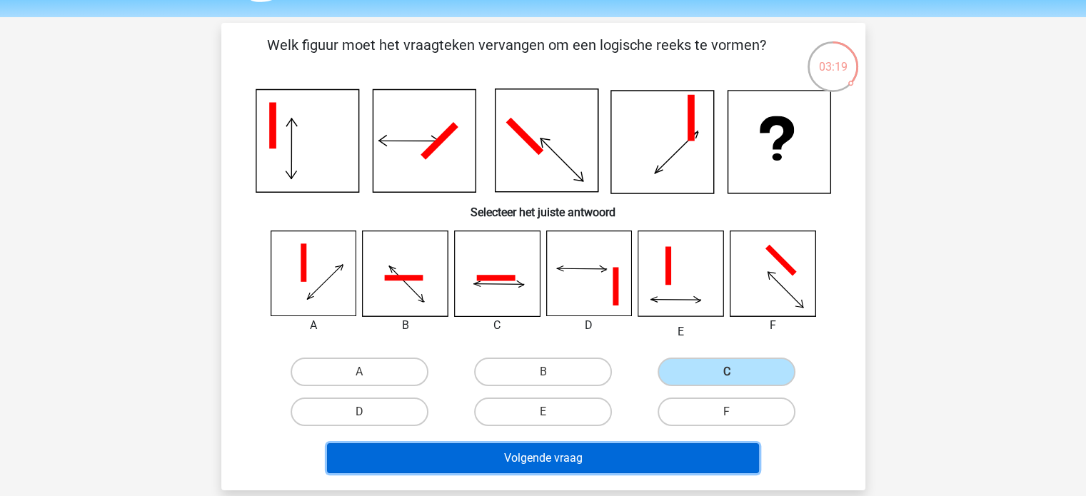
click at [617, 461] on button "Volgende vraag" at bounding box center [543, 458] width 432 height 30
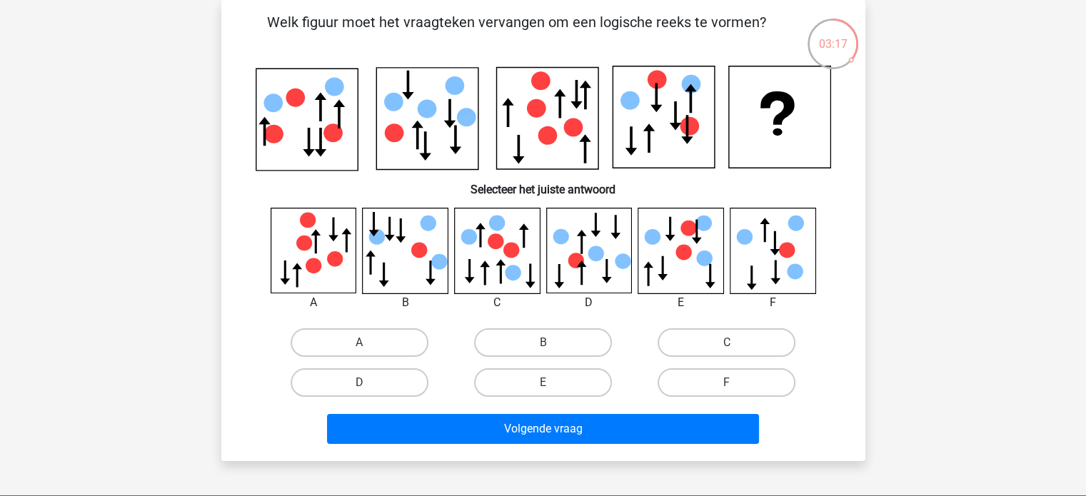
scroll to position [51, 0]
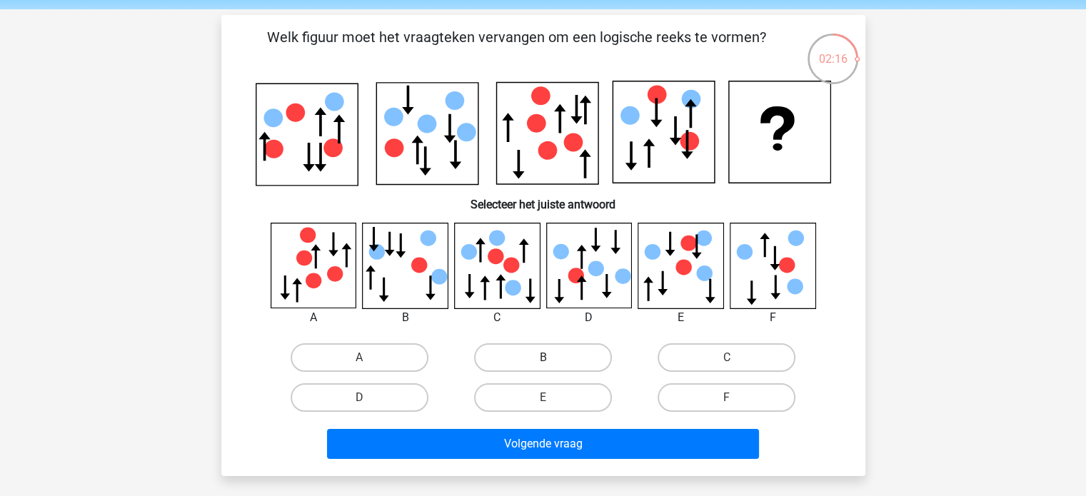
click at [526, 358] on label "B" at bounding box center [543, 357] width 138 height 29
click at [543, 358] on input "B" at bounding box center [547, 362] width 9 height 9
radio input "true"
click at [723, 392] on label "F" at bounding box center [727, 397] width 138 height 29
click at [727, 398] on input "F" at bounding box center [731, 402] width 9 height 9
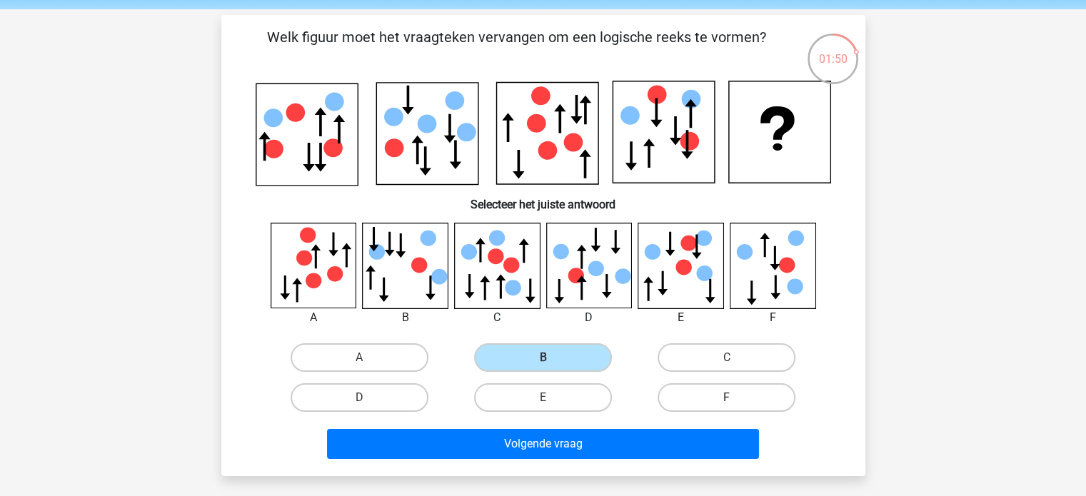
radio input "true"
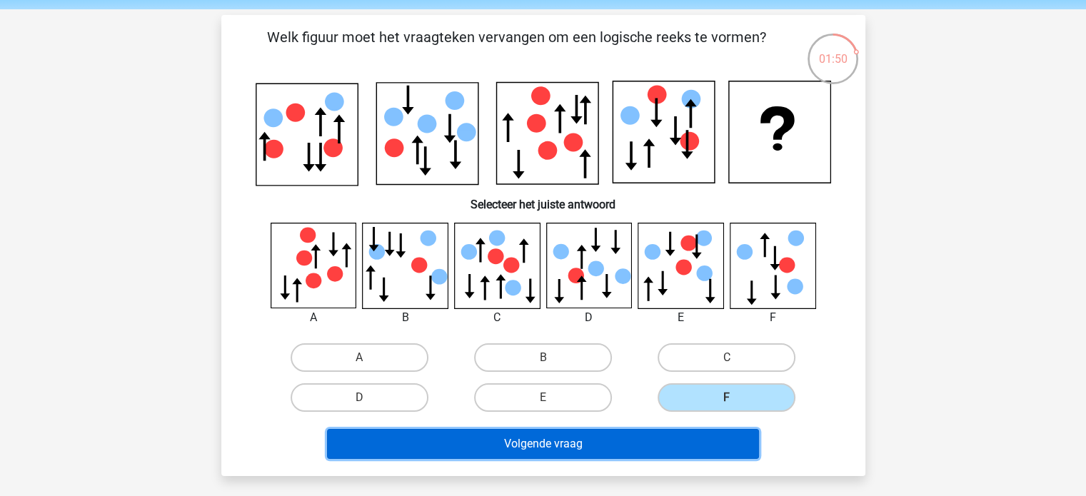
click at [679, 441] on button "Volgende vraag" at bounding box center [543, 444] width 432 height 30
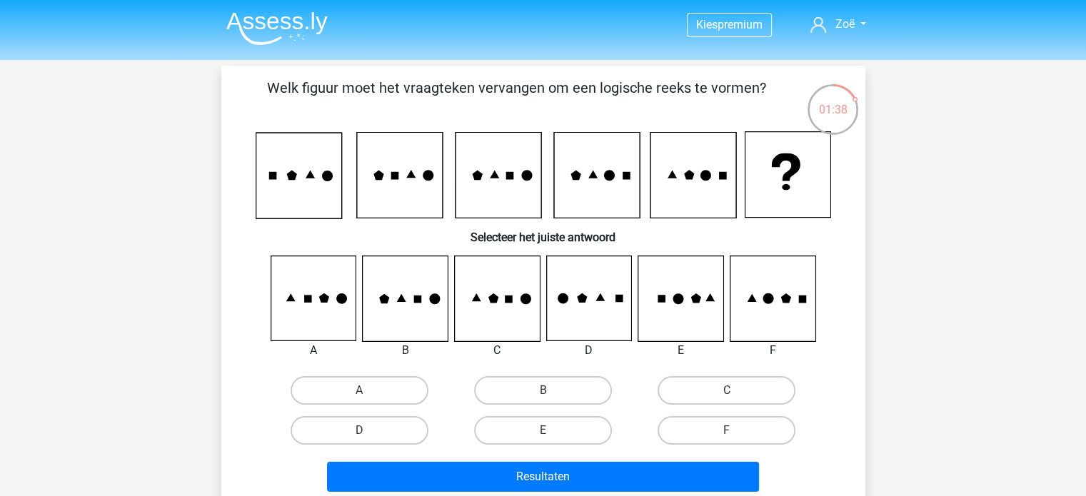
scroll to position [31, 0]
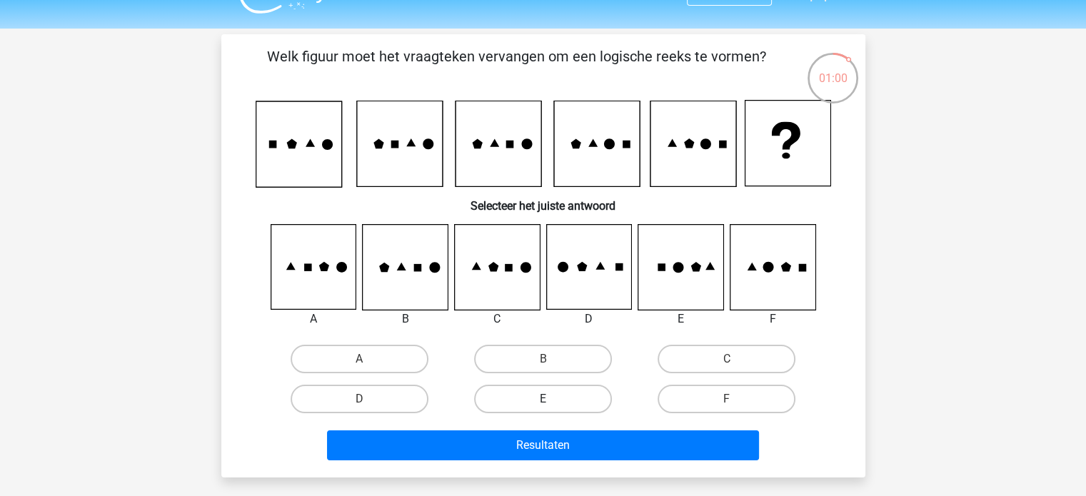
click at [547, 393] on label "E" at bounding box center [543, 399] width 138 height 29
click at [547, 399] on input "E" at bounding box center [547, 403] width 9 height 9
radio input "true"
click at [731, 393] on label "F" at bounding box center [727, 399] width 138 height 29
click at [731, 399] on input "F" at bounding box center [731, 403] width 9 height 9
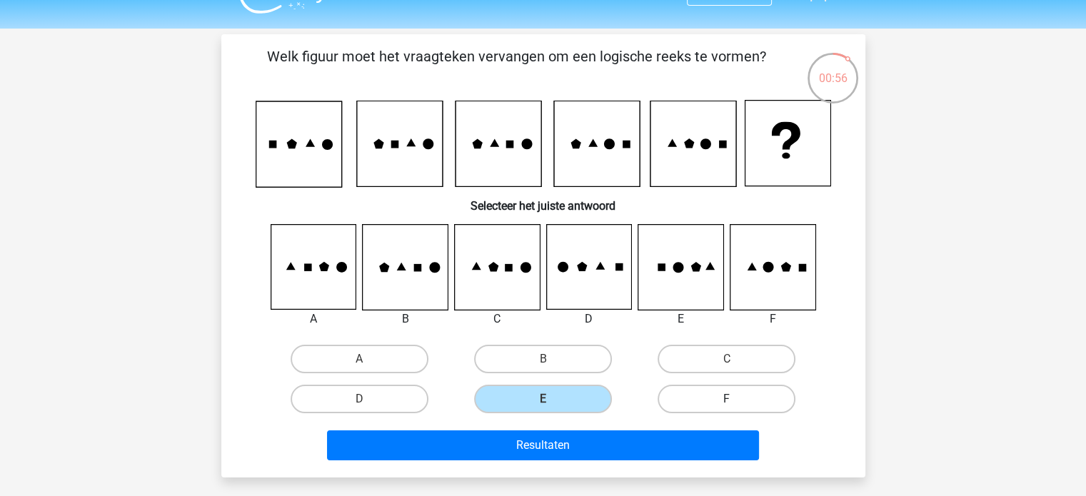
radio input "true"
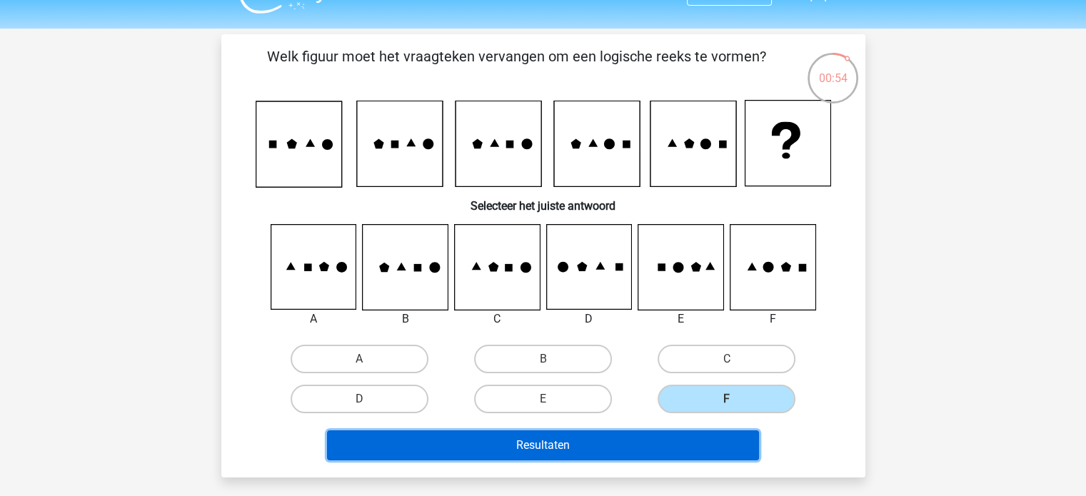
click at [691, 448] on button "Resultaten" at bounding box center [543, 446] width 432 height 30
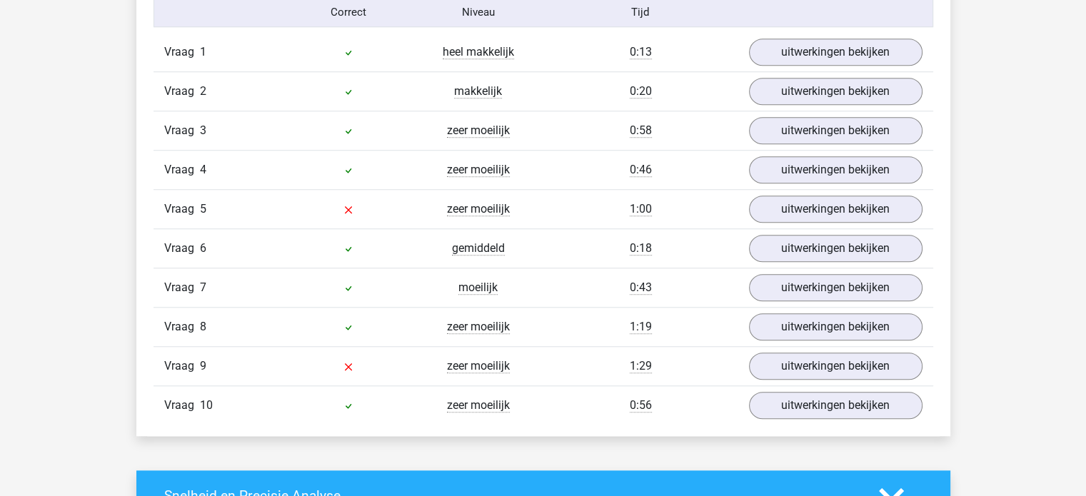
scroll to position [1197, 0]
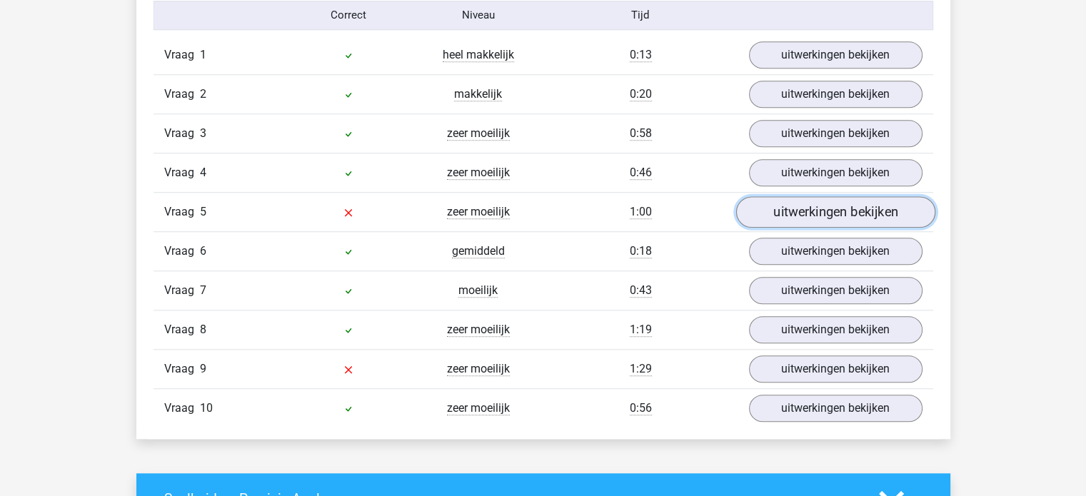
click at [828, 211] on link "uitwerkingen bekijken" at bounding box center [834, 211] width 199 height 31
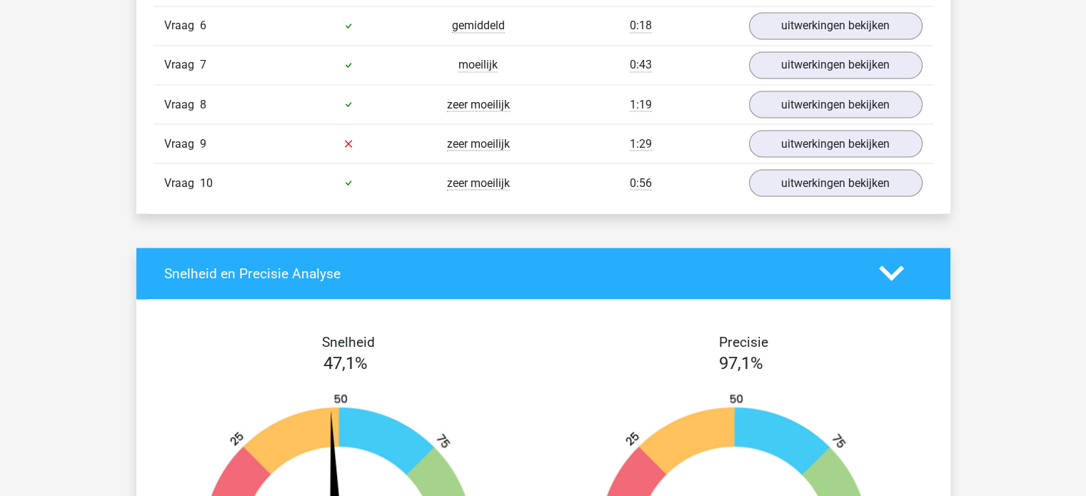
scroll to position [2618, 0]
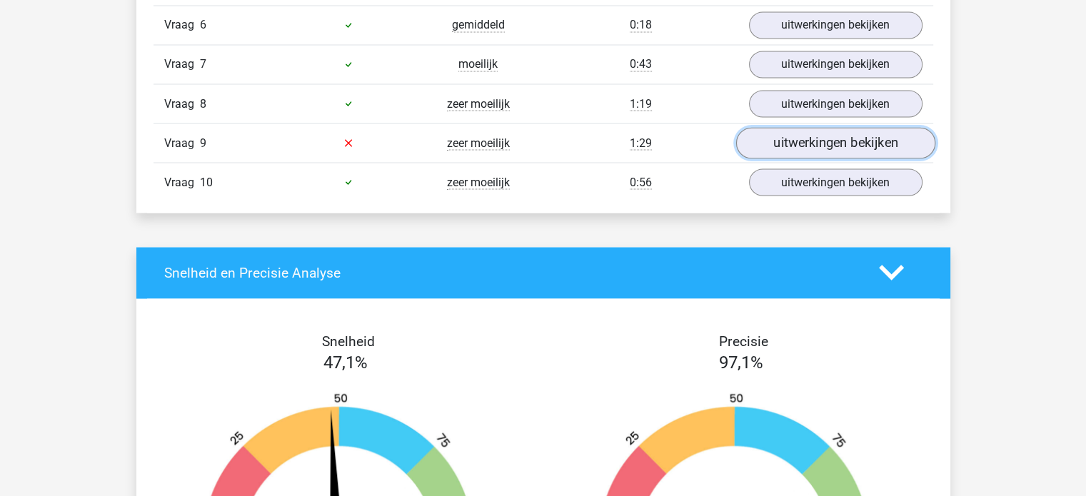
click at [793, 137] on link "uitwerkingen bekijken" at bounding box center [834, 142] width 199 height 31
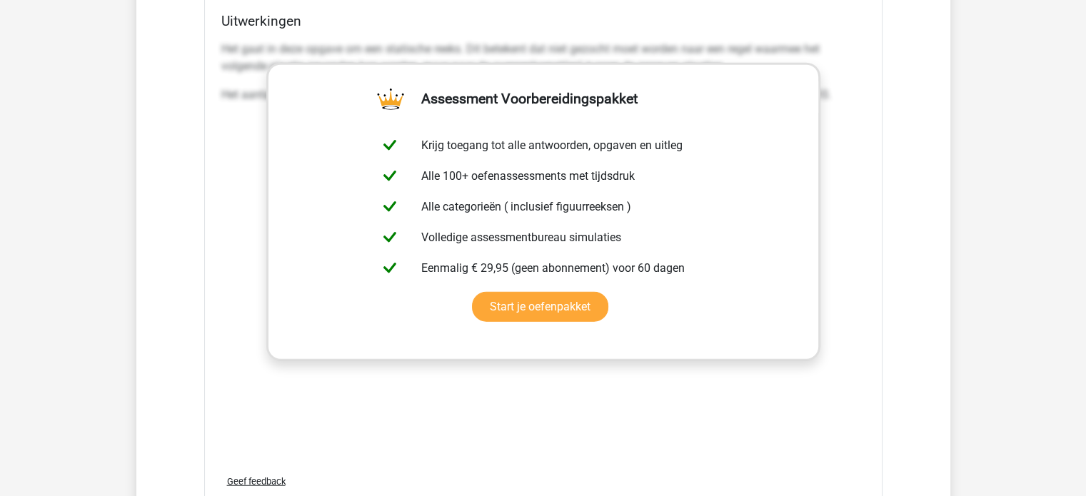
scroll to position [3432, 0]
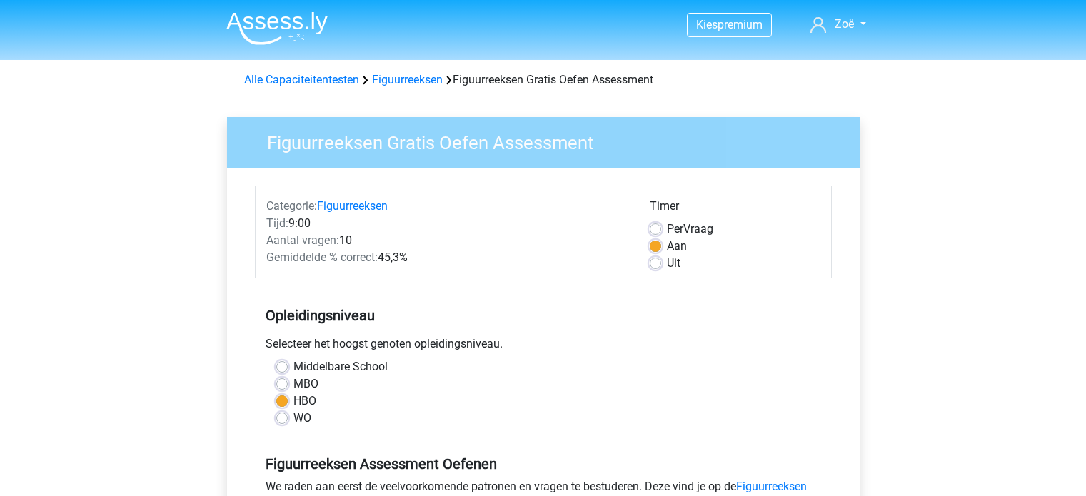
scroll to position [194, 0]
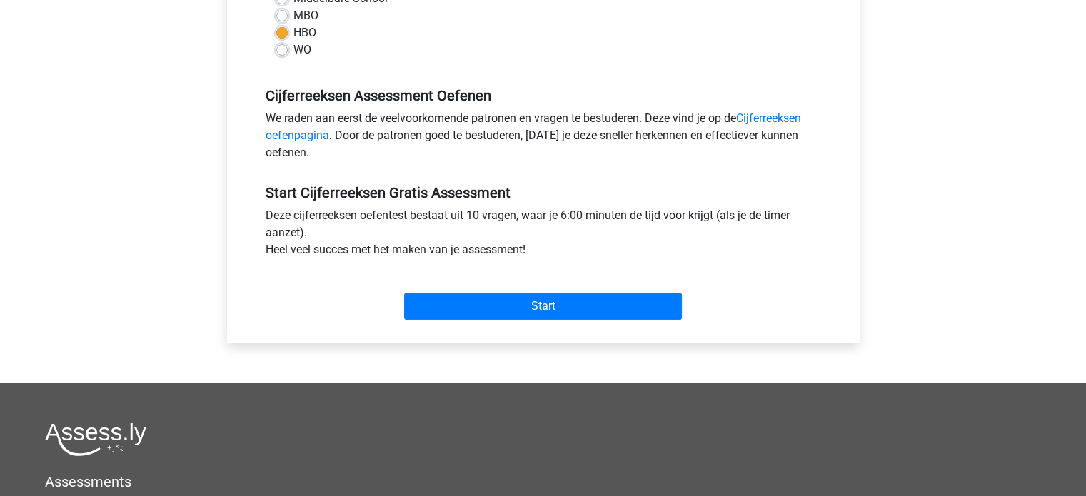
scroll to position [371, 0]
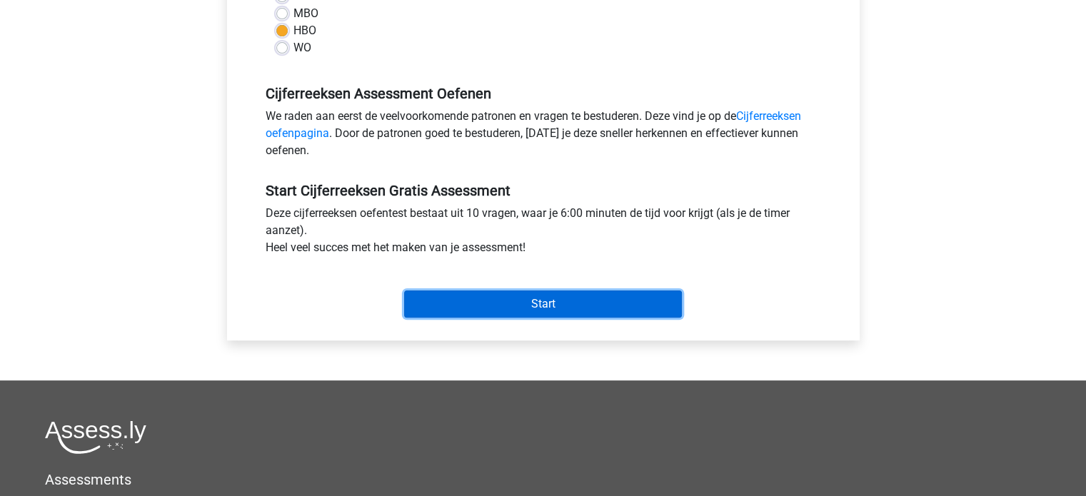
click at [491, 301] on input "Start" at bounding box center [543, 304] width 278 height 27
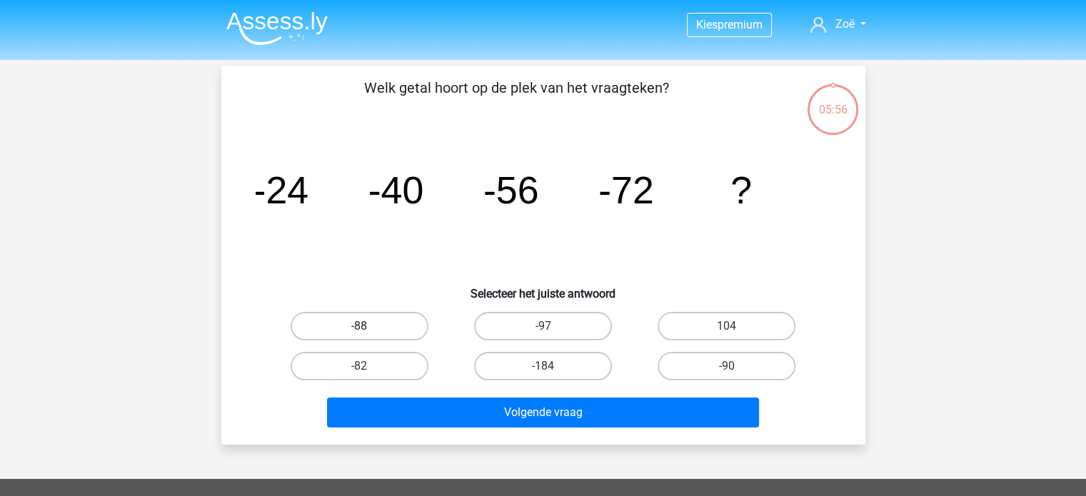
click at [394, 319] on label "-88" at bounding box center [360, 326] width 138 height 29
click at [368, 326] on input "-88" at bounding box center [363, 330] width 9 height 9
radio input "true"
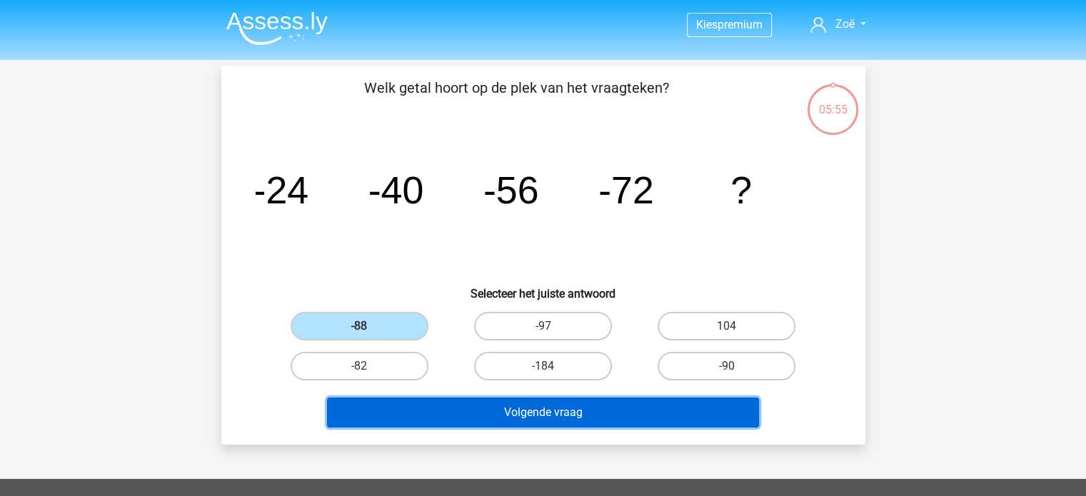
click at [466, 406] on button "Volgende vraag" at bounding box center [543, 413] width 432 height 30
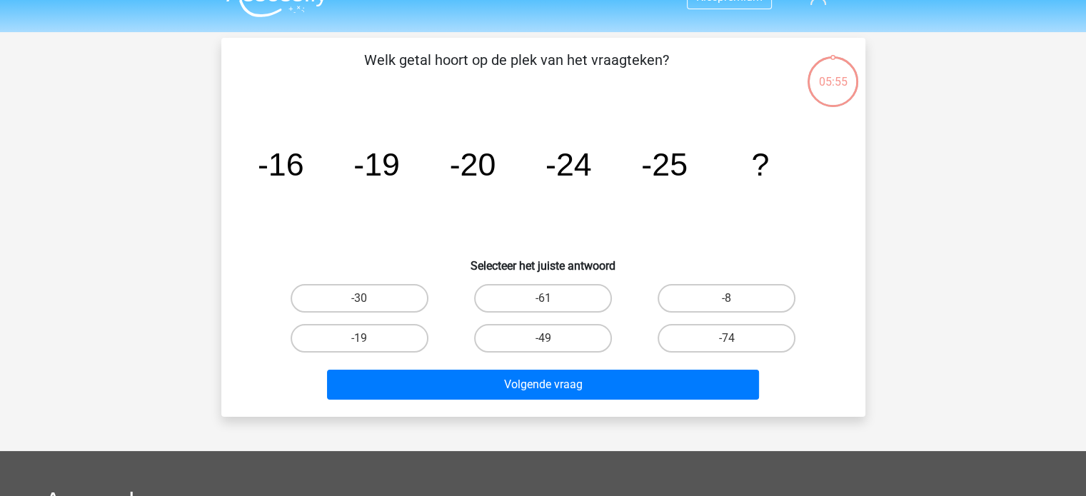
scroll to position [27, 0]
click at [370, 302] on label "-30" at bounding box center [360, 299] width 138 height 29
click at [368, 302] on input "-30" at bounding box center [363, 303] width 9 height 9
radio input "true"
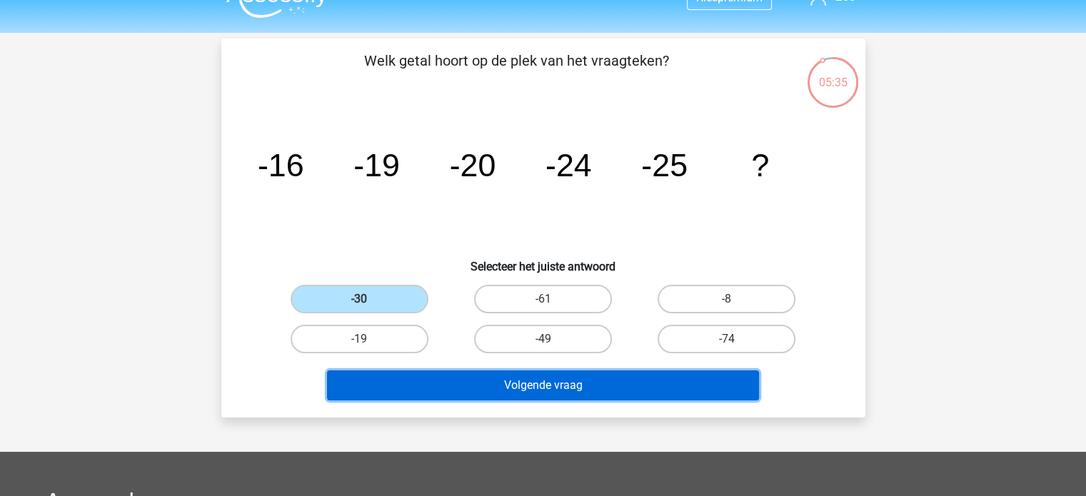
click at [446, 380] on button "Volgende vraag" at bounding box center [543, 386] width 432 height 30
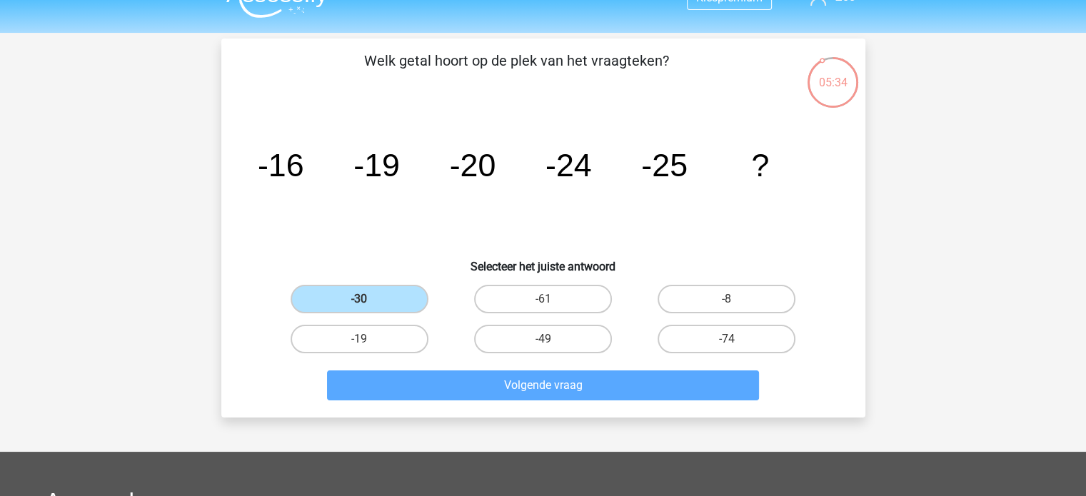
scroll to position [66, 0]
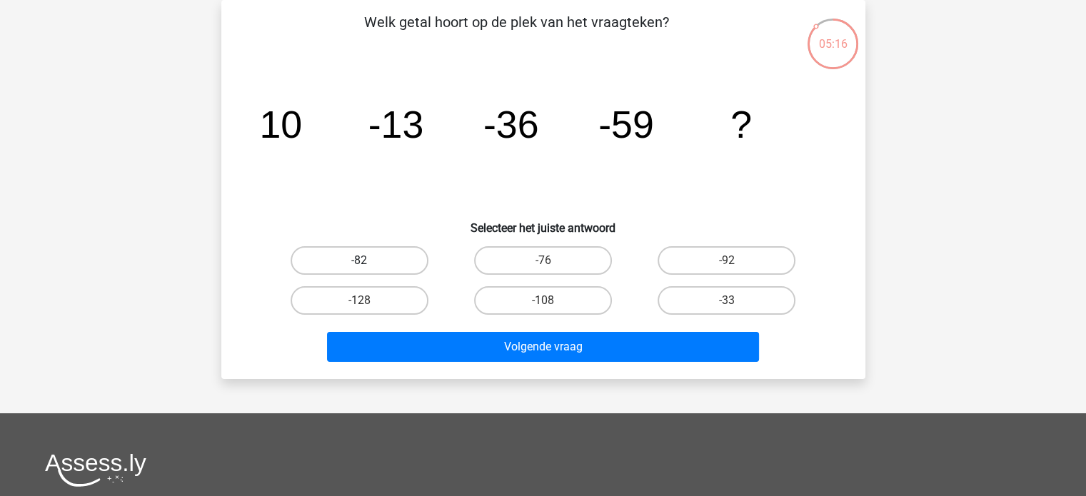
click at [400, 248] on label "-82" at bounding box center [360, 260] width 138 height 29
click at [368, 261] on input "-82" at bounding box center [363, 265] width 9 height 9
radio input "true"
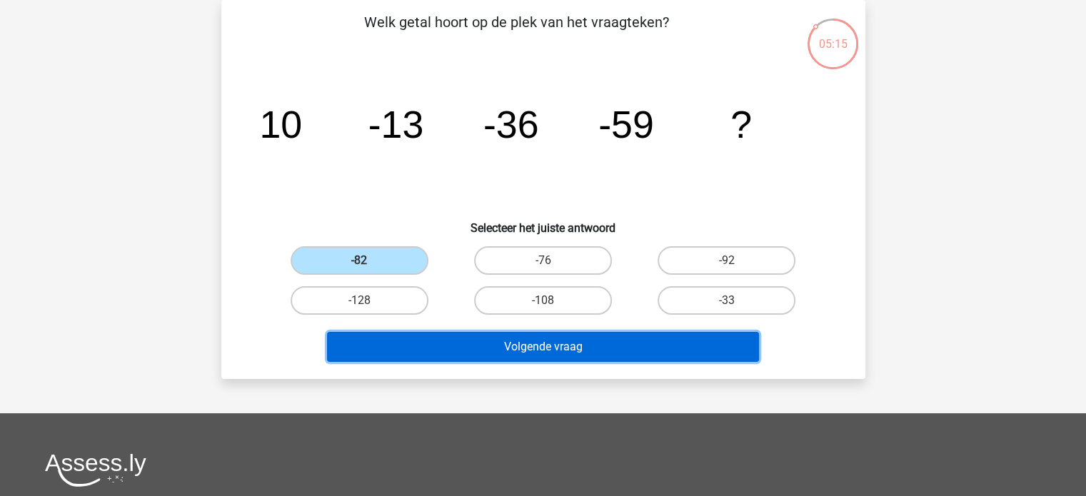
click at [478, 355] on button "Volgende vraag" at bounding box center [543, 347] width 432 height 30
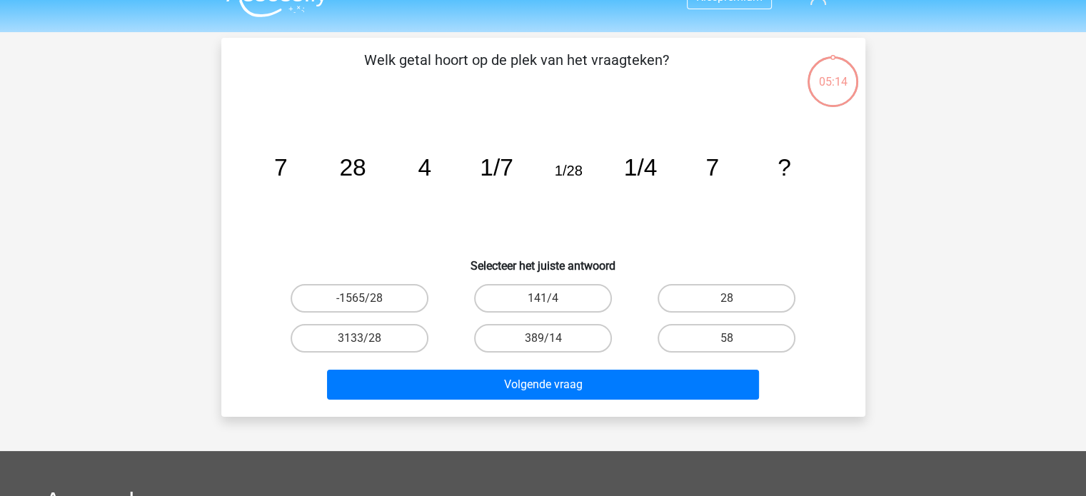
scroll to position [27, 0]
click at [690, 342] on label "58" at bounding box center [727, 339] width 138 height 29
click at [727, 342] on input "58" at bounding box center [731, 343] width 9 height 9
radio input "true"
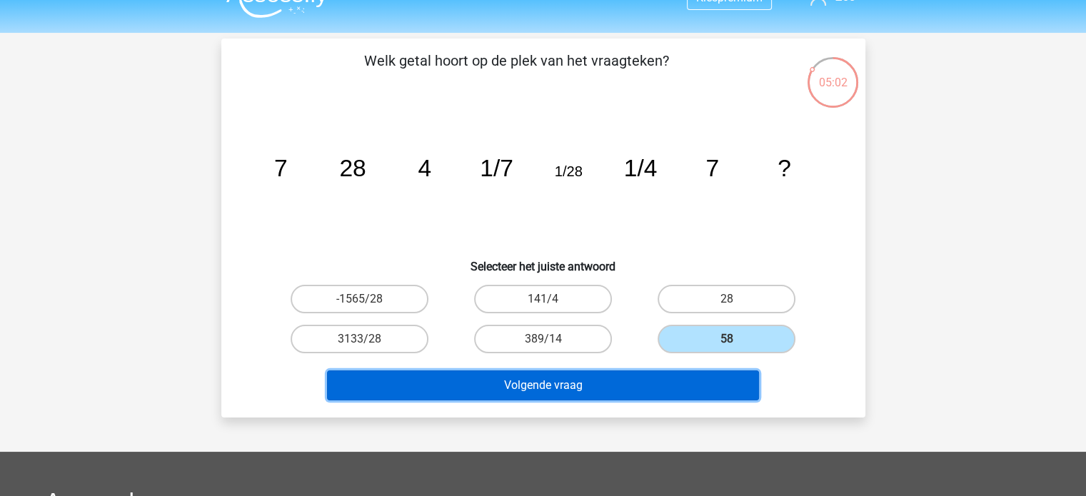
click at [668, 376] on button "Volgende vraag" at bounding box center [543, 386] width 432 height 30
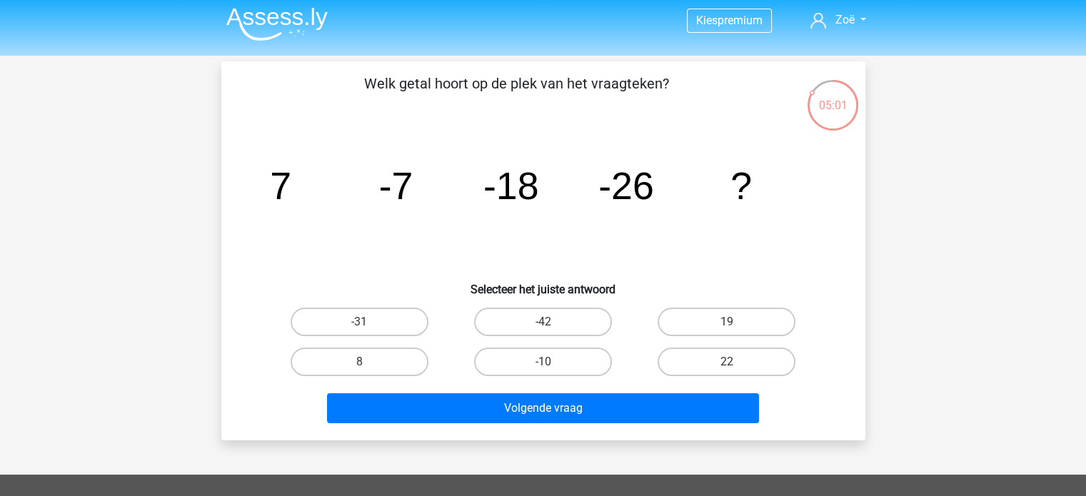
scroll to position [4, 0]
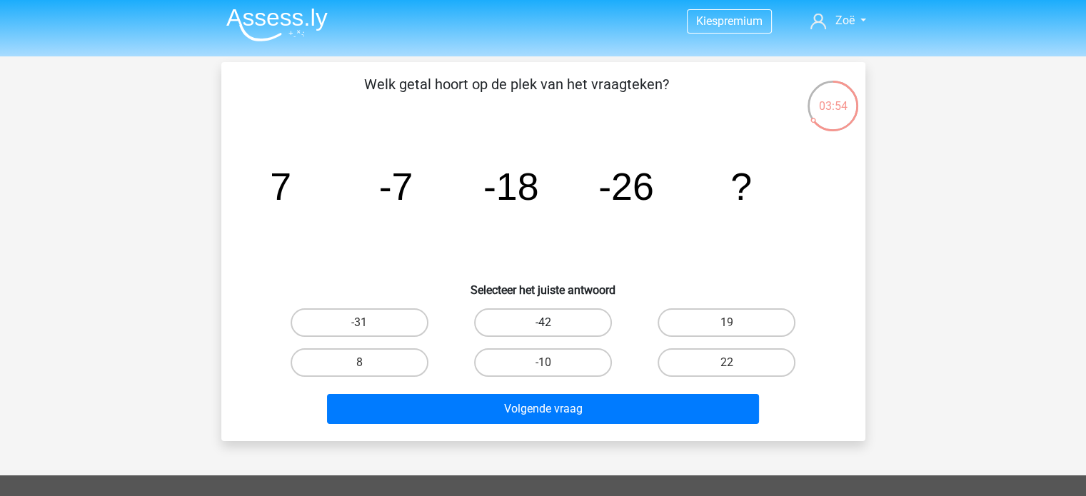
click at [566, 322] on label "-42" at bounding box center [543, 322] width 138 height 29
click at [552, 323] on input "-42" at bounding box center [547, 327] width 9 height 9
radio input "true"
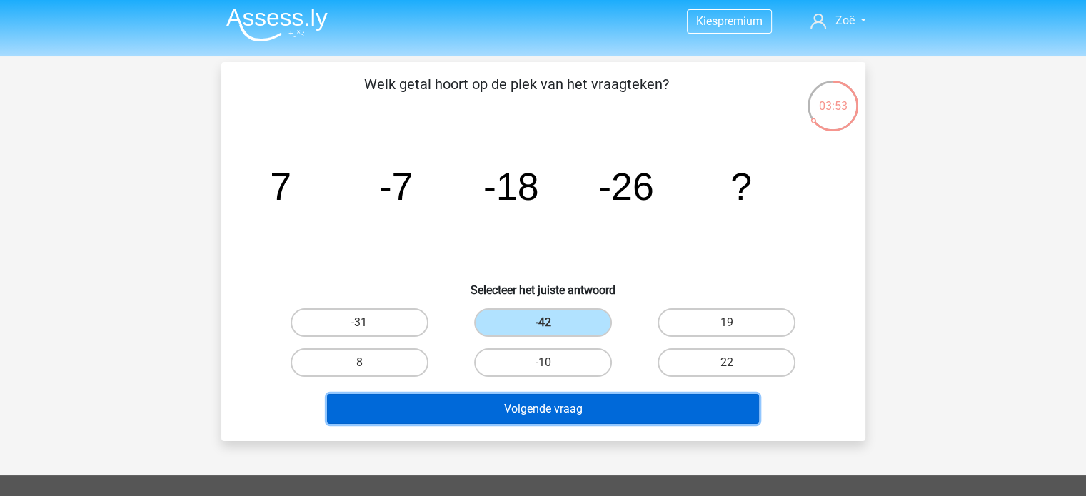
click at [568, 406] on button "Volgende vraag" at bounding box center [543, 409] width 432 height 30
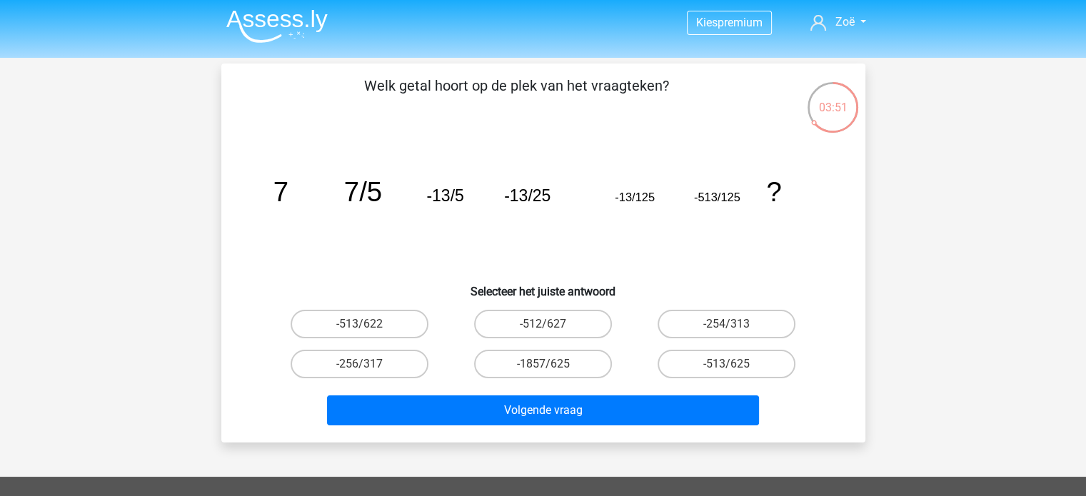
scroll to position [3, 0]
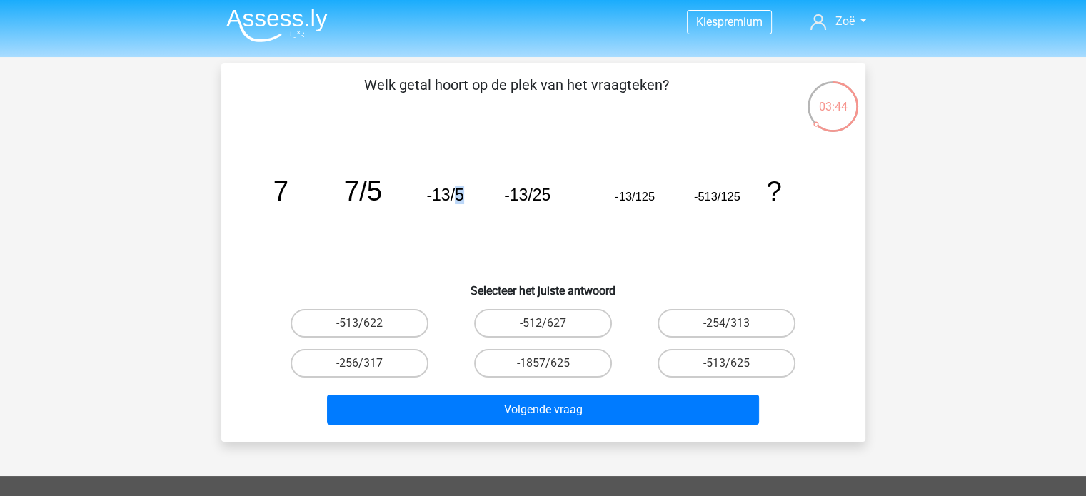
drag, startPoint x: 457, startPoint y: 199, endPoint x: 466, endPoint y: 199, distance: 9.3
click at [466, 199] on icon "image/svg+xml 7 7/5 -13/5 -13/25 -13/125 -513/125 ?" at bounding box center [544, 201] width 576 height 144
drag, startPoint x: 538, startPoint y: 196, endPoint x: 552, endPoint y: 199, distance: 14.6
click at [552, 199] on icon "image/svg+xml 7 7/5 -13/5 -13/25 -13/125 -513/125 ?" at bounding box center [544, 201] width 576 height 144
drag, startPoint x: 535, startPoint y: 197, endPoint x: 552, endPoint y: 194, distance: 17.4
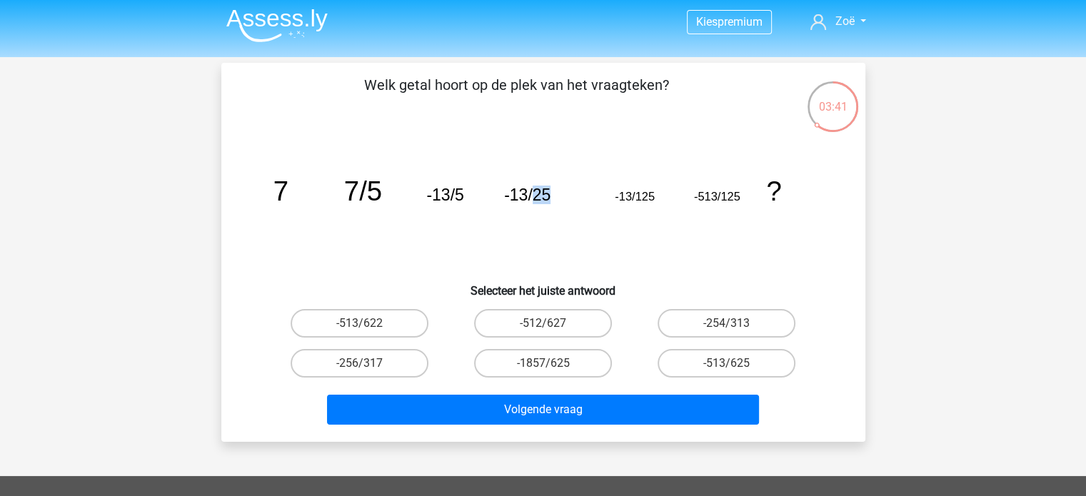
click at [552, 194] on icon "image/svg+xml 7 7/5 -13/5 -13/25 -13/125 -513/125 ?" at bounding box center [544, 201] width 576 height 144
drag, startPoint x: 638, startPoint y: 196, endPoint x: 664, endPoint y: 196, distance: 25.7
click at [664, 196] on icon "image/svg+xml 7 7/5 -13/5 -13/25 -13/125 -513/125 ?" at bounding box center [544, 201] width 576 height 144
drag, startPoint x: 721, startPoint y: 196, endPoint x: 767, endPoint y: 203, distance: 46.4
click at [767, 203] on g "7 7/5 -13/5 -13/25 -13/125 -513/125 ?" at bounding box center [527, 191] width 508 height 31
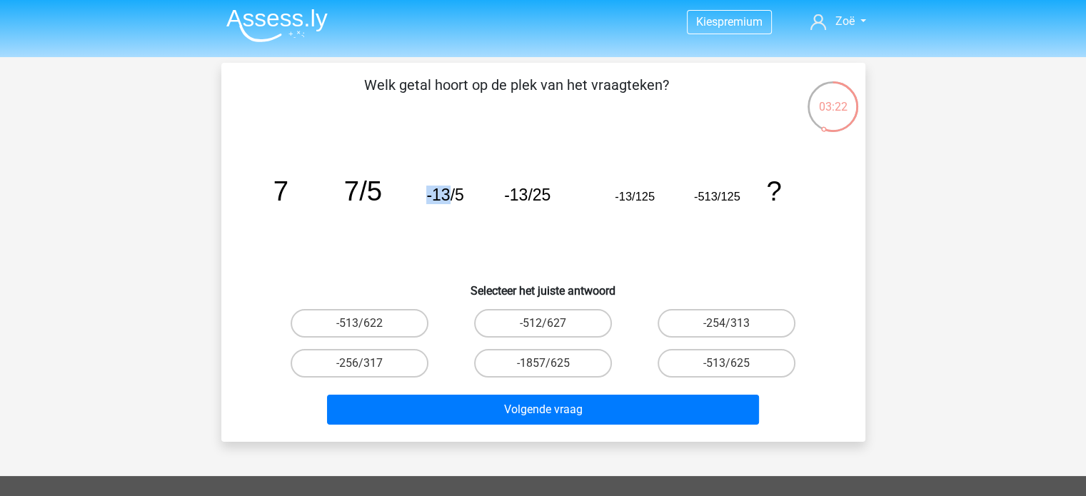
drag, startPoint x: 451, startPoint y: 194, endPoint x: 406, endPoint y: 196, distance: 44.3
click at [406, 196] on icon "image/svg+xml 7 7/5 -13/5 -13/25 -13/125 -513/125 ?" at bounding box center [544, 201] width 576 height 144
click at [713, 364] on label "-513/625" at bounding box center [727, 363] width 138 height 29
click at [727, 364] on input "-513/625" at bounding box center [731, 367] width 9 height 9
radio input "true"
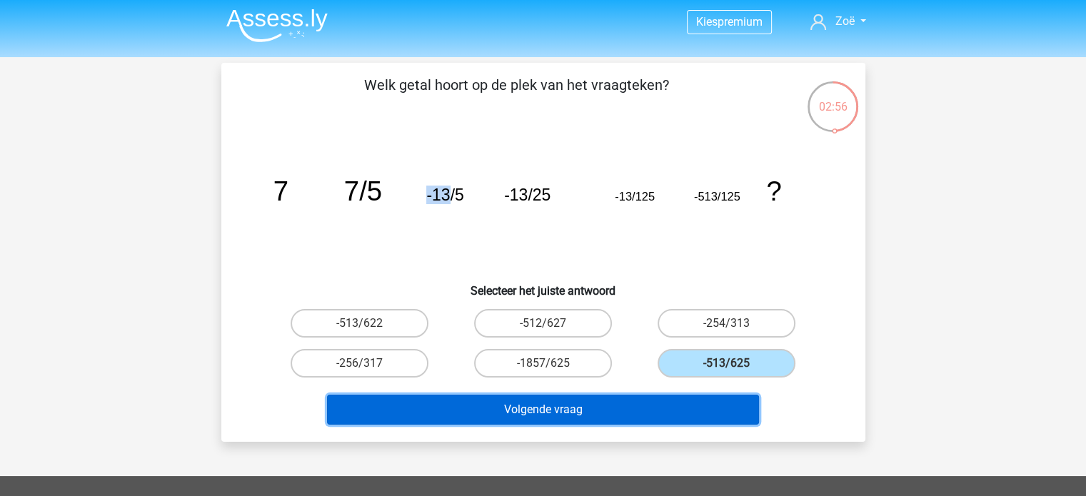
click at [526, 399] on button "Volgende vraag" at bounding box center [543, 410] width 432 height 30
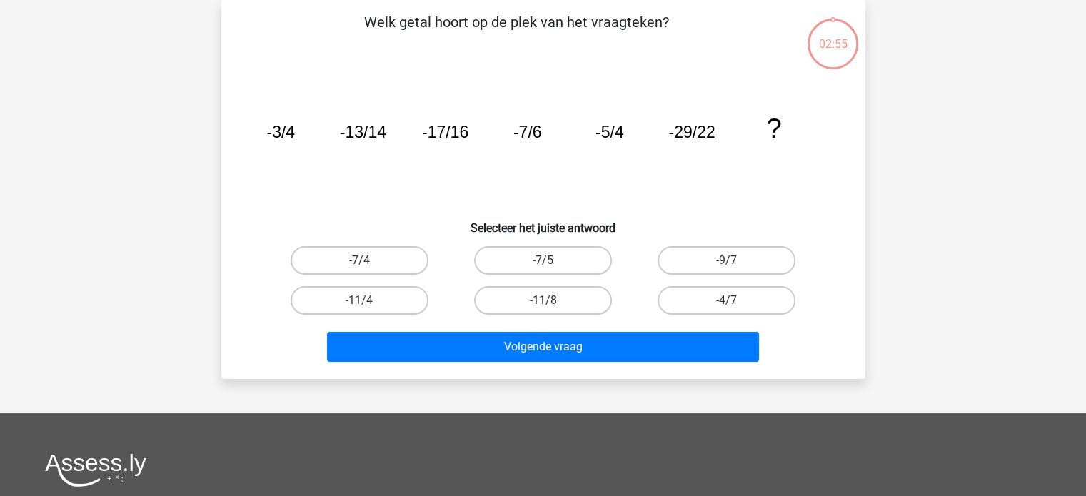
scroll to position [0, 0]
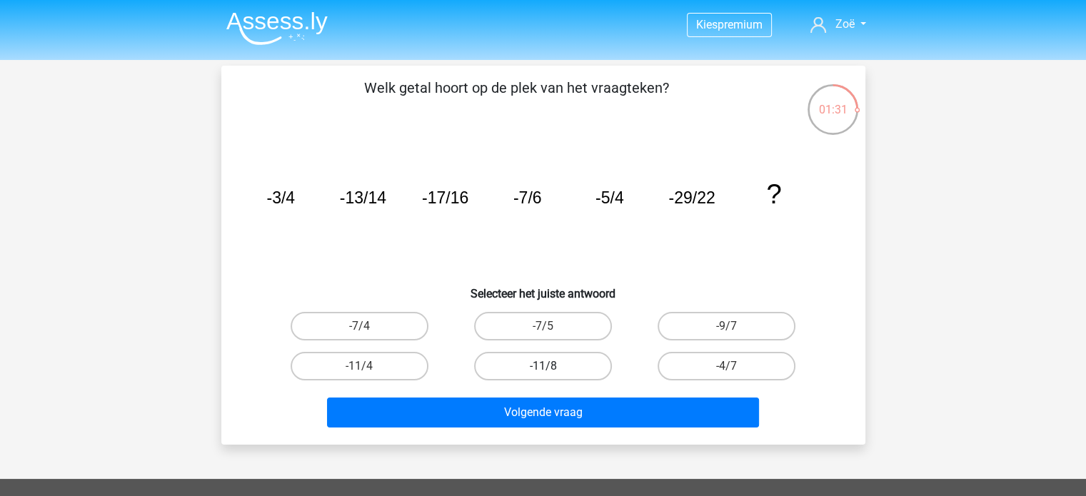
click at [516, 369] on label "-11/8" at bounding box center [543, 366] width 138 height 29
click at [543, 369] on input "-11/8" at bounding box center [547, 370] width 9 height 9
radio input "true"
click at [718, 332] on label "-9/7" at bounding box center [727, 326] width 138 height 29
click at [727, 332] on input "-9/7" at bounding box center [731, 330] width 9 height 9
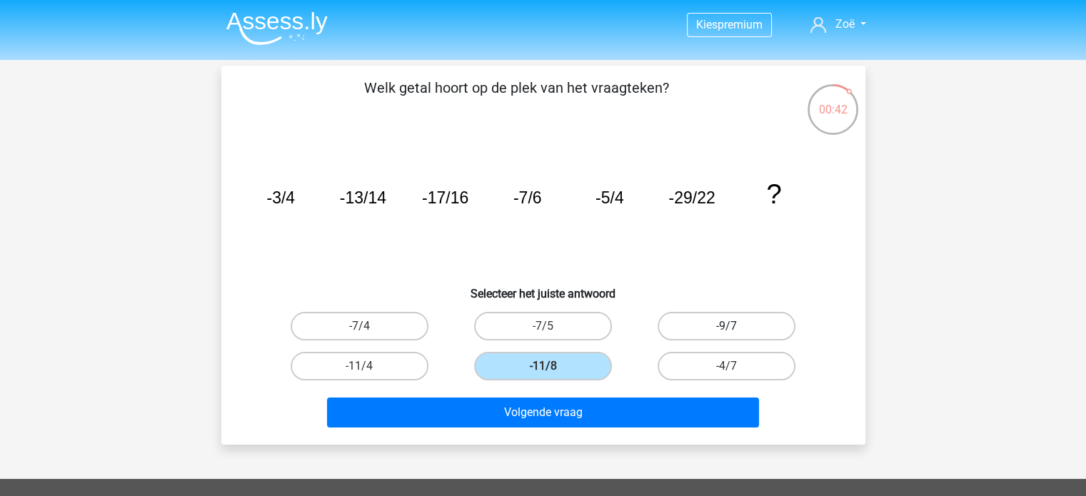
radio input "true"
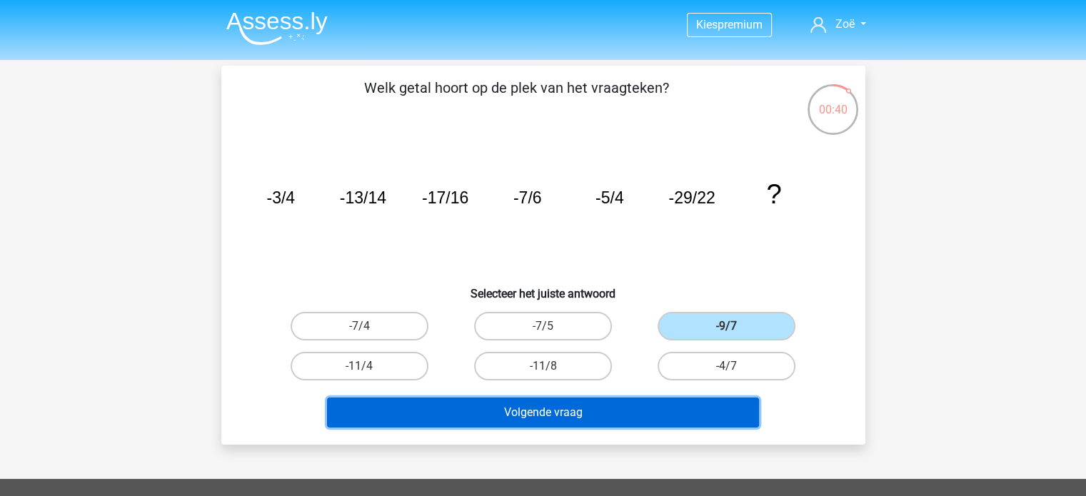
click at [671, 411] on button "Volgende vraag" at bounding box center [543, 413] width 432 height 30
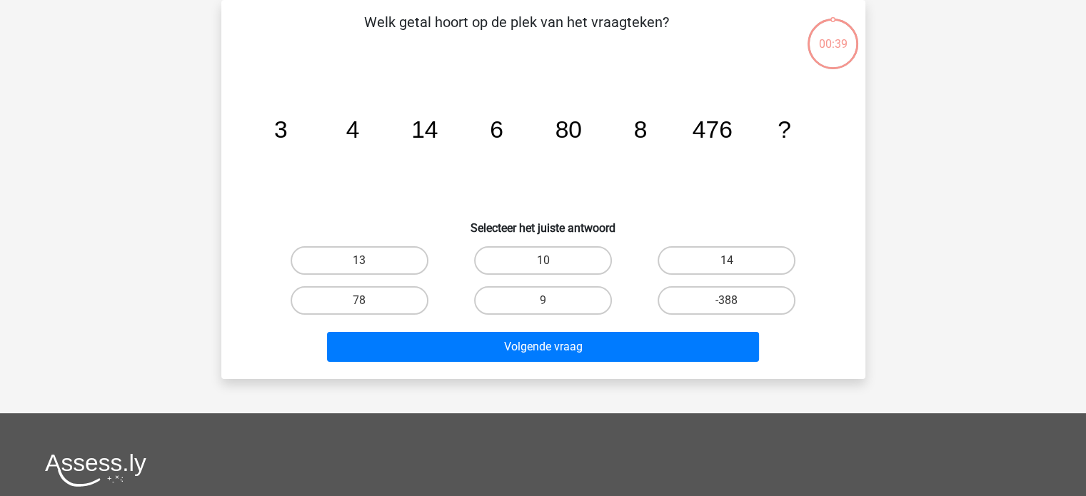
scroll to position [19, 0]
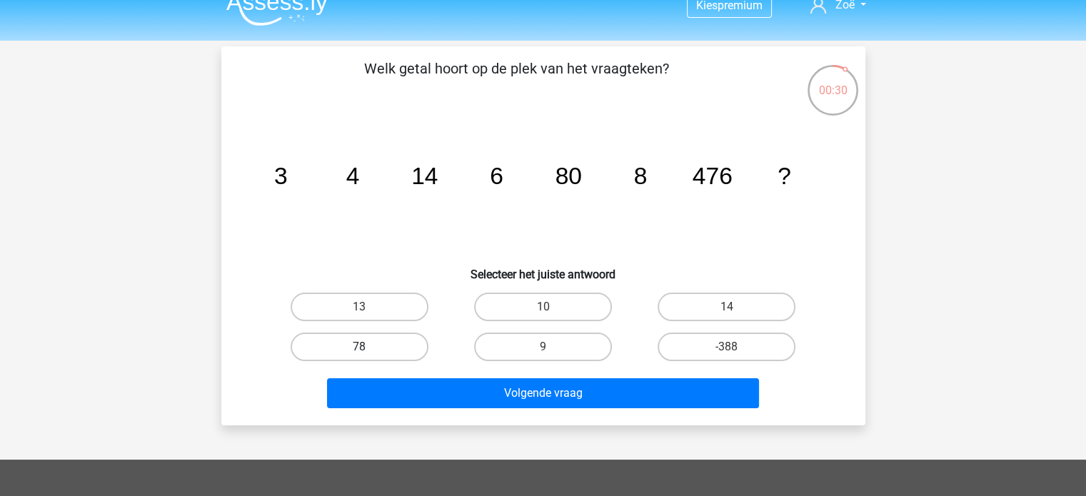
click at [383, 348] on label "78" at bounding box center [360, 347] width 138 height 29
click at [368, 348] on input "78" at bounding box center [363, 351] width 9 height 9
radio input "true"
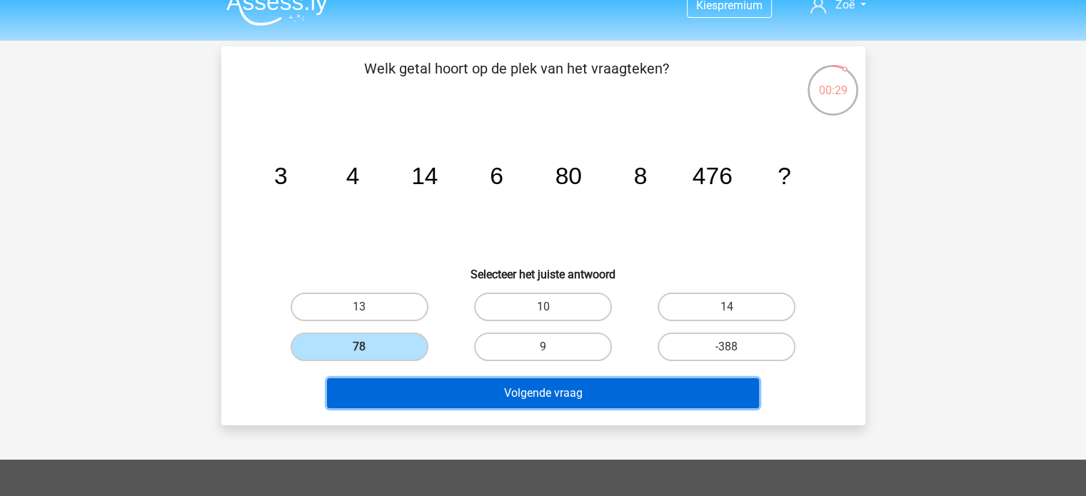
click at [463, 392] on button "Volgende vraag" at bounding box center [543, 393] width 432 height 30
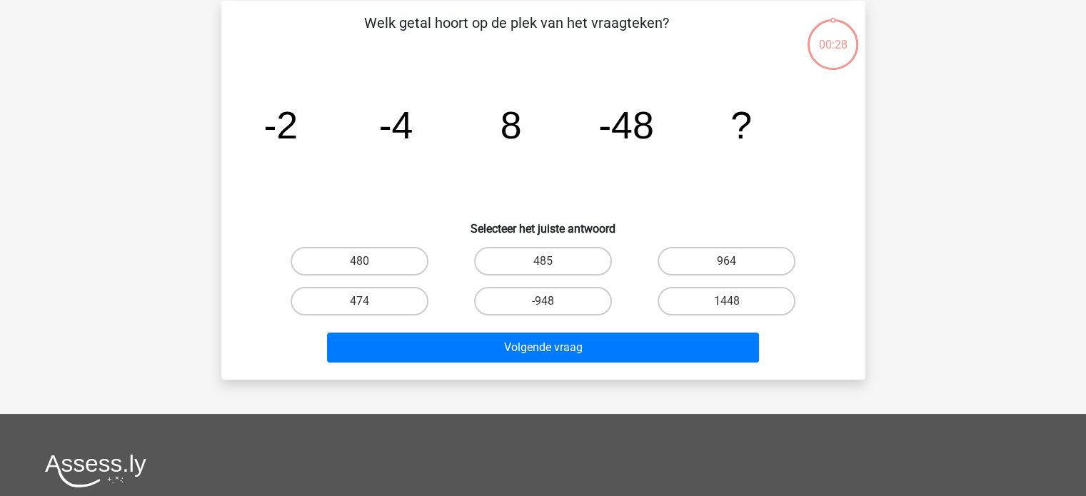
scroll to position [66, 0]
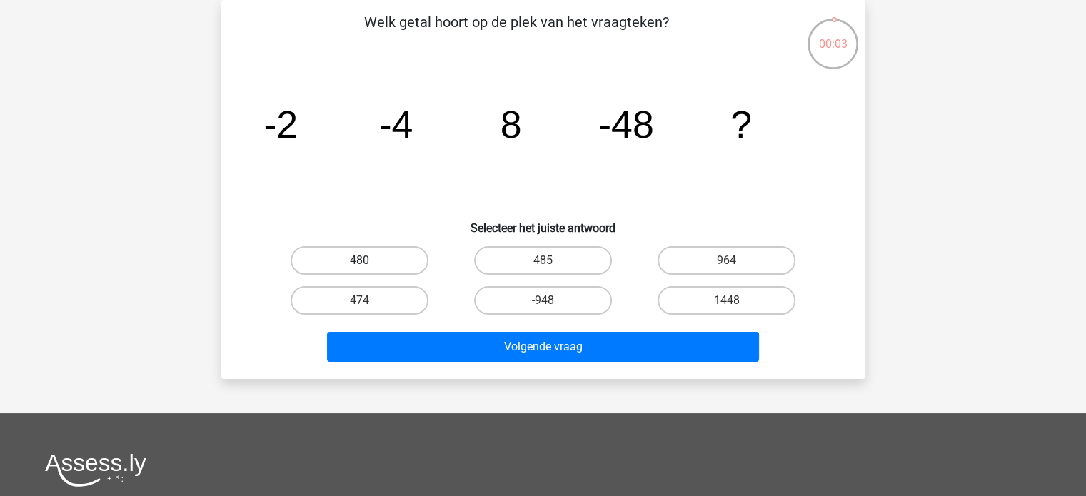
click at [411, 259] on label "480" at bounding box center [360, 260] width 138 height 29
click at [368, 261] on input "480" at bounding box center [363, 265] width 9 height 9
radio input "true"
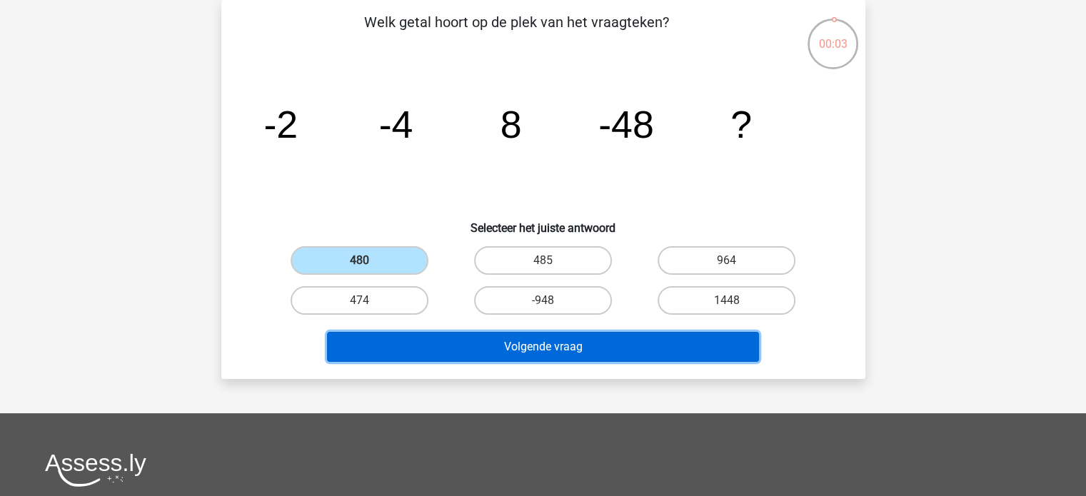
click at [459, 344] on button "Volgende vraag" at bounding box center [543, 347] width 432 height 30
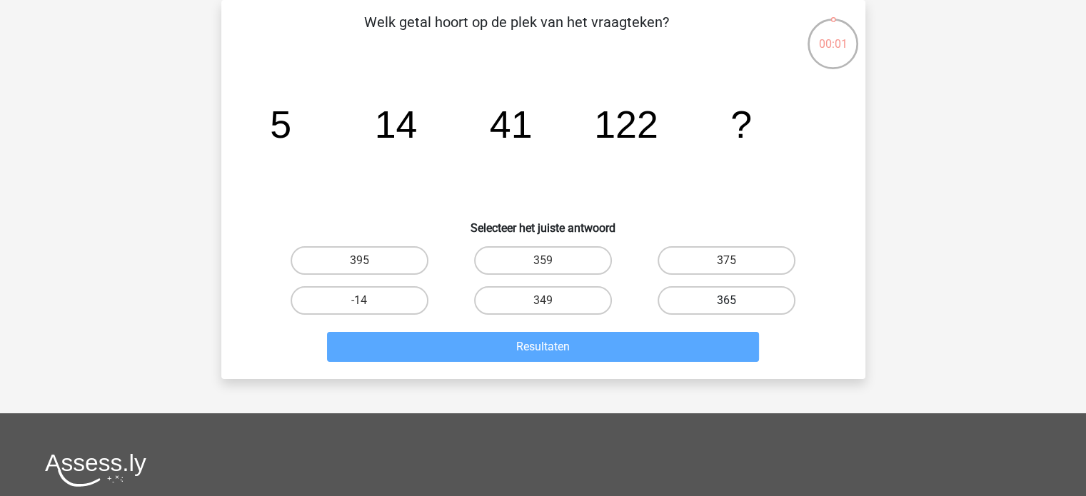
click at [737, 296] on label "365" at bounding box center [727, 300] width 138 height 29
click at [736, 301] on input "365" at bounding box center [731, 305] width 9 height 9
radio input "true"
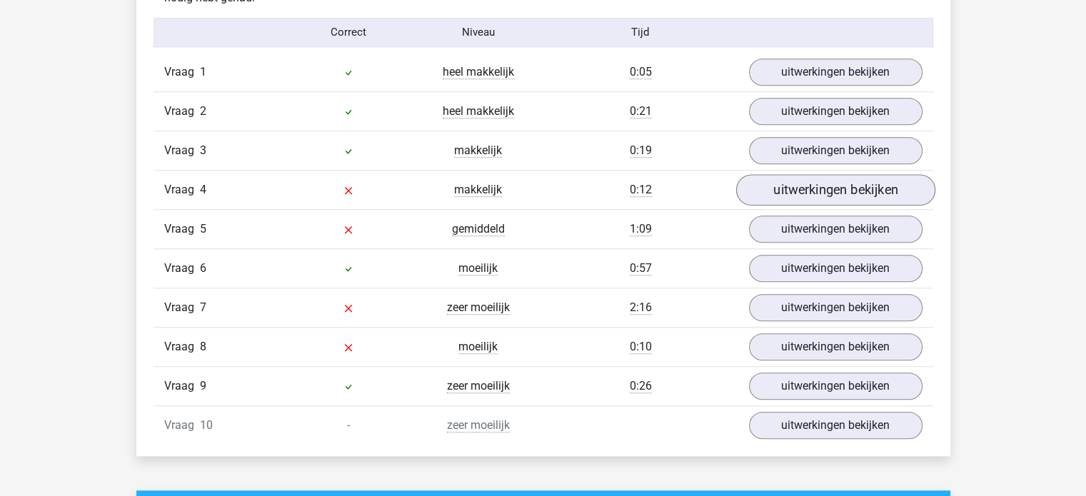
scroll to position [1175, 0]
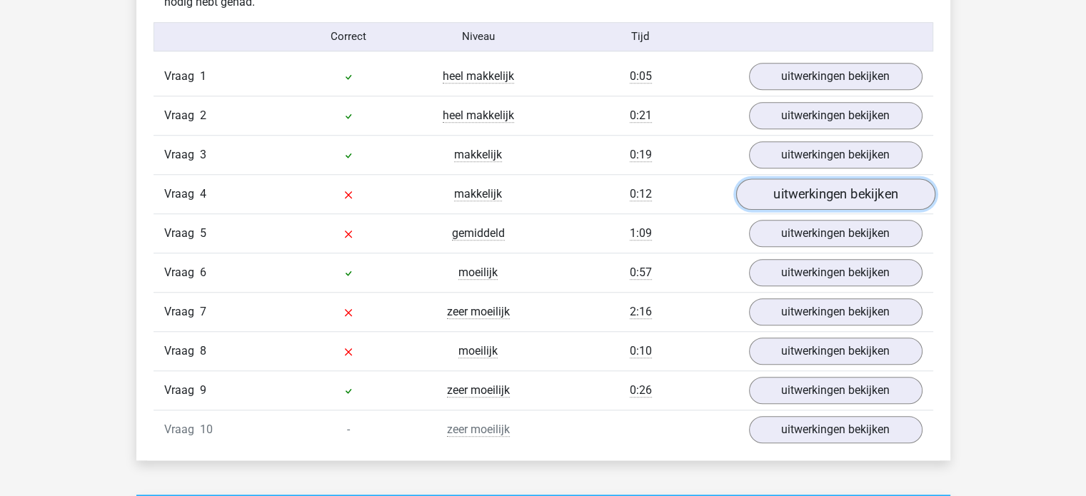
click at [789, 201] on link "uitwerkingen bekijken" at bounding box center [834, 194] width 199 height 31
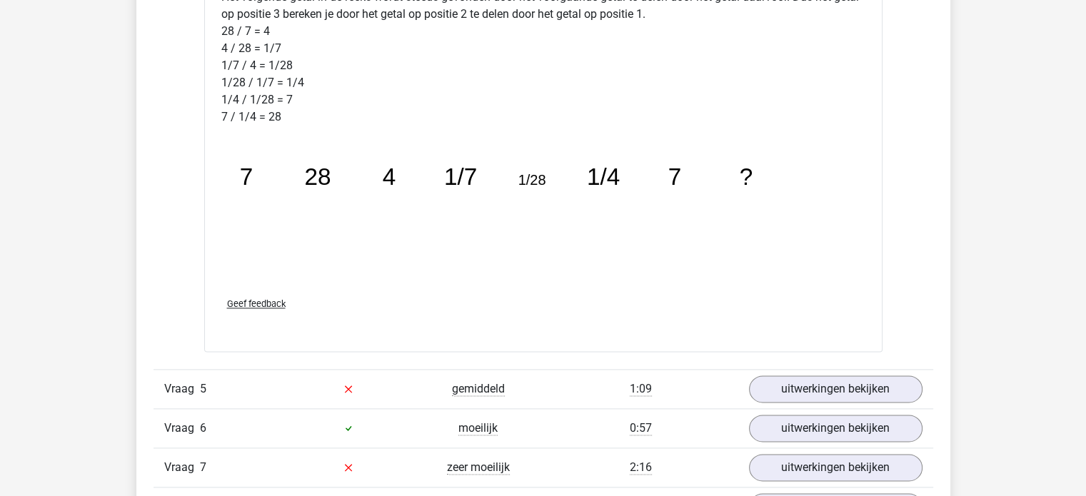
scroll to position [1801, 0]
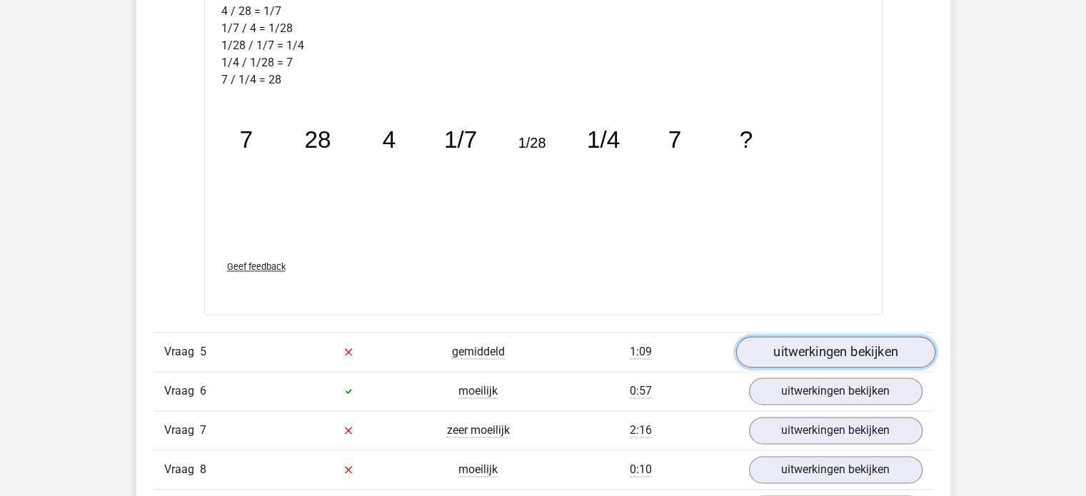
click at [828, 345] on link "uitwerkingen bekijken" at bounding box center [834, 351] width 199 height 31
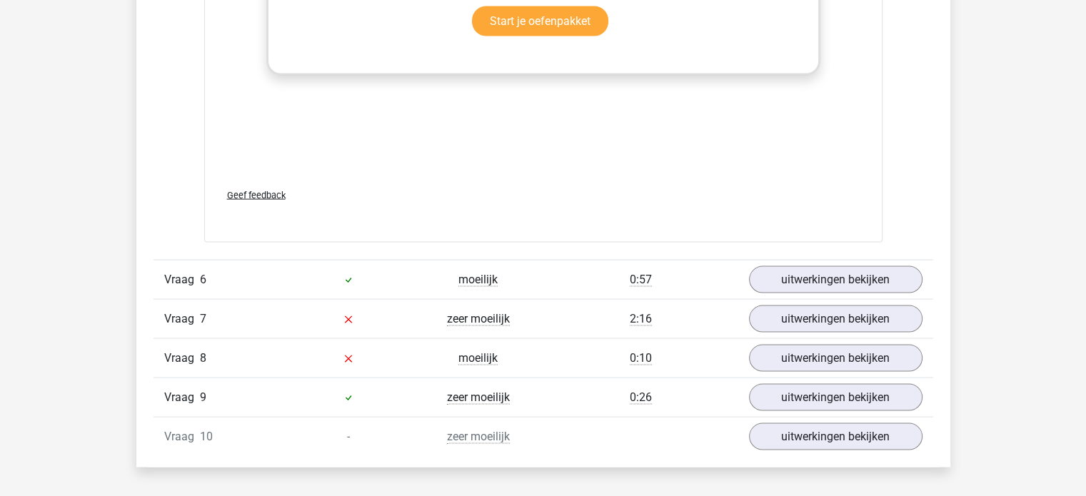
scroll to position [2795, 0]
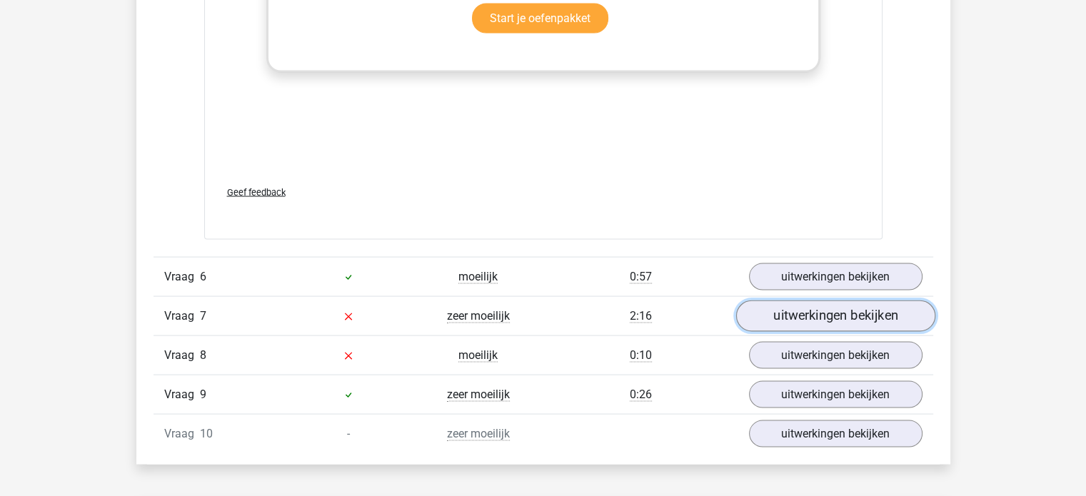
click at [786, 308] on link "uitwerkingen bekijken" at bounding box center [834, 316] width 199 height 31
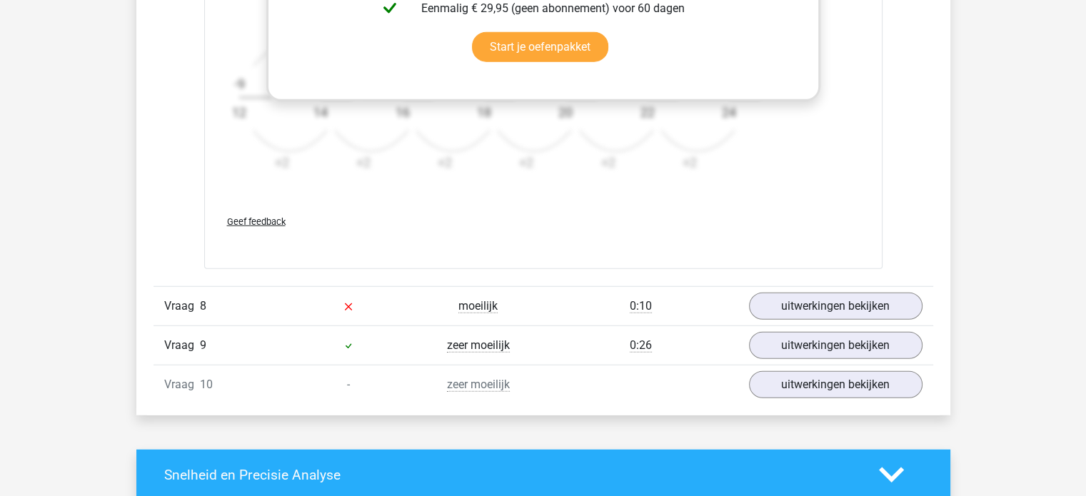
scroll to position [3732, 0]
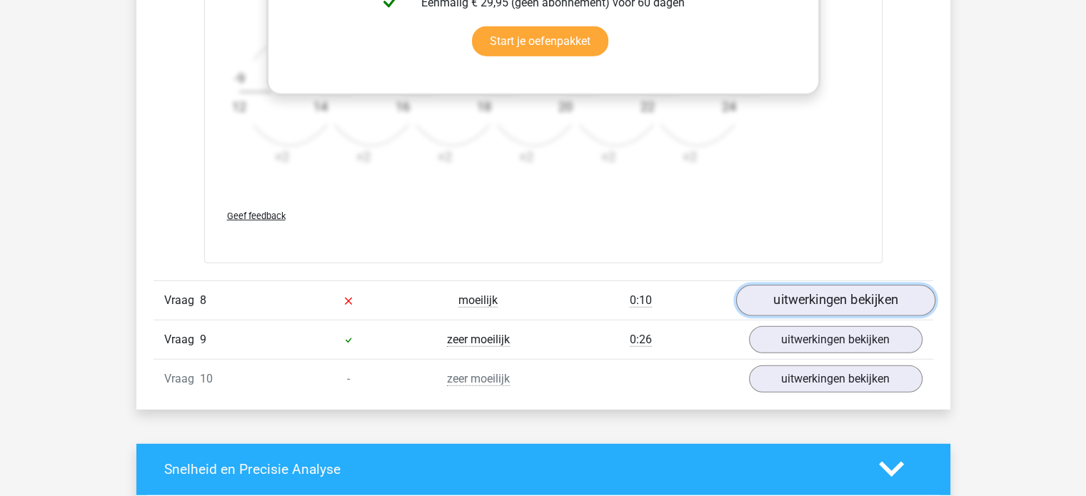
click at [828, 286] on link "uitwerkingen bekijken" at bounding box center [834, 300] width 199 height 31
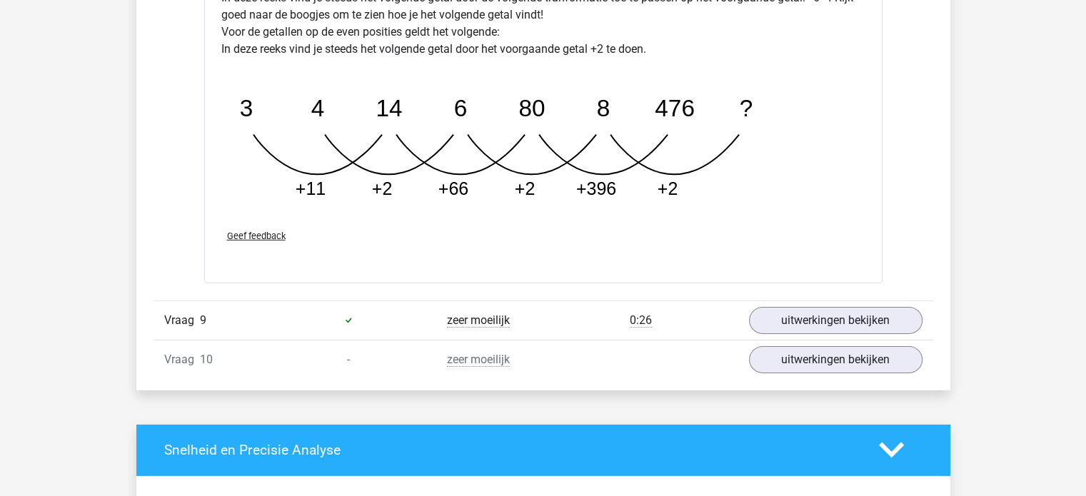
scroll to position [4460, 0]
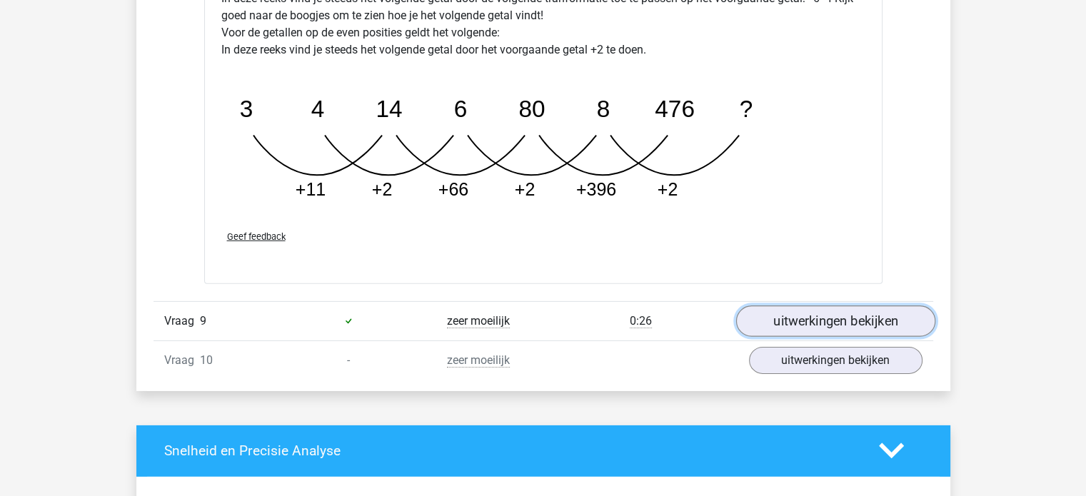
click at [803, 313] on link "uitwerkingen bekijken" at bounding box center [834, 321] width 199 height 31
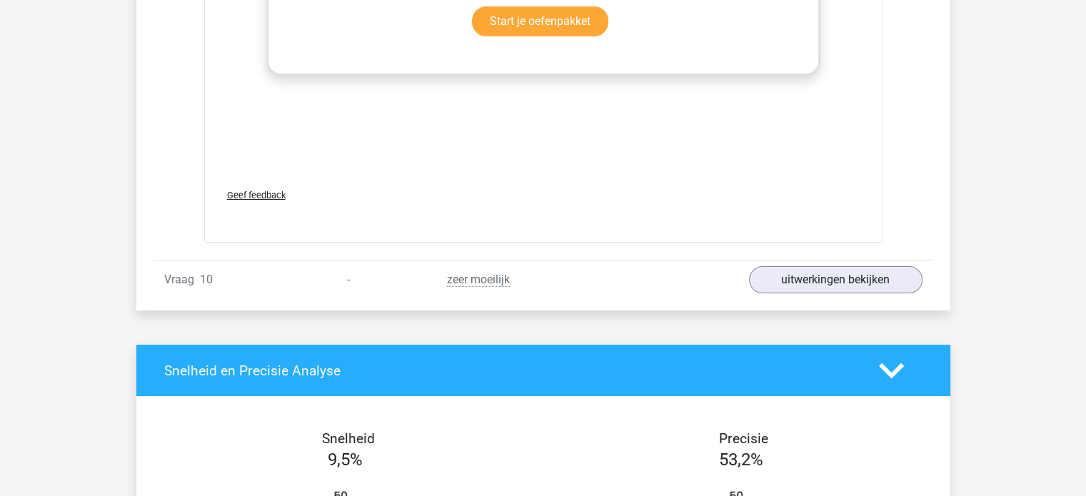
scroll to position [5430, 0]
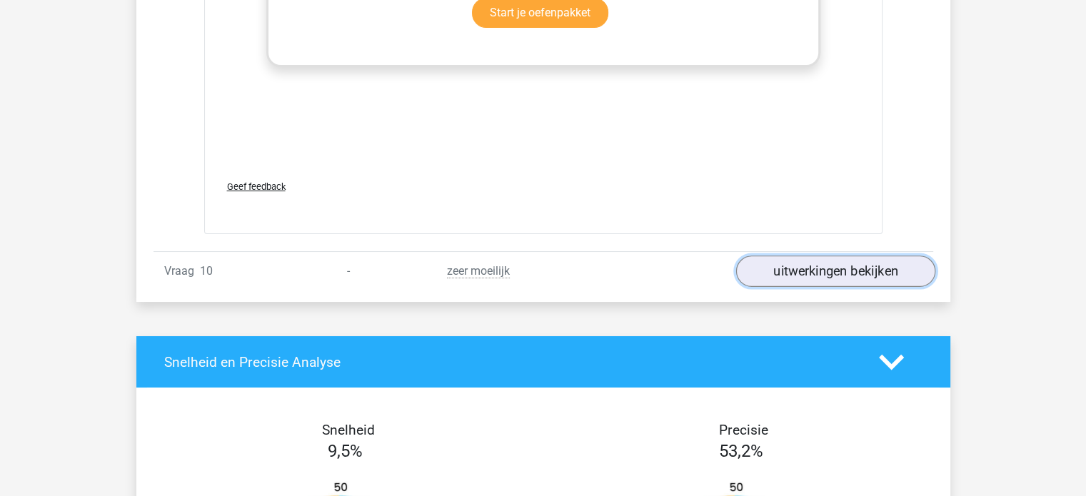
click at [788, 269] on link "uitwerkingen bekijken" at bounding box center [834, 271] width 199 height 31
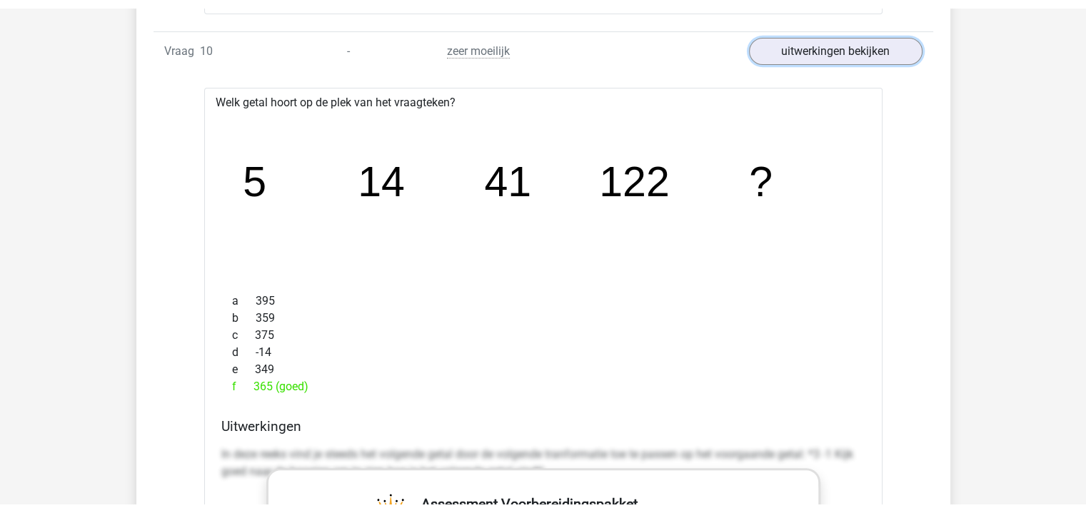
scroll to position [5654, 0]
